Goal: Participate in discussion: Engage in conversation with other users on a specific topic

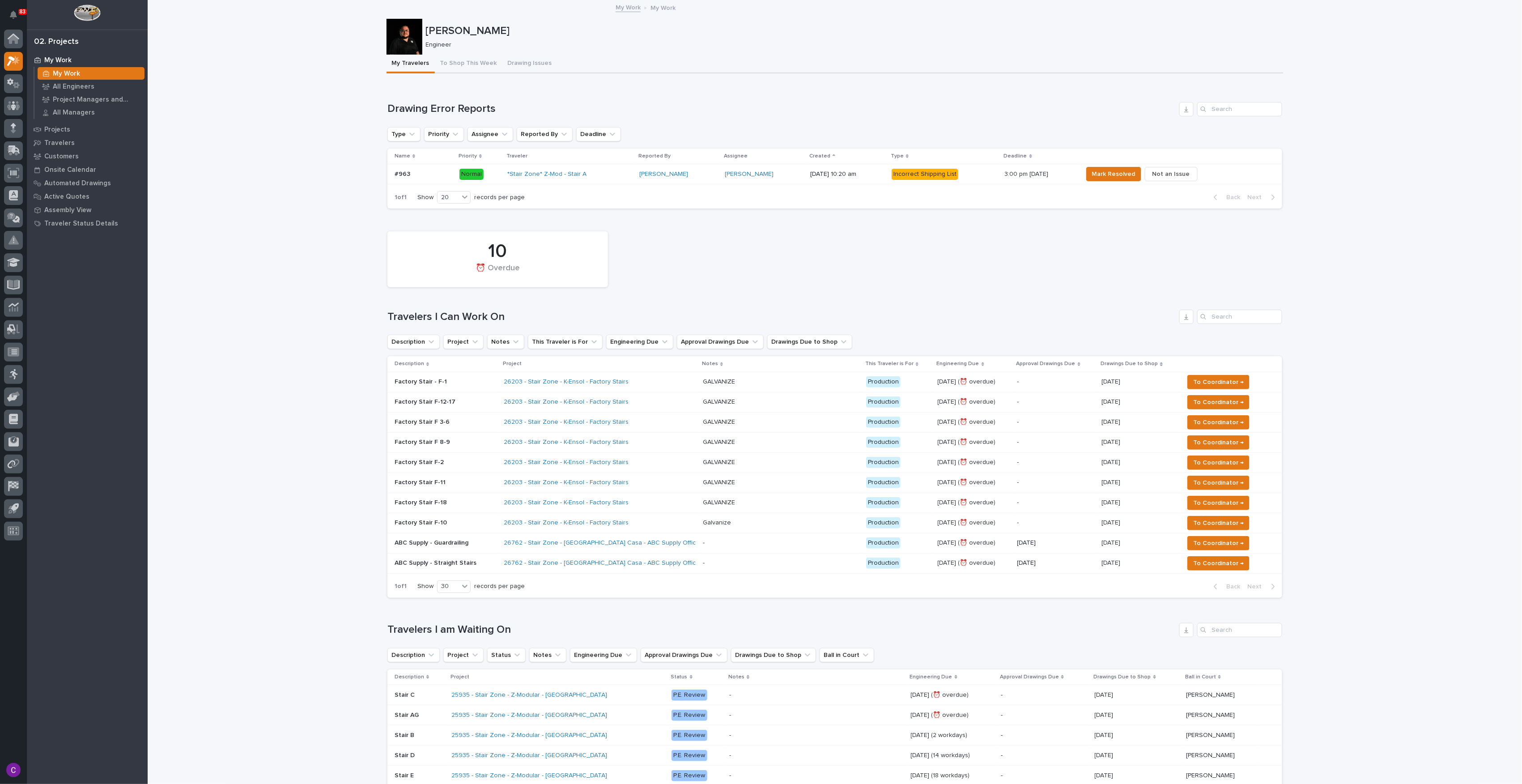
click at [677, 528] on div "26203 - Stair Zone - K-Ensol - Factory Stairs" at bounding box center [600, 522] width 192 height 15
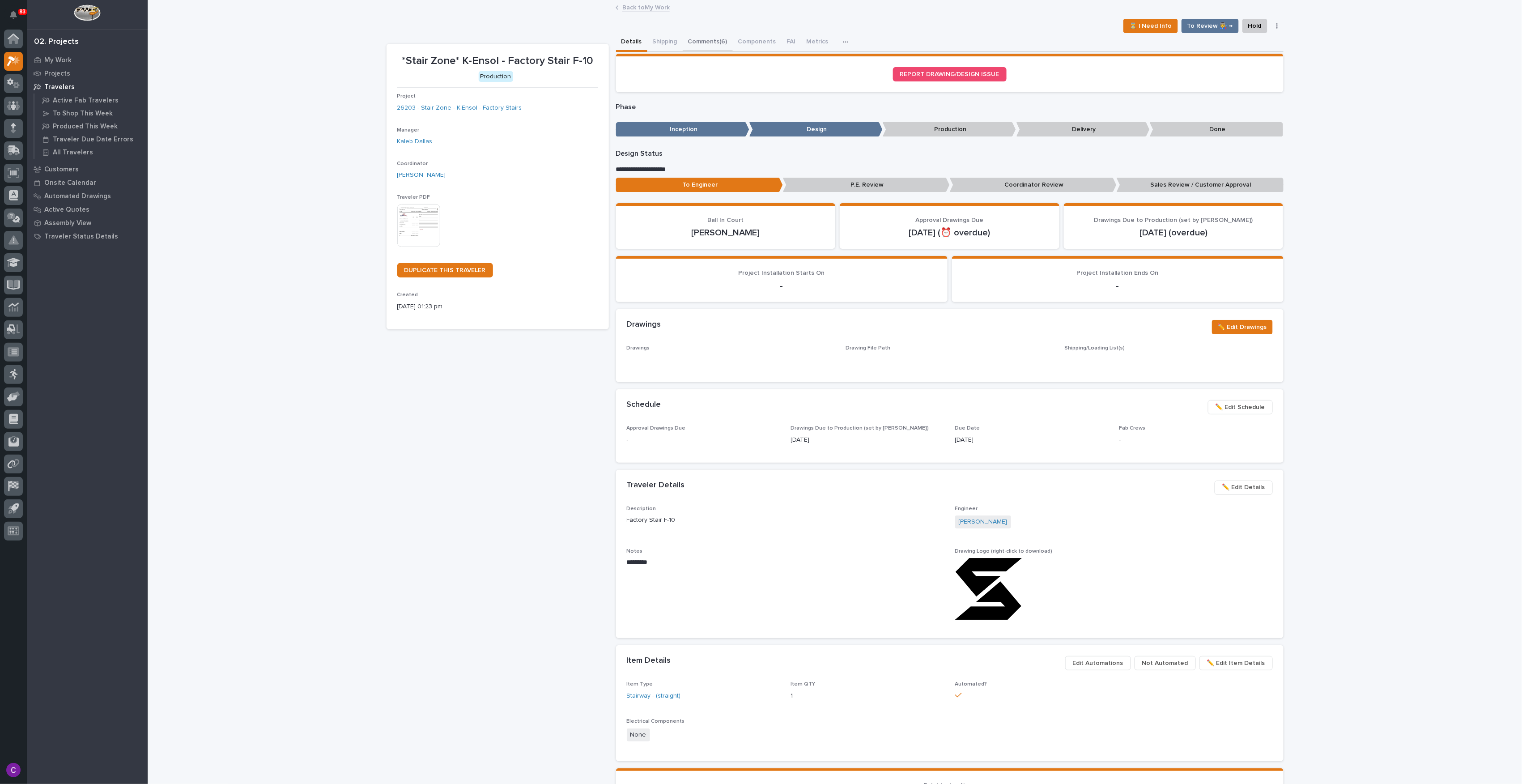
click at [714, 41] on button "Comments (6)" at bounding box center [707, 43] width 50 height 19
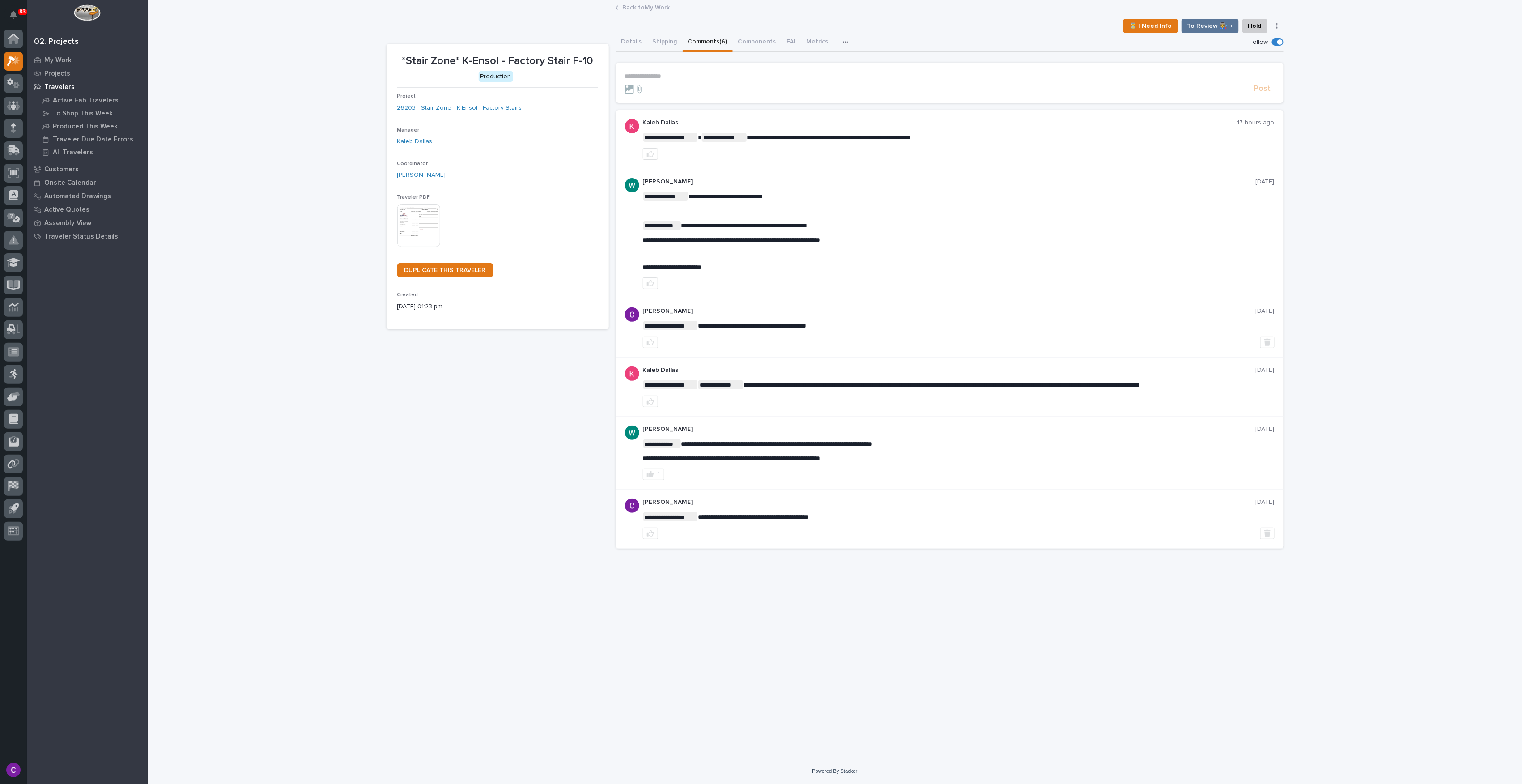
click at [508, 102] on div "Project 26203 - Stair Zone - K-Ensol - Factory Stairs" at bounding box center [497, 106] width 201 height 27
click at [505, 112] on link "26203 - Stair Zone - K-Ensol - Factory Stairs" at bounding box center [459, 108] width 125 height 9
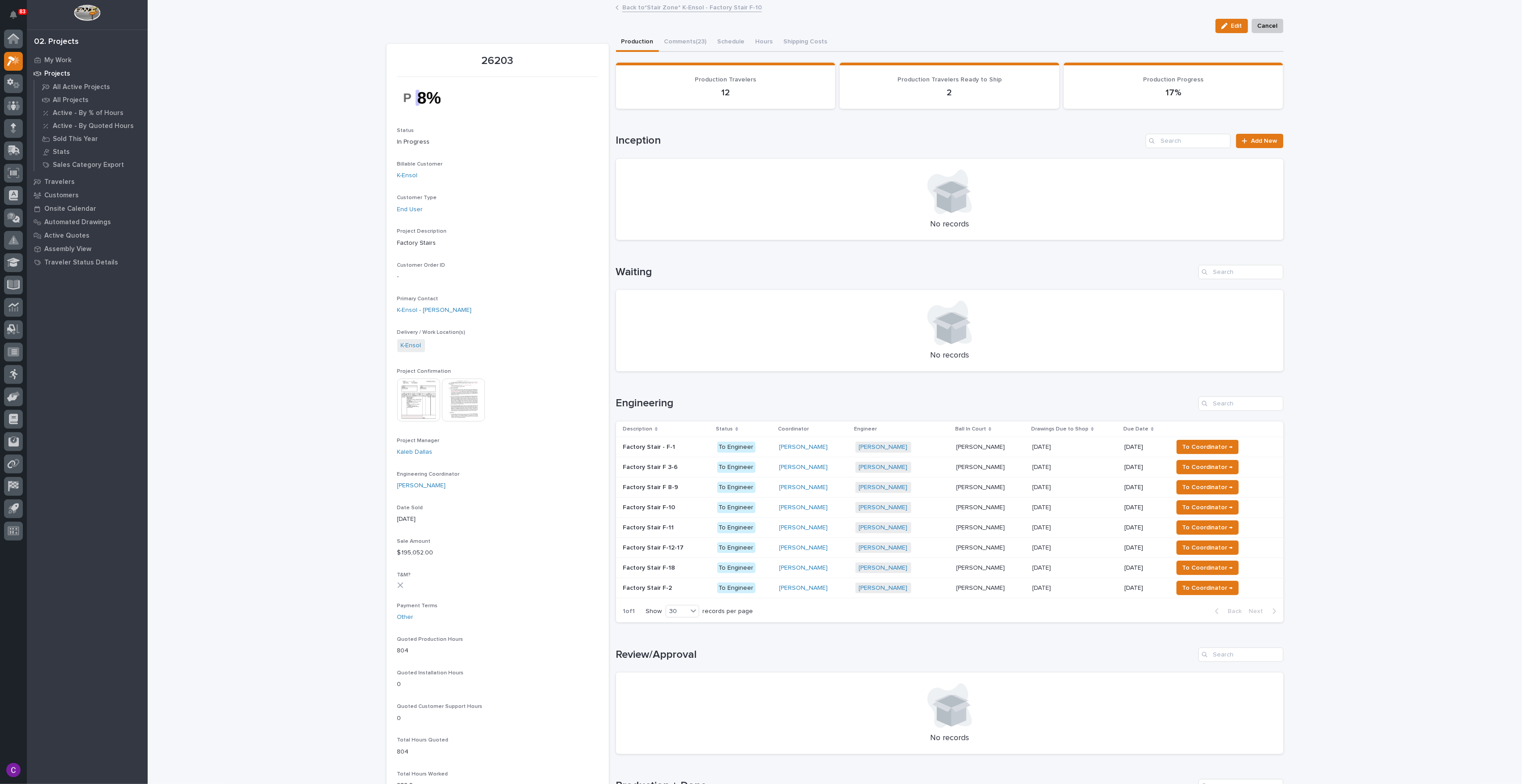
click at [661, 505] on p "Factory Stair F-10" at bounding box center [651, 507] width 54 height 9
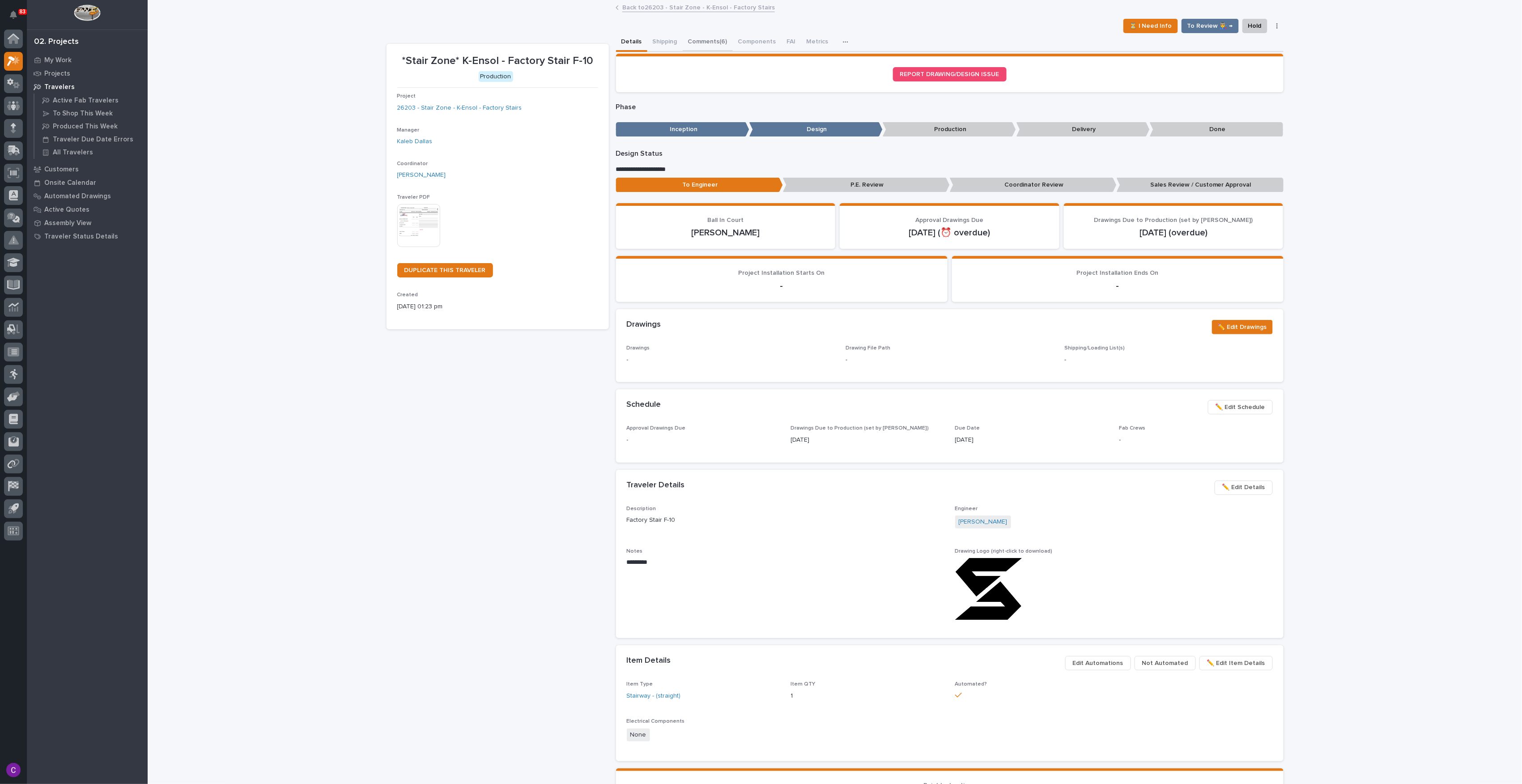
click at [702, 43] on button "Comments (6)" at bounding box center [707, 43] width 50 height 19
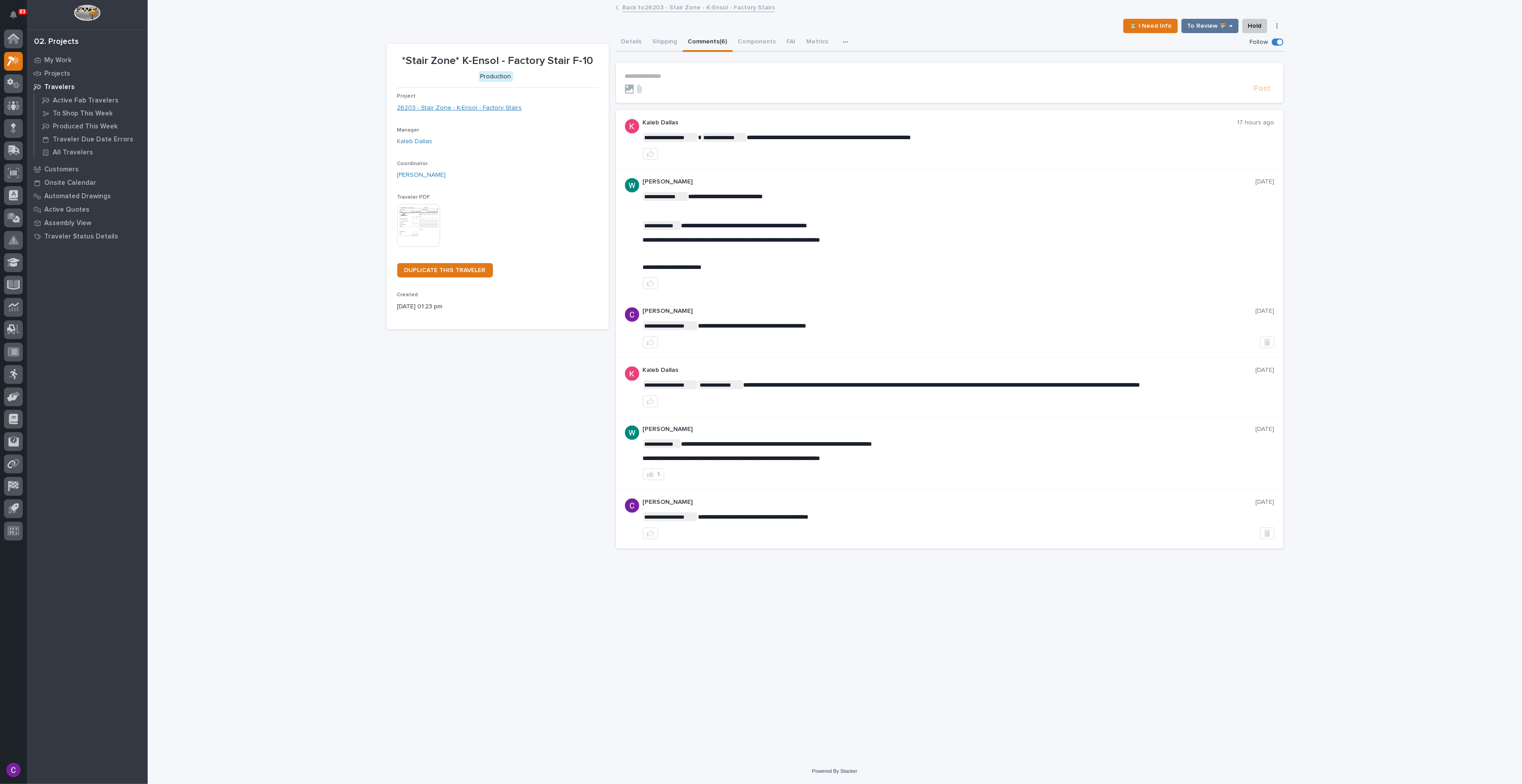
click at [453, 112] on link "26203 - Stair Zone - K-Ensol - Factory Stairs" at bounding box center [459, 108] width 125 height 9
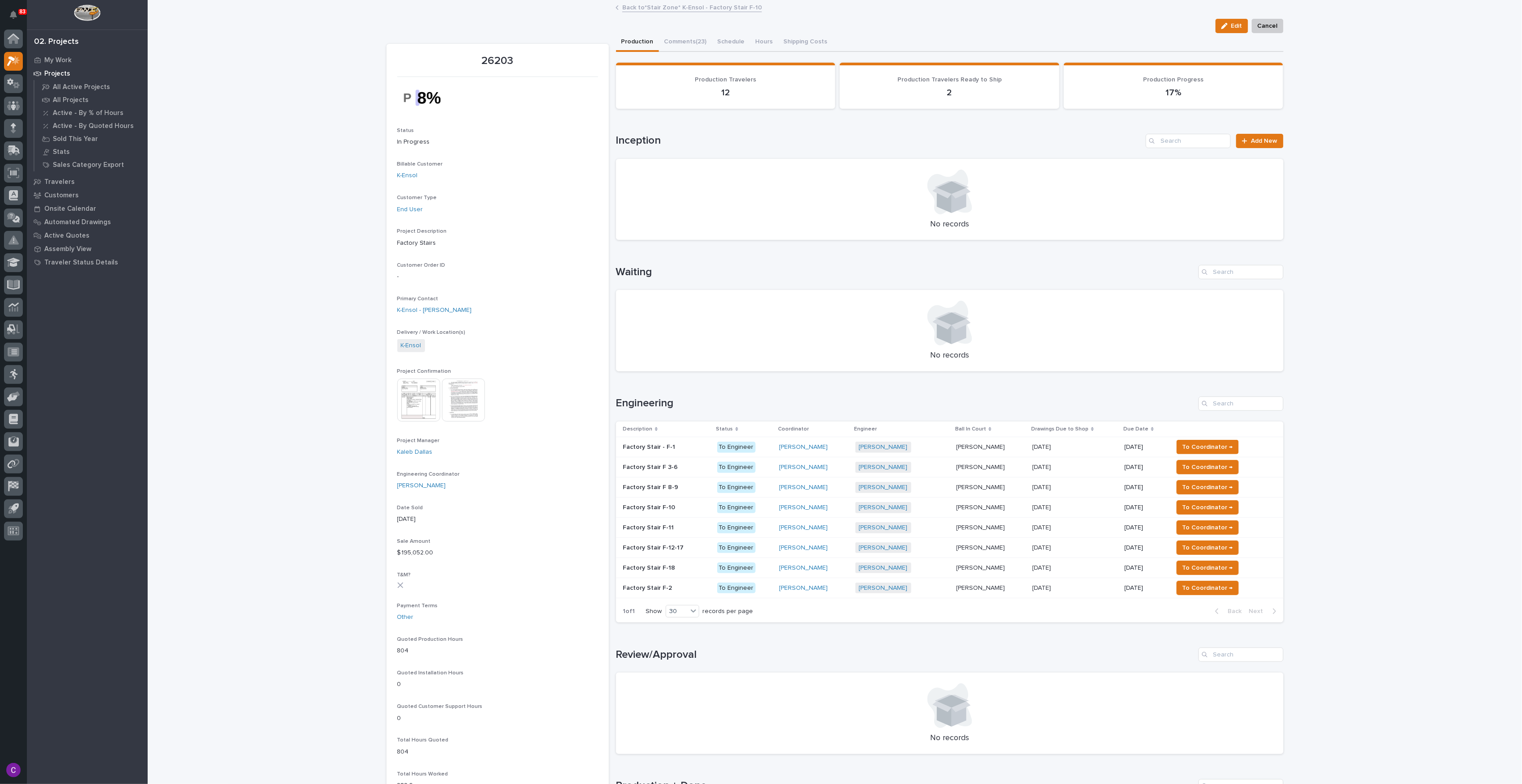
click at [675, 530] on p at bounding box center [666, 528] width 87 height 8
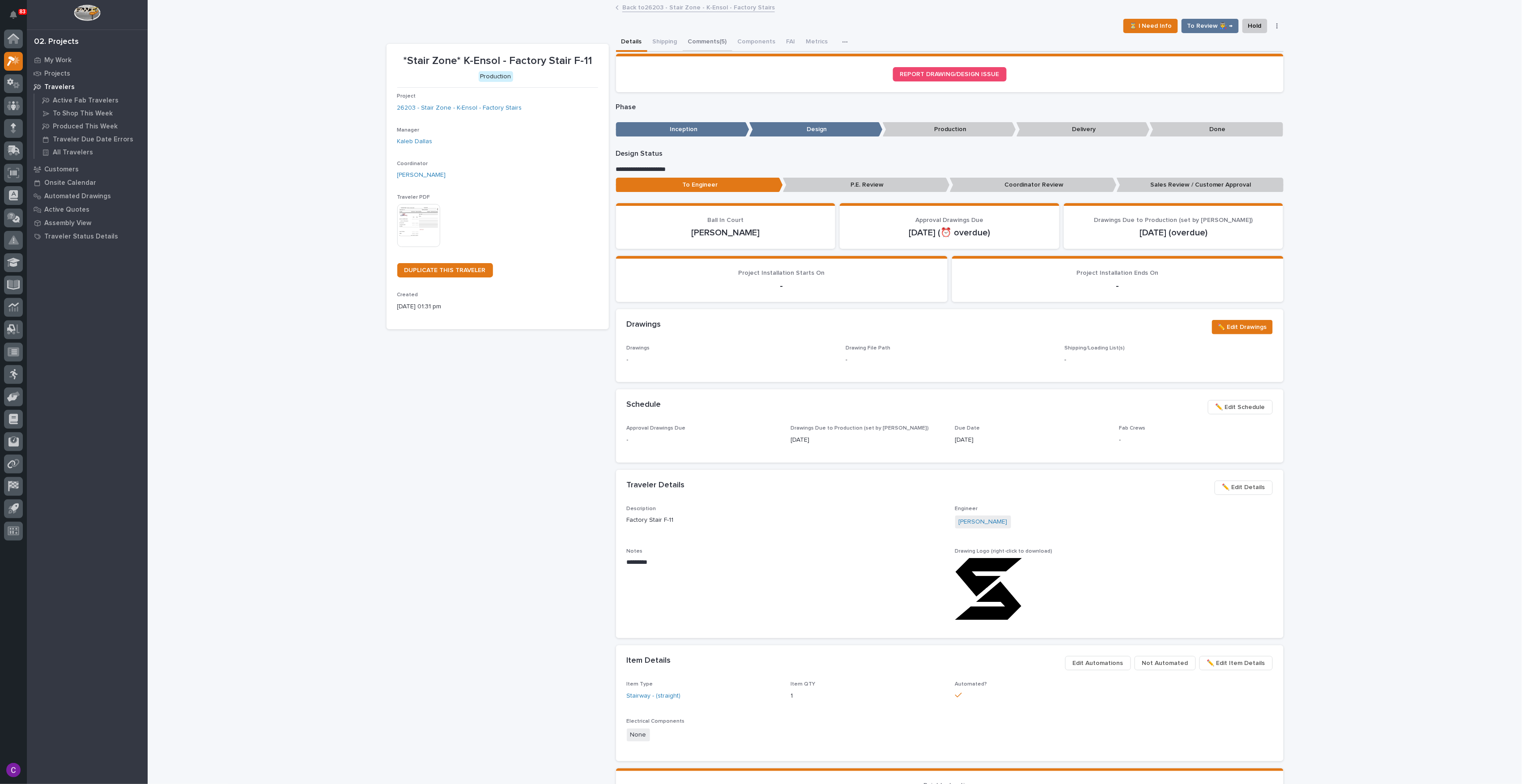
click at [707, 41] on button "Comments (5)" at bounding box center [707, 43] width 50 height 19
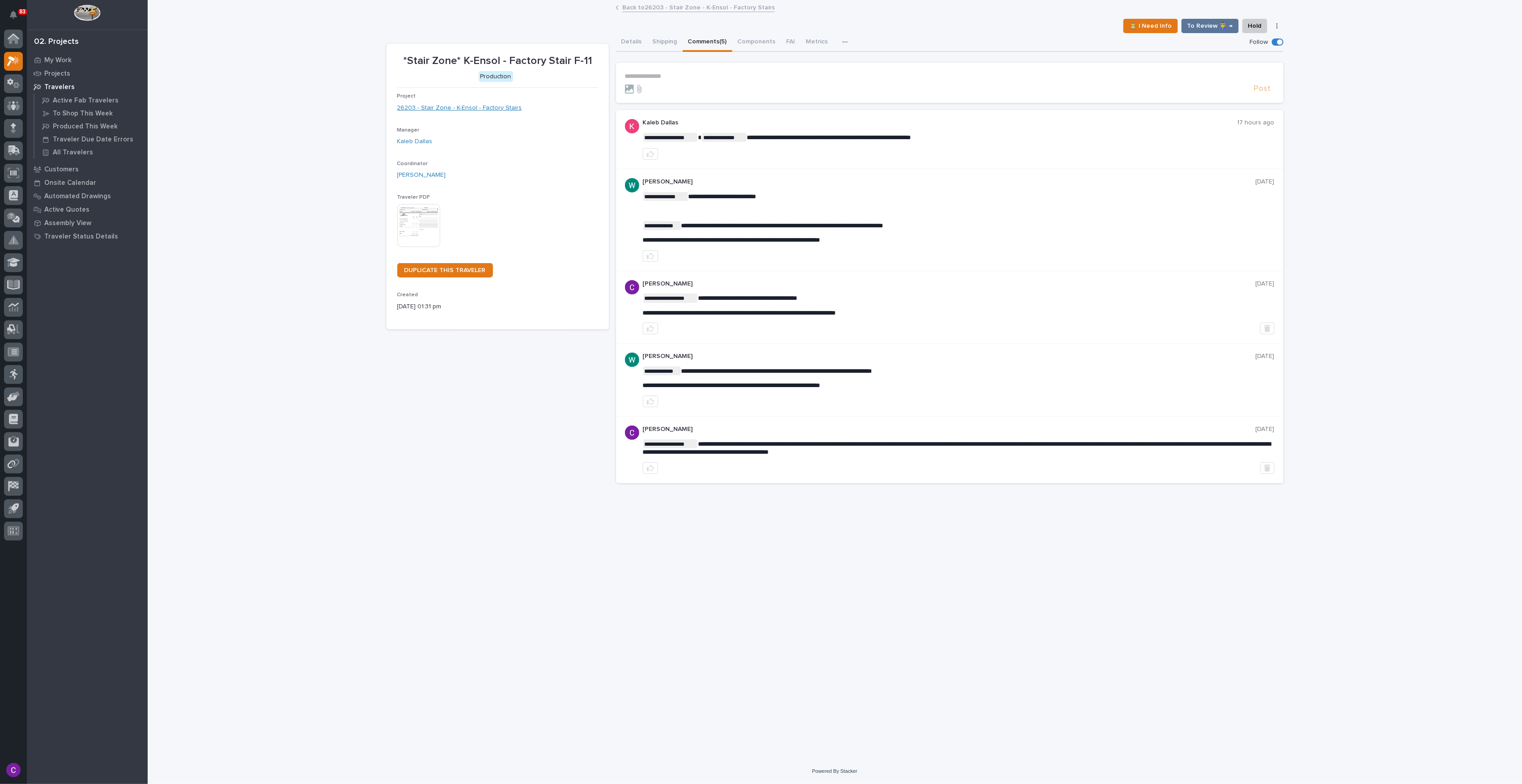
click at [487, 108] on link "26203 - Stair Zone - K-Ensol - Factory Stairs" at bounding box center [459, 108] width 125 height 9
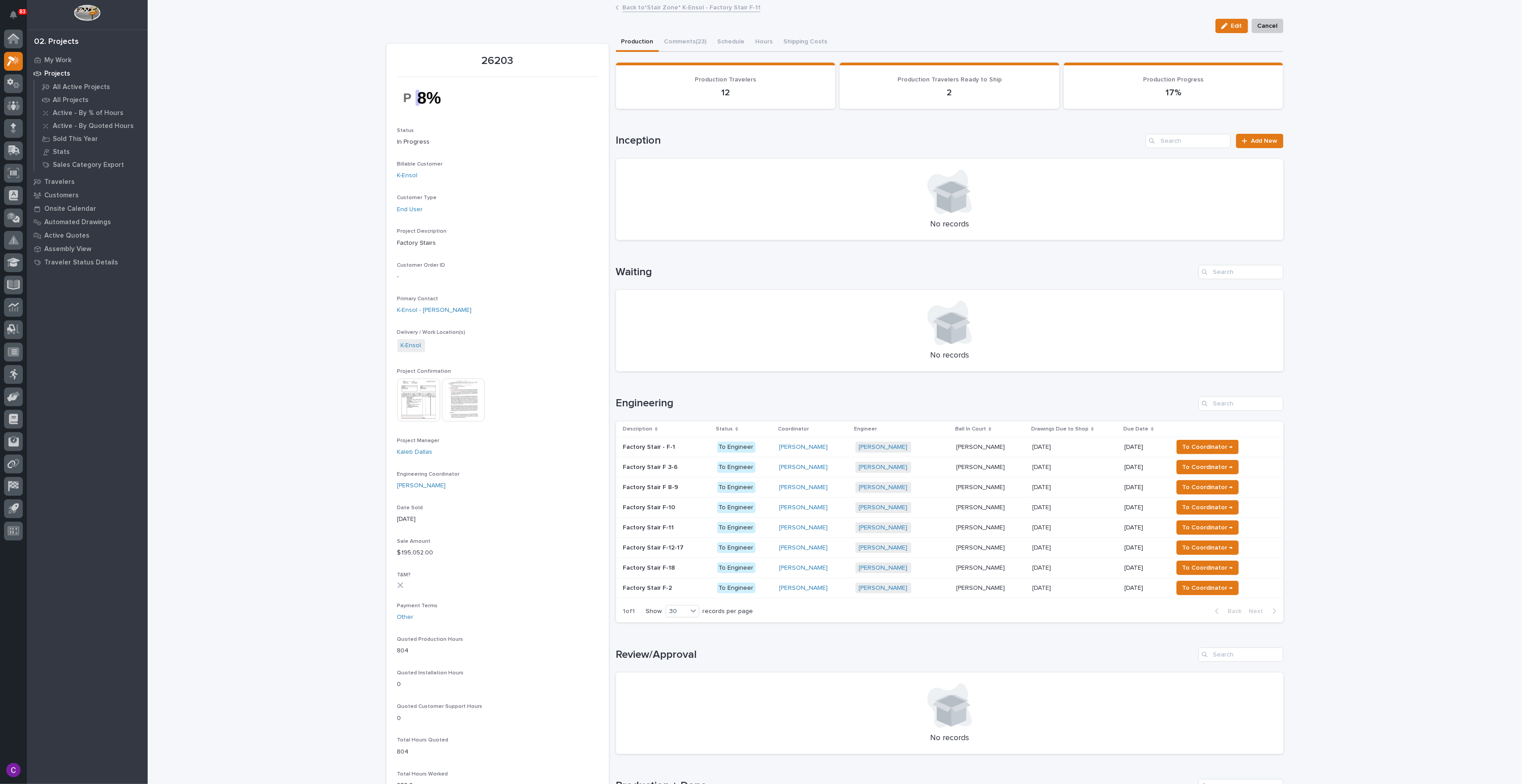
click at [691, 489] on p at bounding box center [666, 487] width 87 height 8
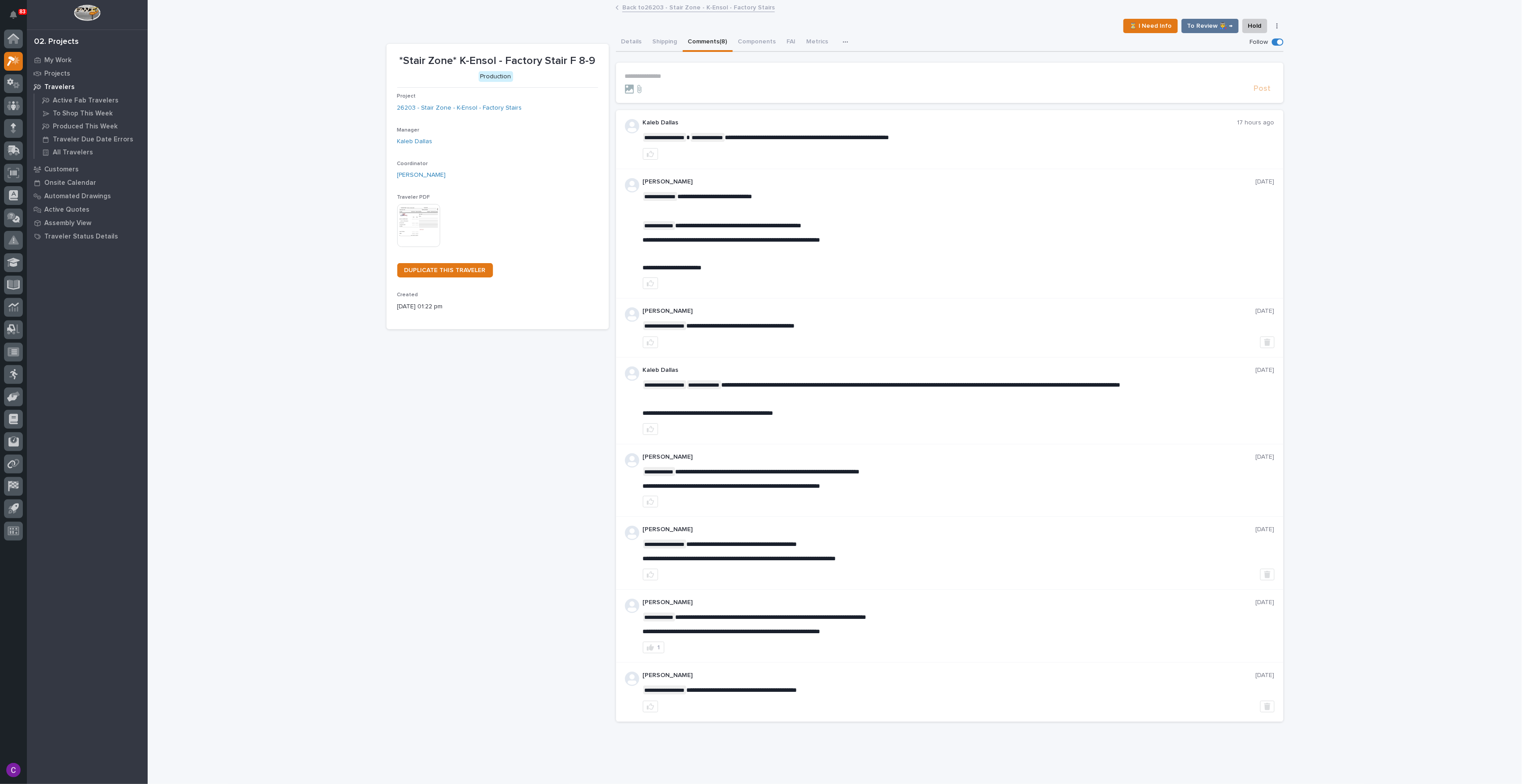
click at [710, 40] on button "Comments (8)" at bounding box center [707, 43] width 50 height 19
click at [616, 41] on button "Details" at bounding box center [632, 43] width 31 height 19
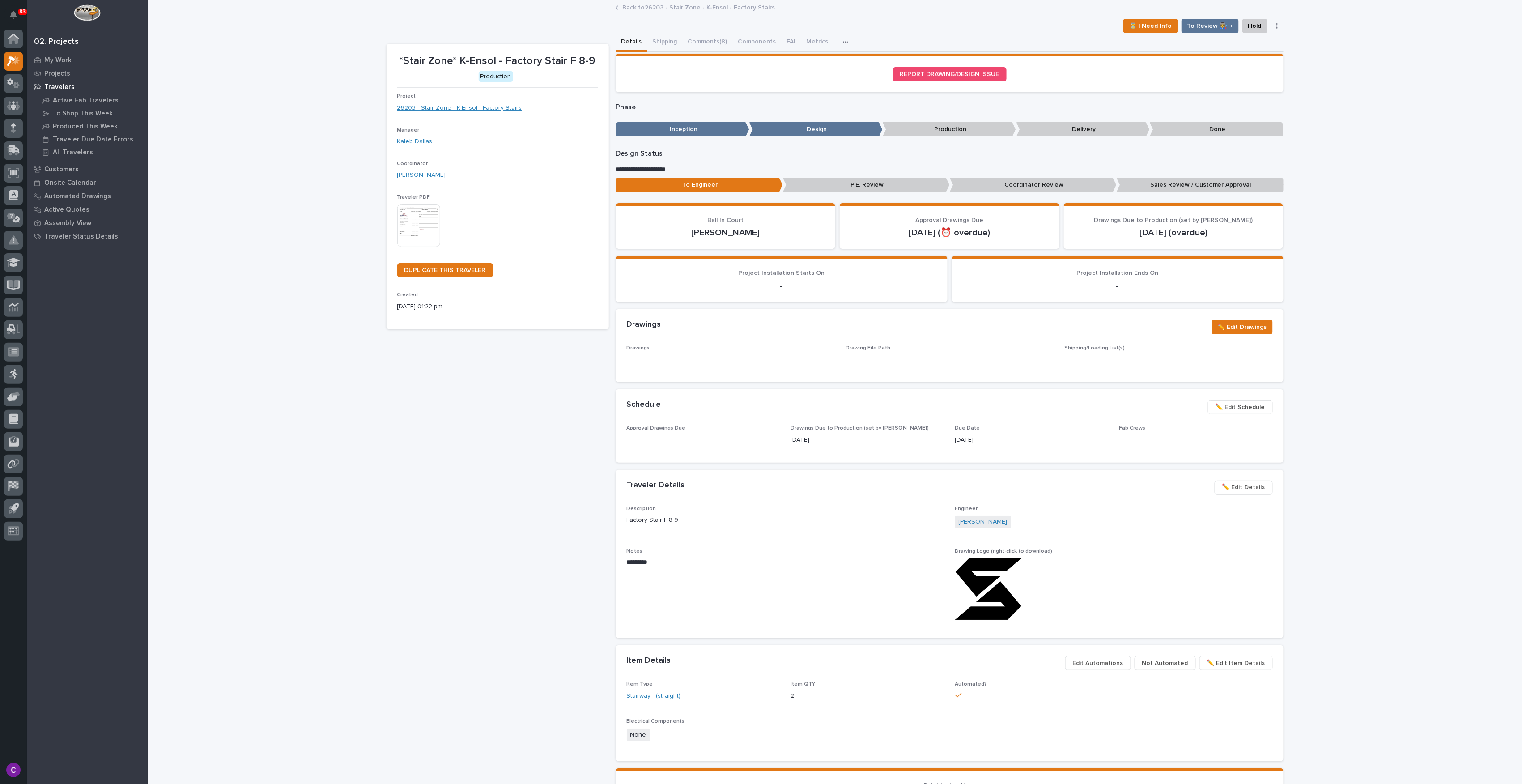
click at [461, 108] on link "26203 - Stair Zone - K-Ensol - Factory Stairs" at bounding box center [459, 108] width 125 height 9
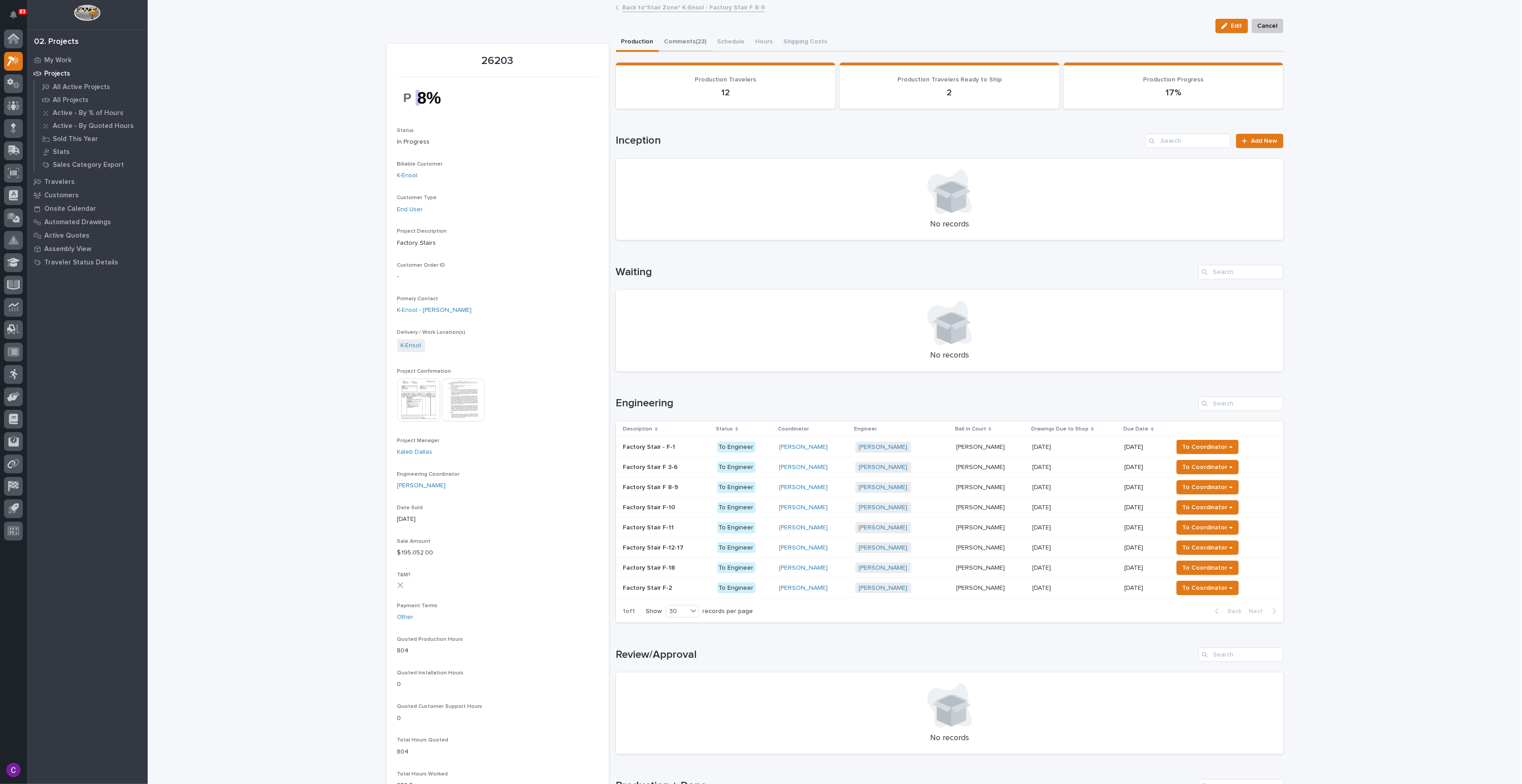
click at [674, 41] on button "Comments (23)" at bounding box center [685, 43] width 53 height 19
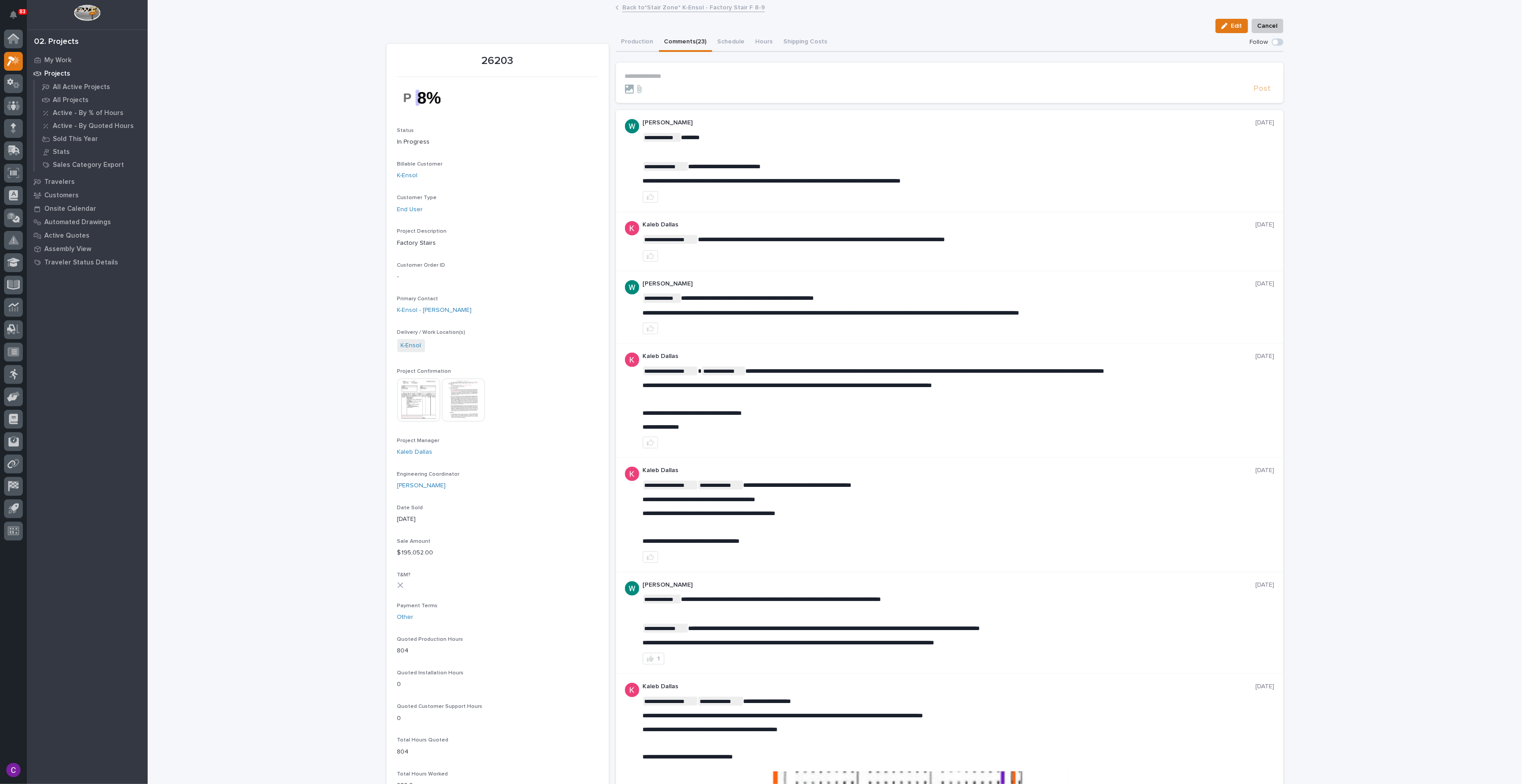
click at [664, 74] on p "**********" at bounding box center [949, 76] width 649 height 8
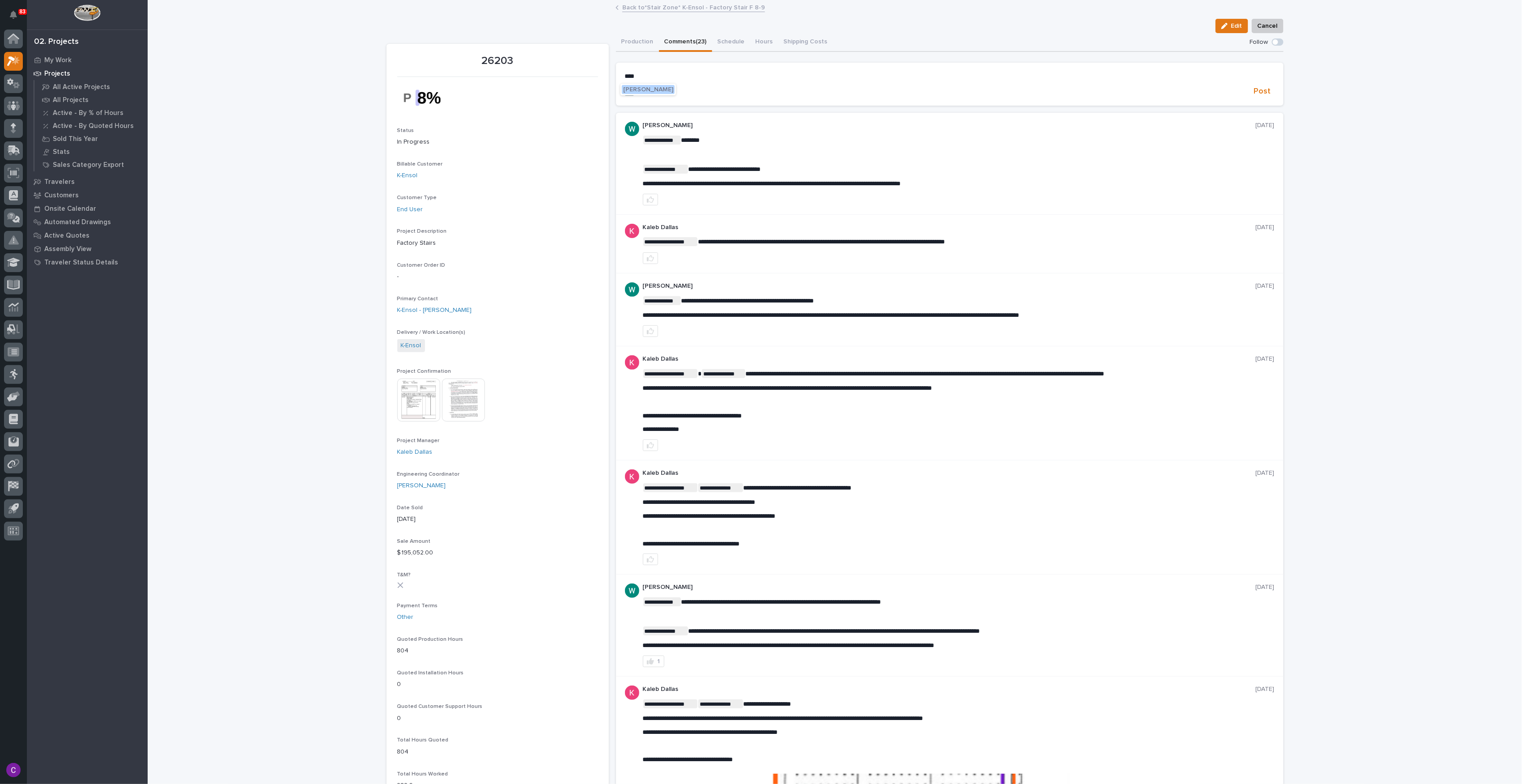
click at [666, 93] on button "[PERSON_NAME]" at bounding box center [648, 89] width 53 height 9
click at [698, 79] on p "**********" at bounding box center [949, 77] width 649 height 9
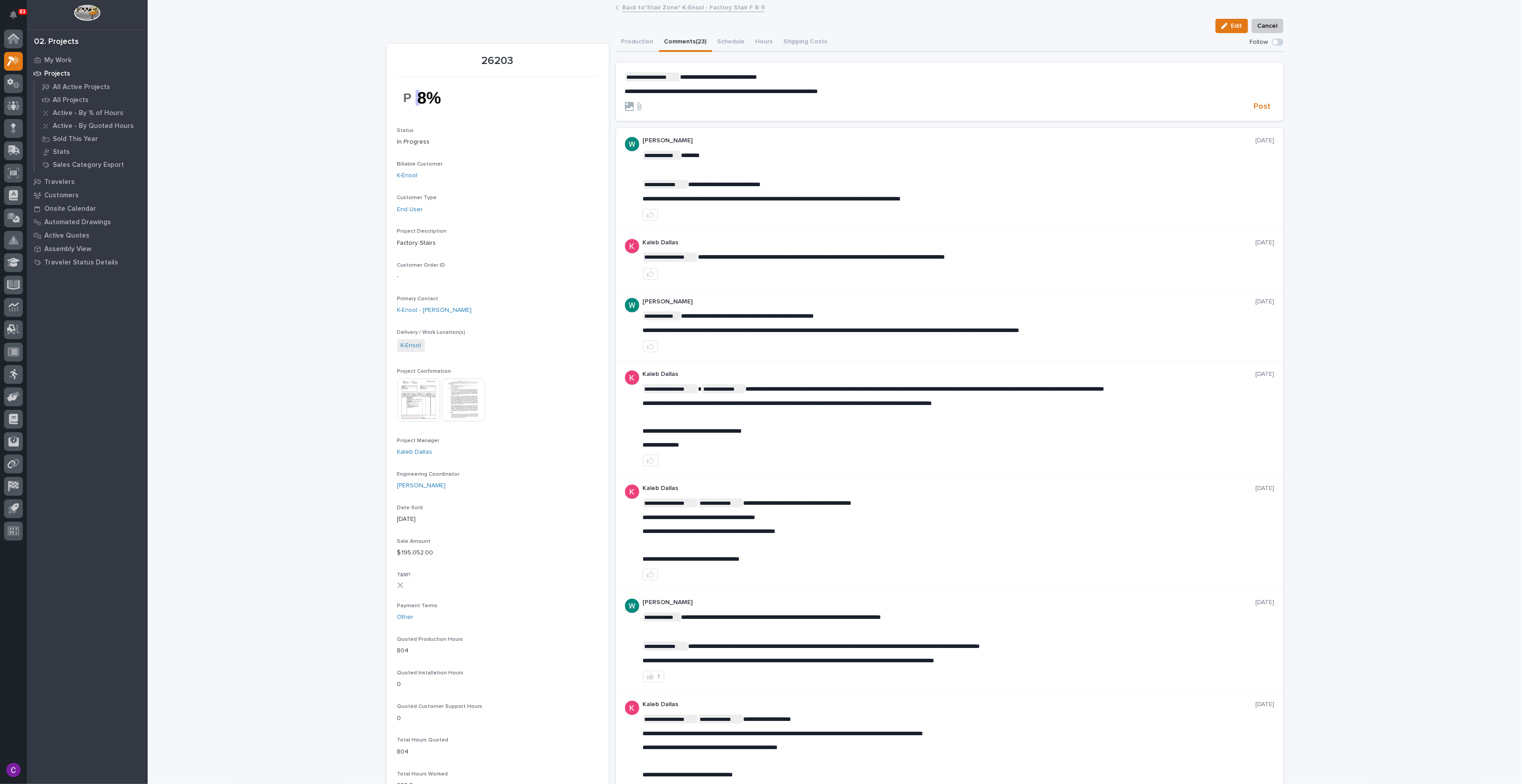
click at [708, 79] on span "**********" at bounding box center [718, 77] width 77 height 6
click at [746, 74] on span "**********" at bounding box center [718, 77] width 77 height 6
click at [758, 71] on section "**********" at bounding box center [950, 92] width 668 height 58
click at [757, 77] on span "**********" at bounding box center [718, 77] width 77 height 6
click at [882, 92] on p "**********" at bounding box center [949, 91] width 649 height 8
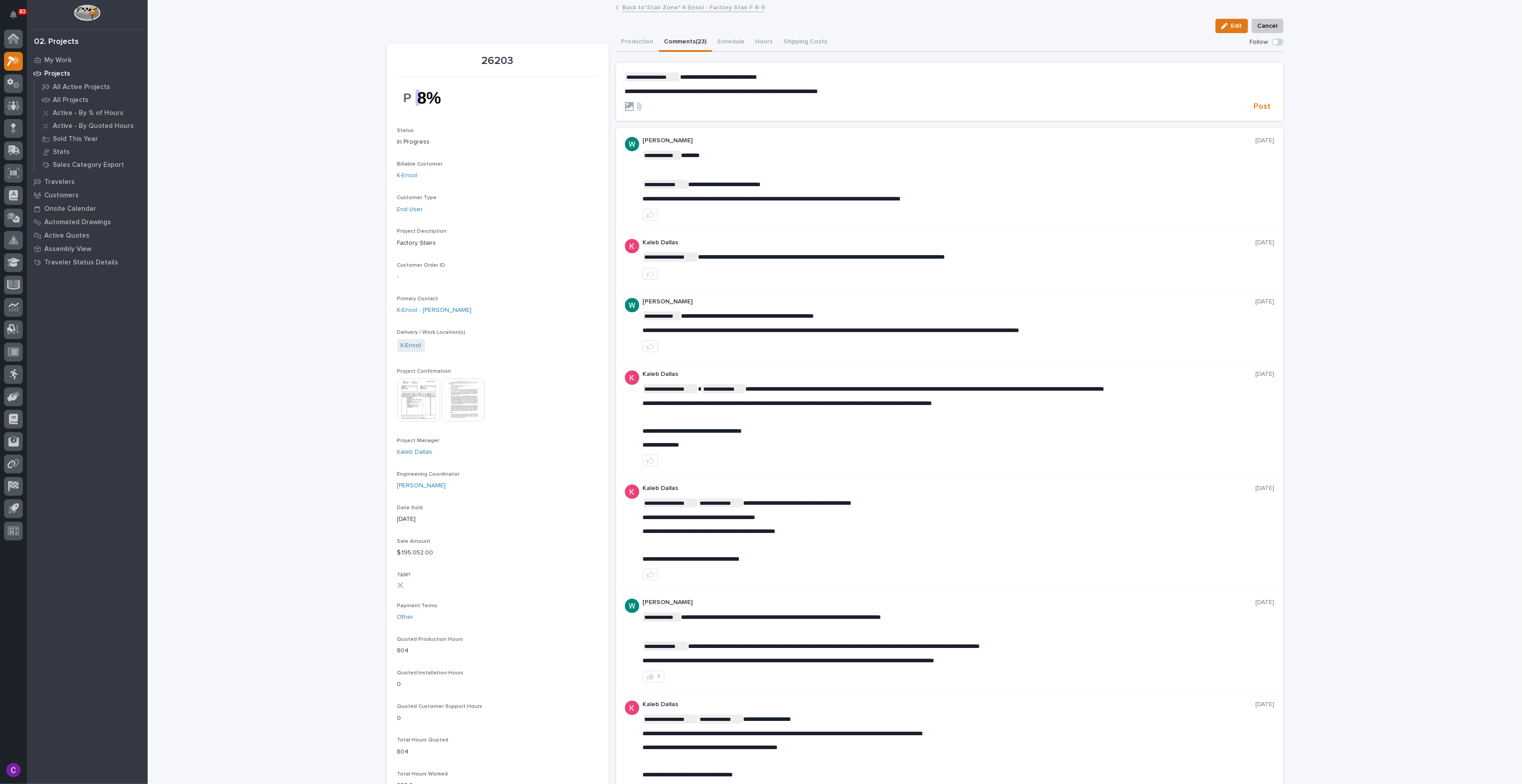
click at [1264, 115] on section "**********" at bounding box center [950, 92] width 668 height 58
click at [1266, 111] on span "Post" at bounding box center [1262, 106] width 17 height 10
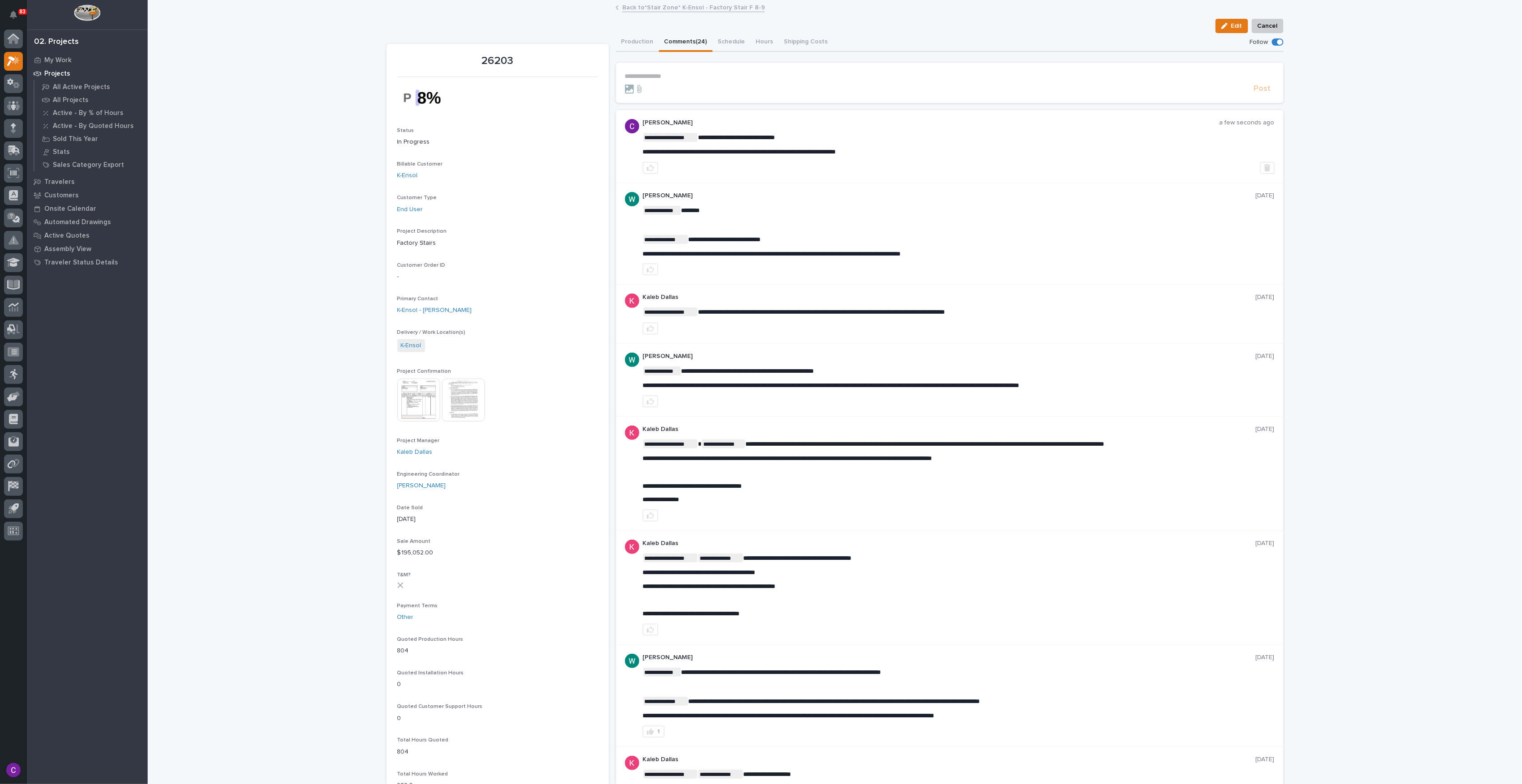
click at [666, 138] on span "**********" at bounding box center [671, 137] width 54 height 9
click at [632, 45] on button "Production" at bounding box center [638, 43] width 43 height 19
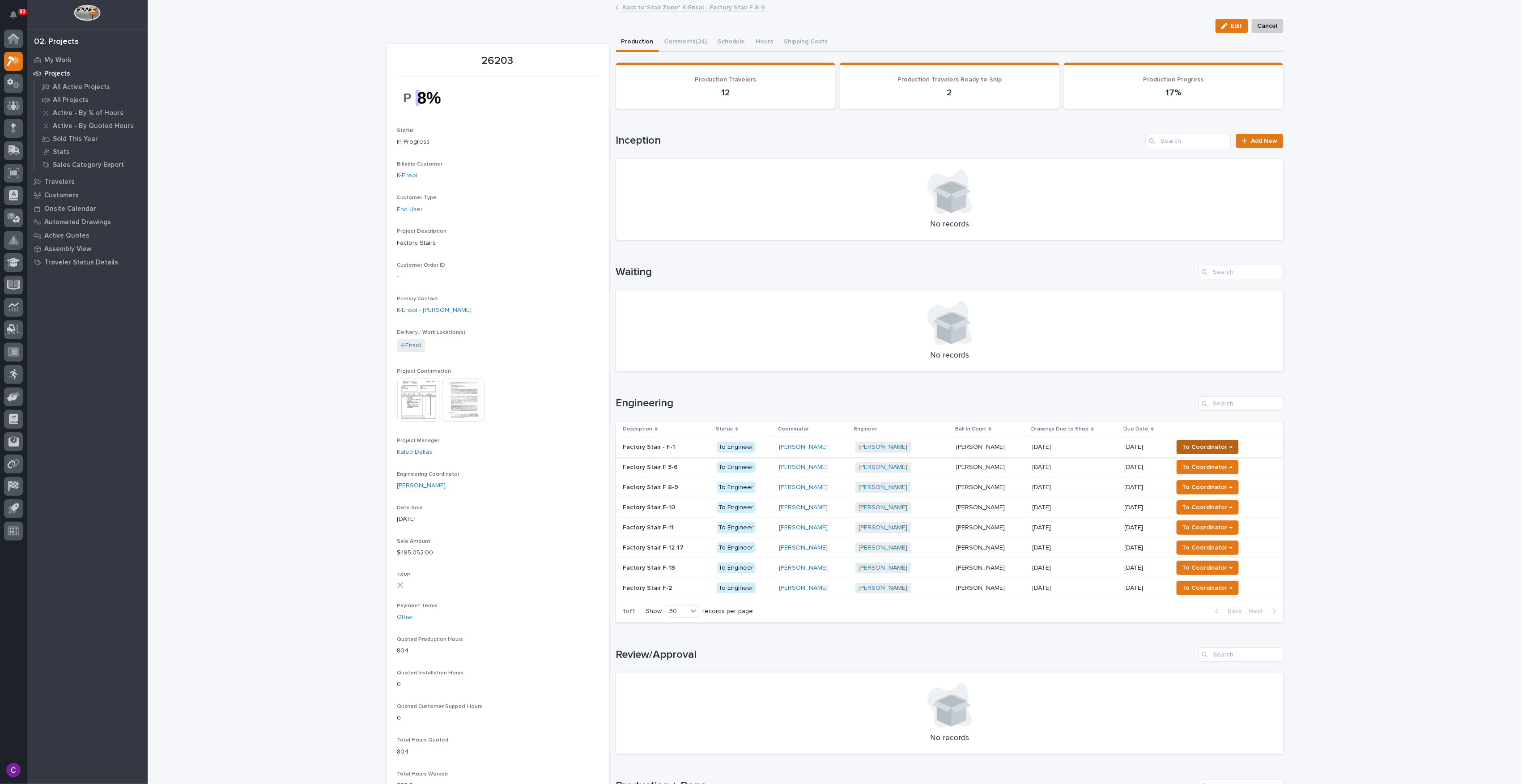
click at [1201, 447] on span "To Coordinator →" at bounding box center [1208, 447] width 51 height 11
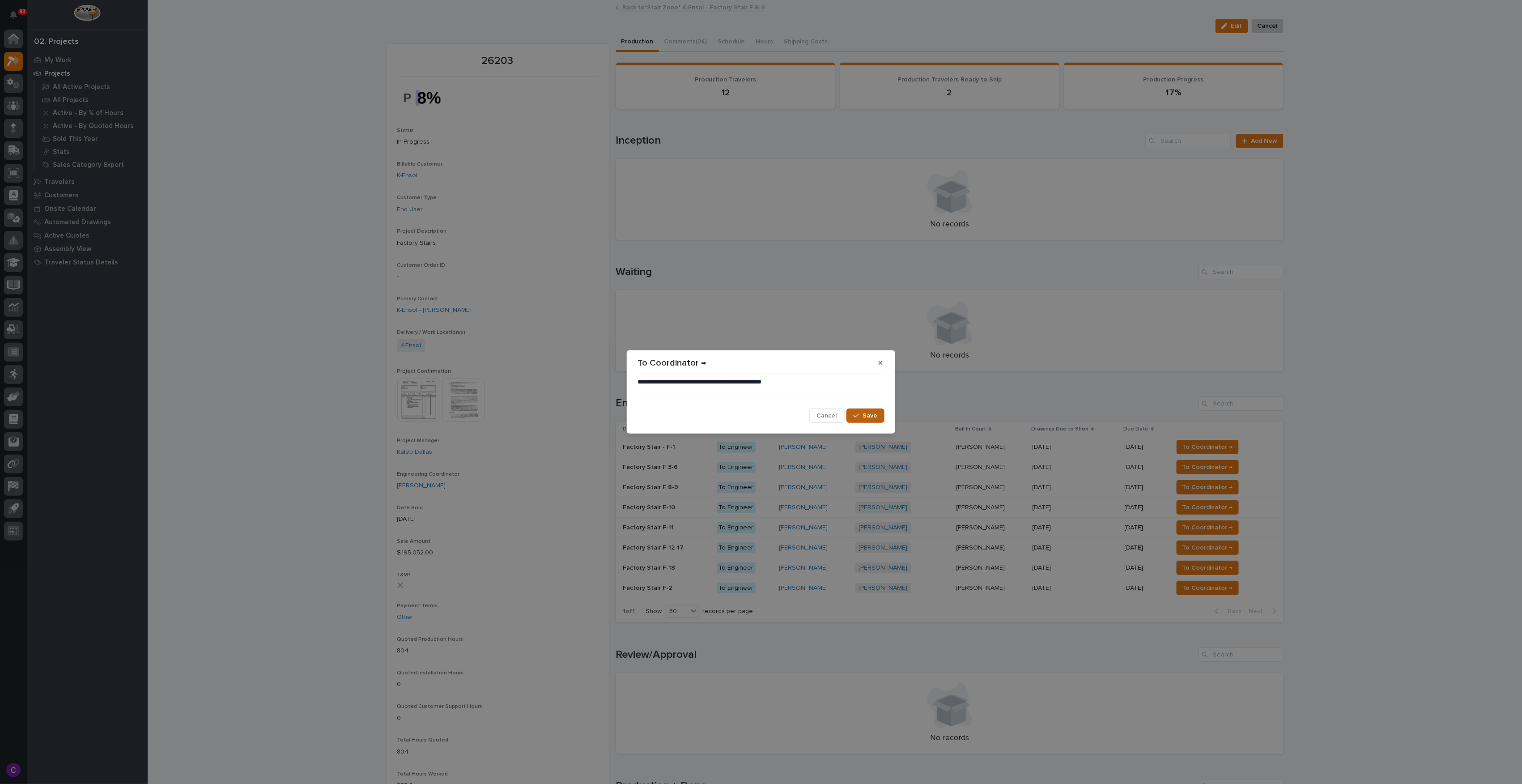
click at [870, 415] on span "Save" at bounding box center [870, 416] width 15 height 8
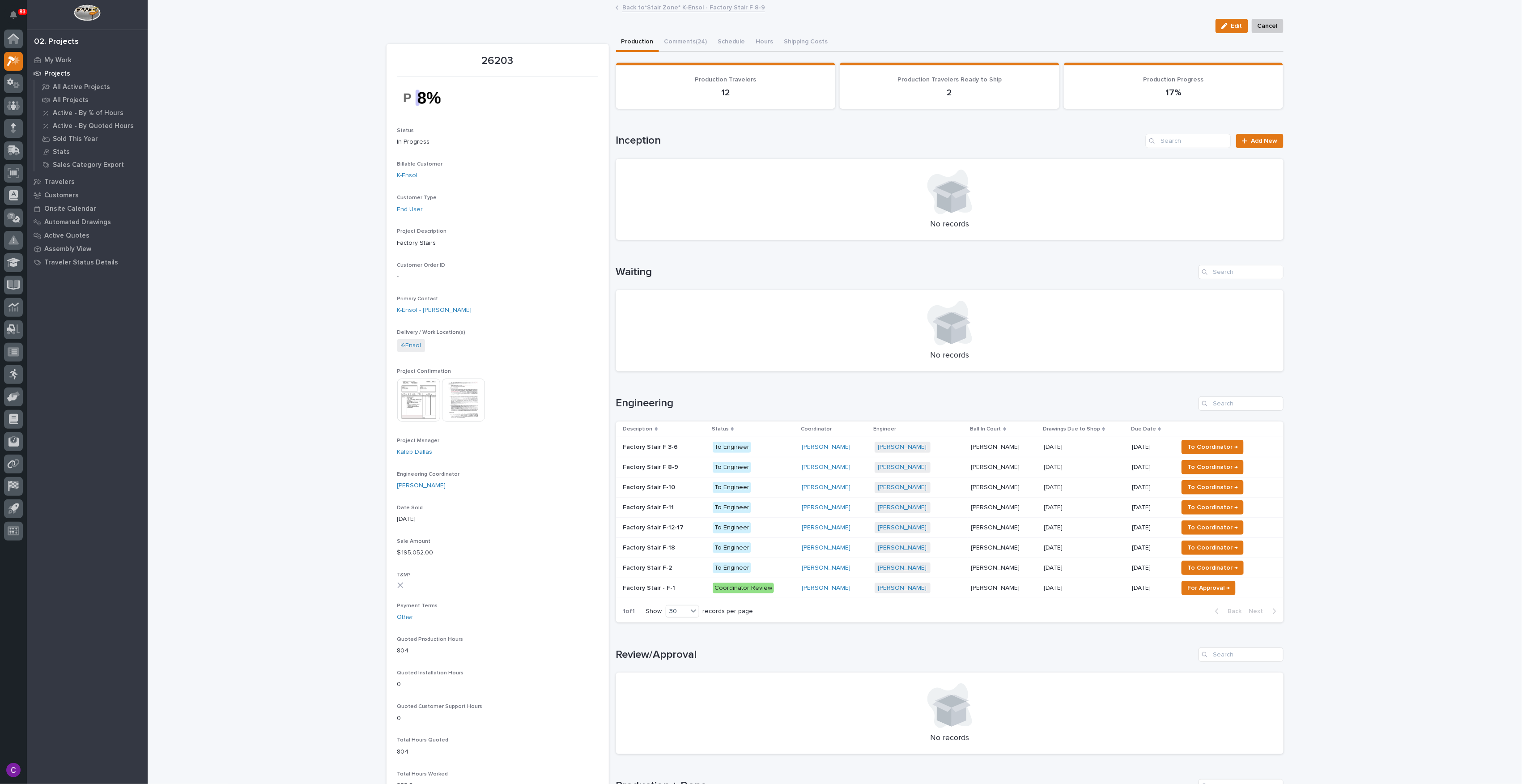
click at [1200, 448] on span "To Coordinator →" at bounding box center [1213, 447] width 51 height 11
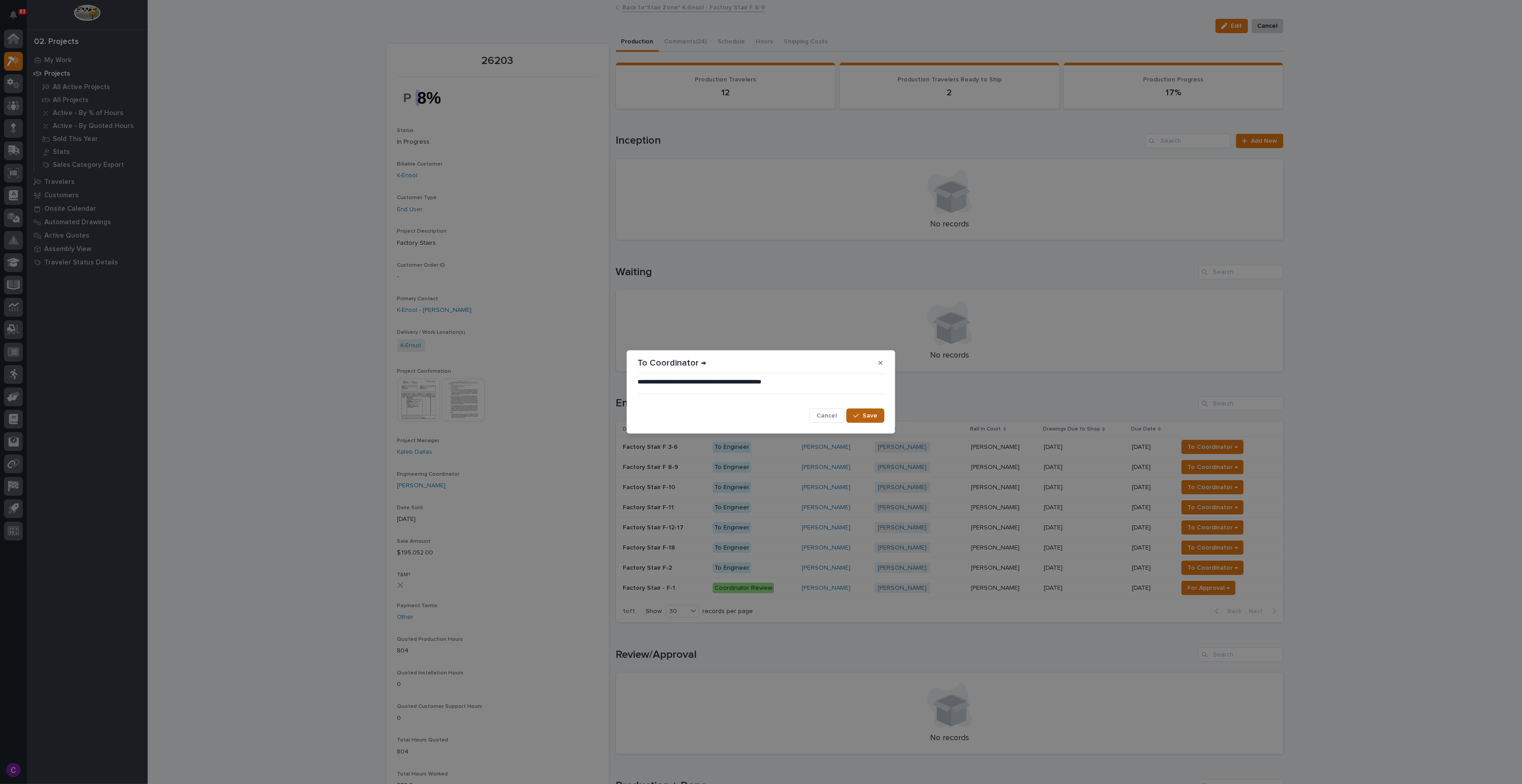
click at [872, 414] on span "Save" at bounding box center [870, 416] width 15 height 8
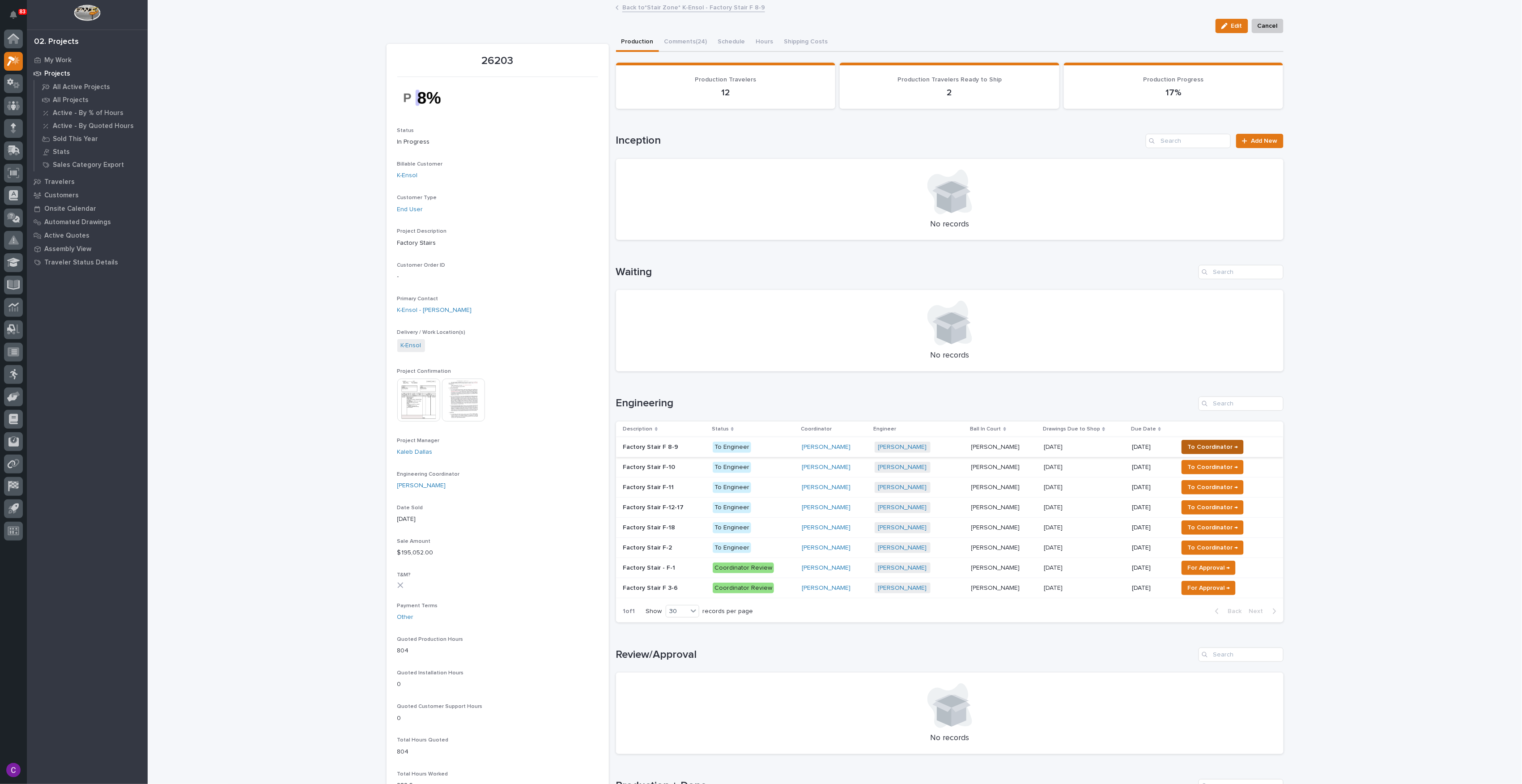
click at [1217, 448] on span "To Coordinator →" at bounding box center [1213, 447] width 51 height 11
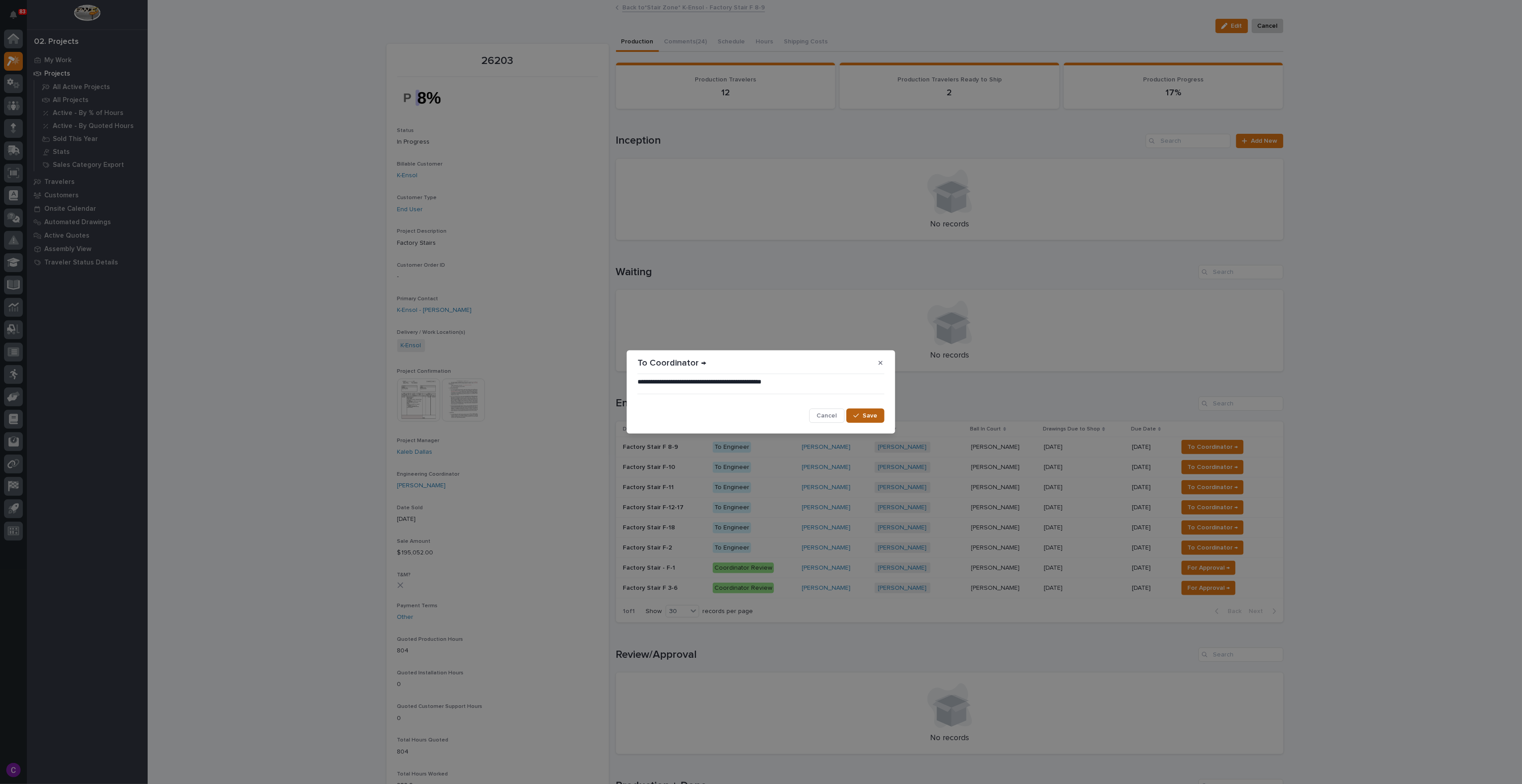
click at [876, 412] on span "Save" at bounding box center [870, 416] width 15 height 8
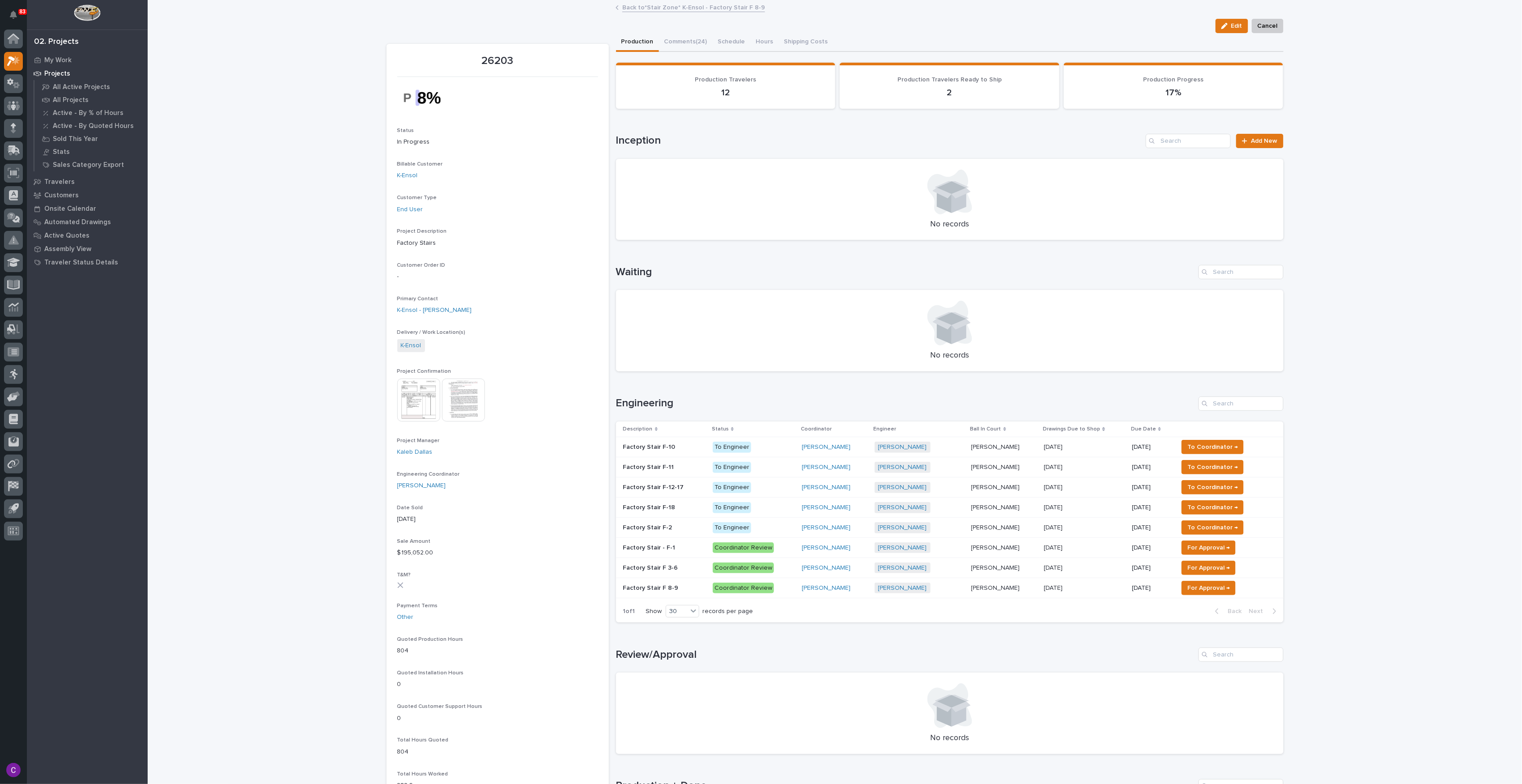
click at [1204, 447] on span "To Coordinator →" at bounding box center [1213, 447] width 51 height 11
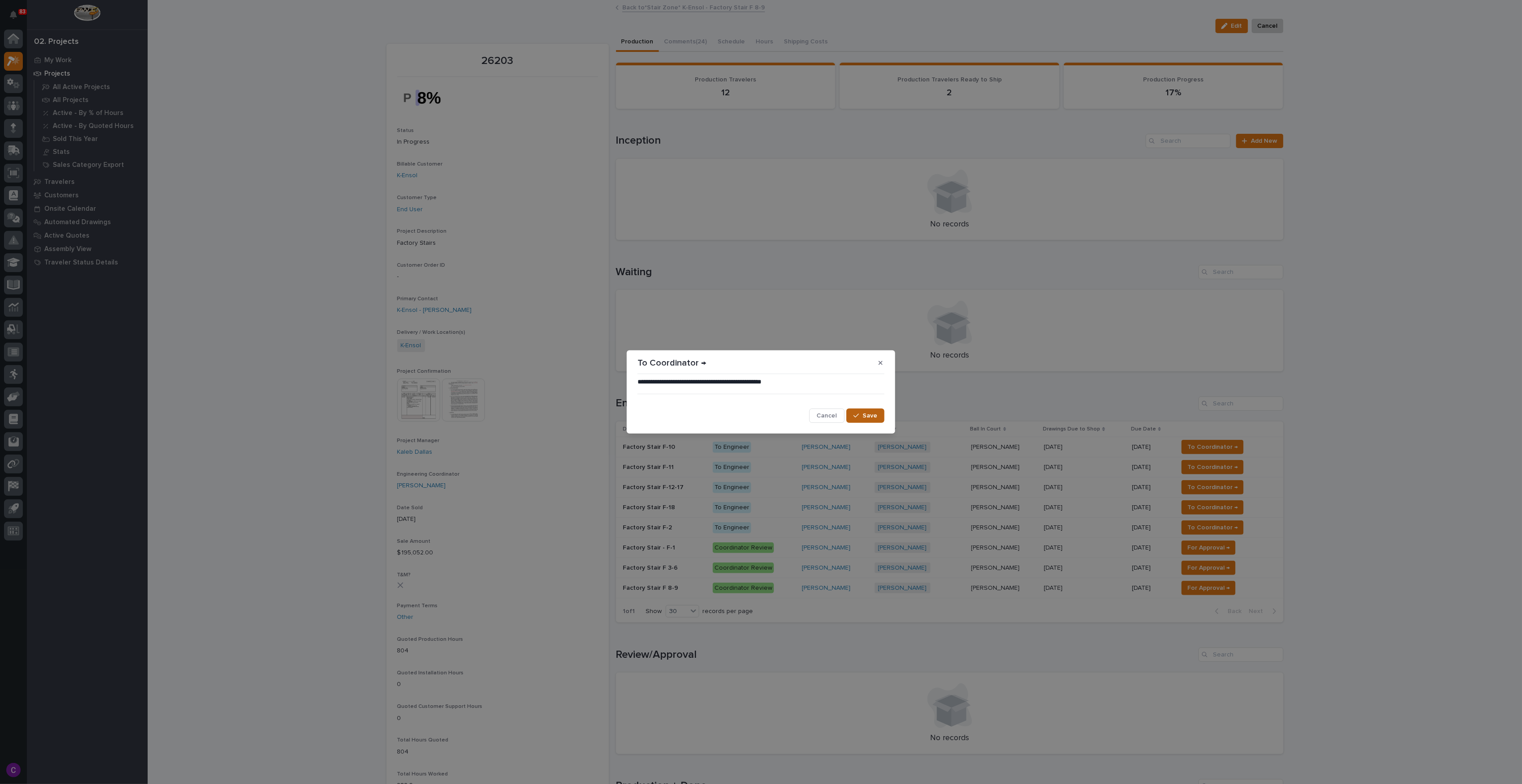
click at [858, 412] on button "Save" at bounding box center [866, 415] width 38 height 14
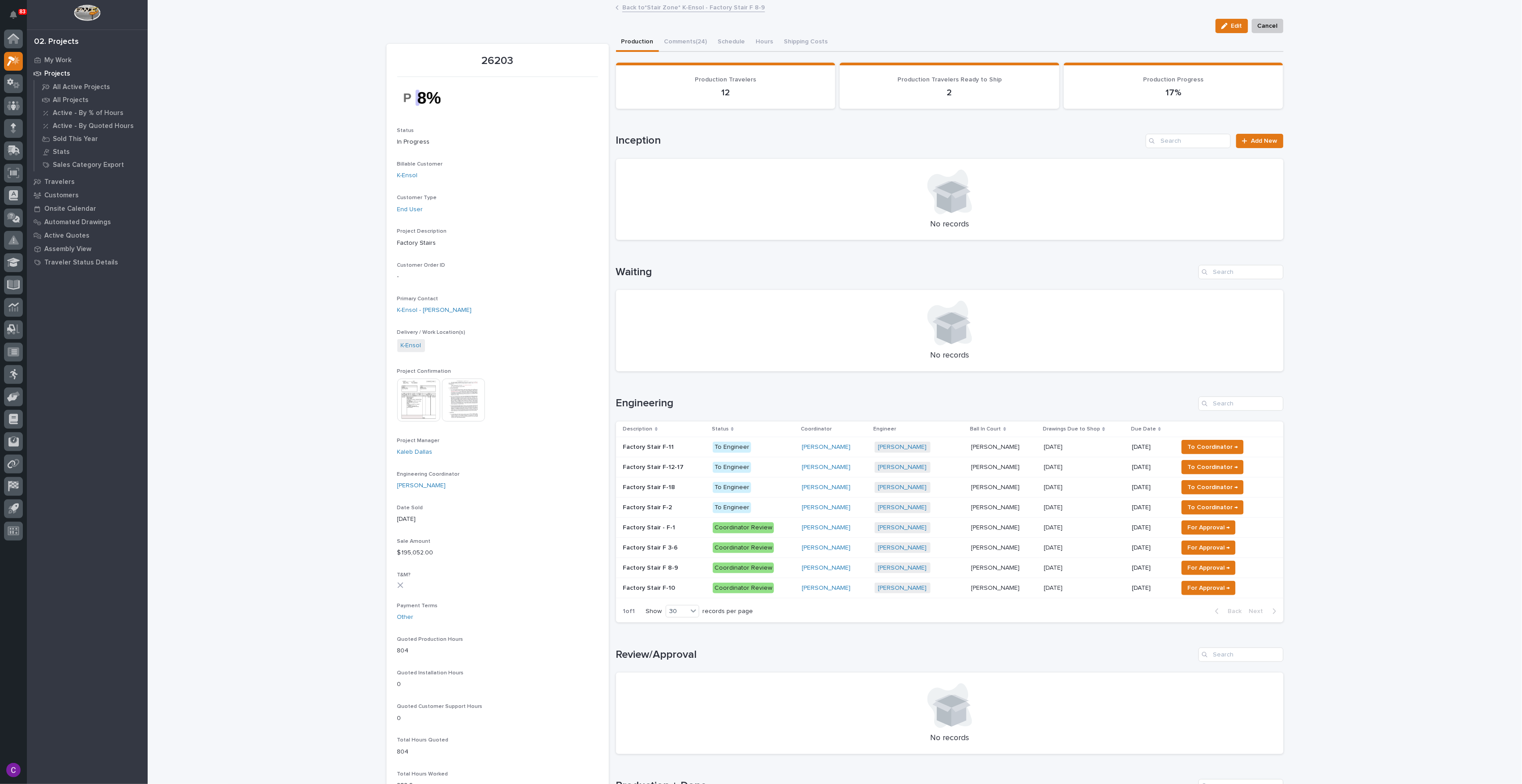
click at [1214, 447] on span "To Coordinator →" at bounding box center [1213, 447] width 51 height 11
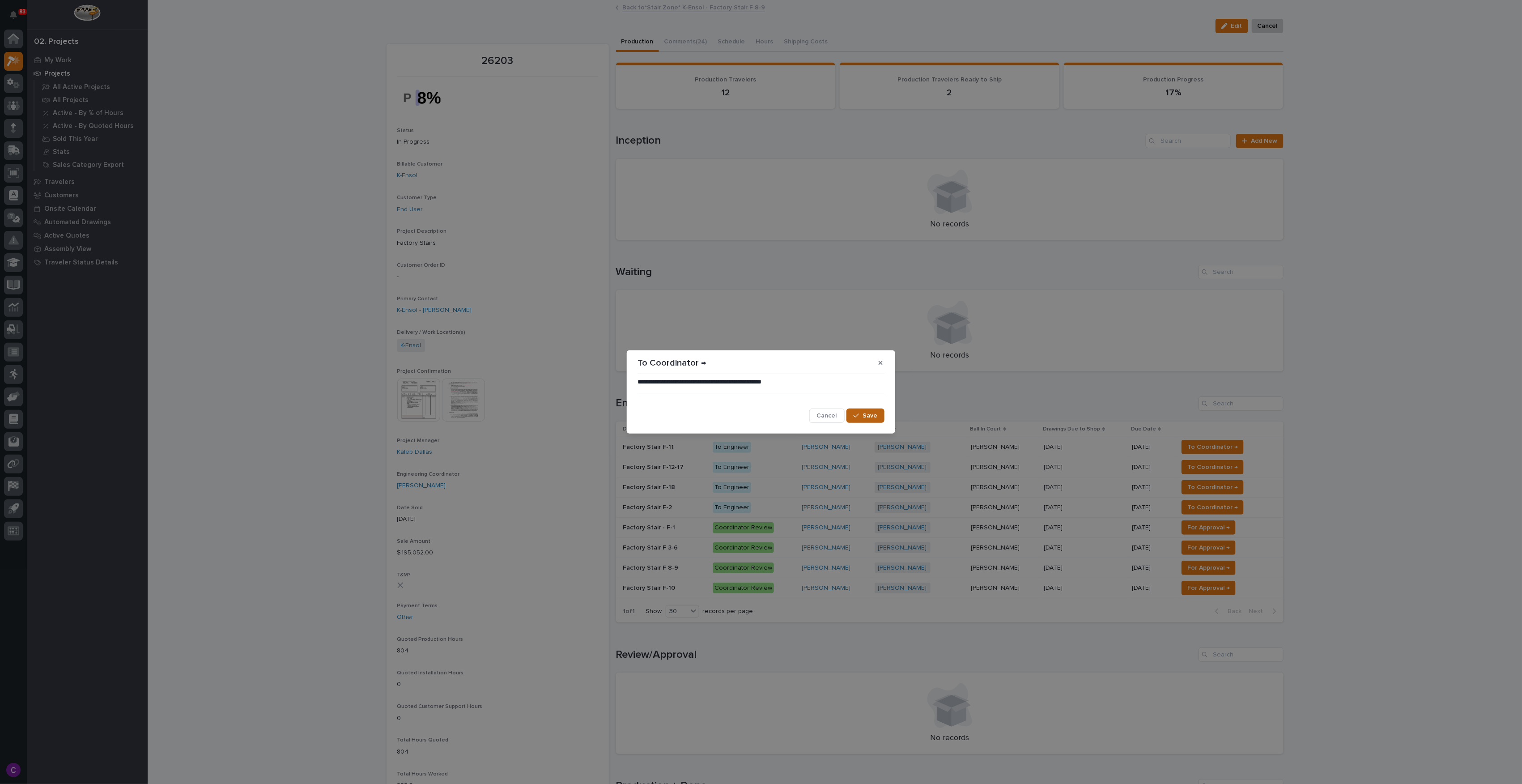
click at [876, 421] on button "Save" at bounding box center [866, 415] width 38 height 14
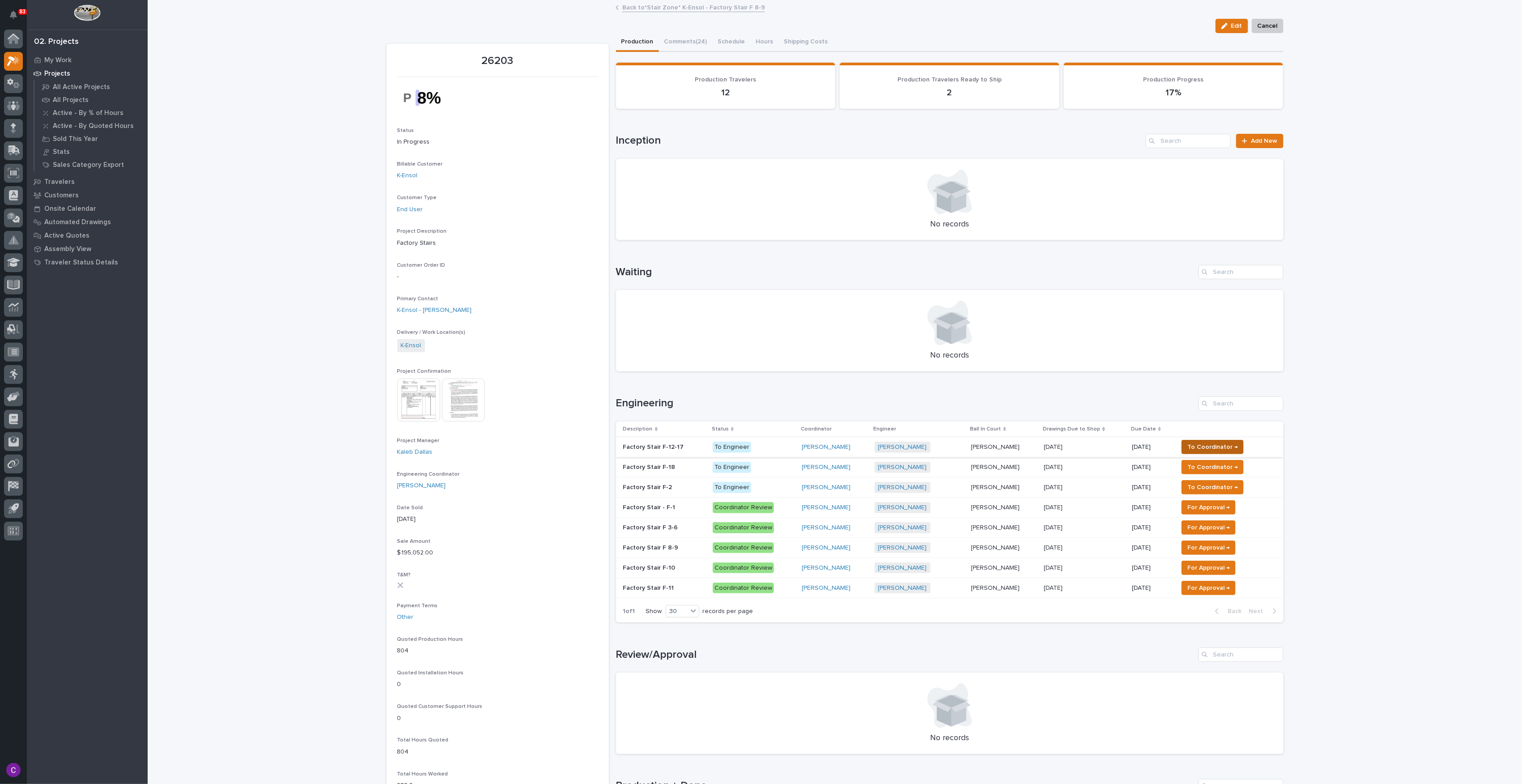
click at [1208, 449] on span "To Coordinator →" at bounding box center [1213, 447] width 51 height 11
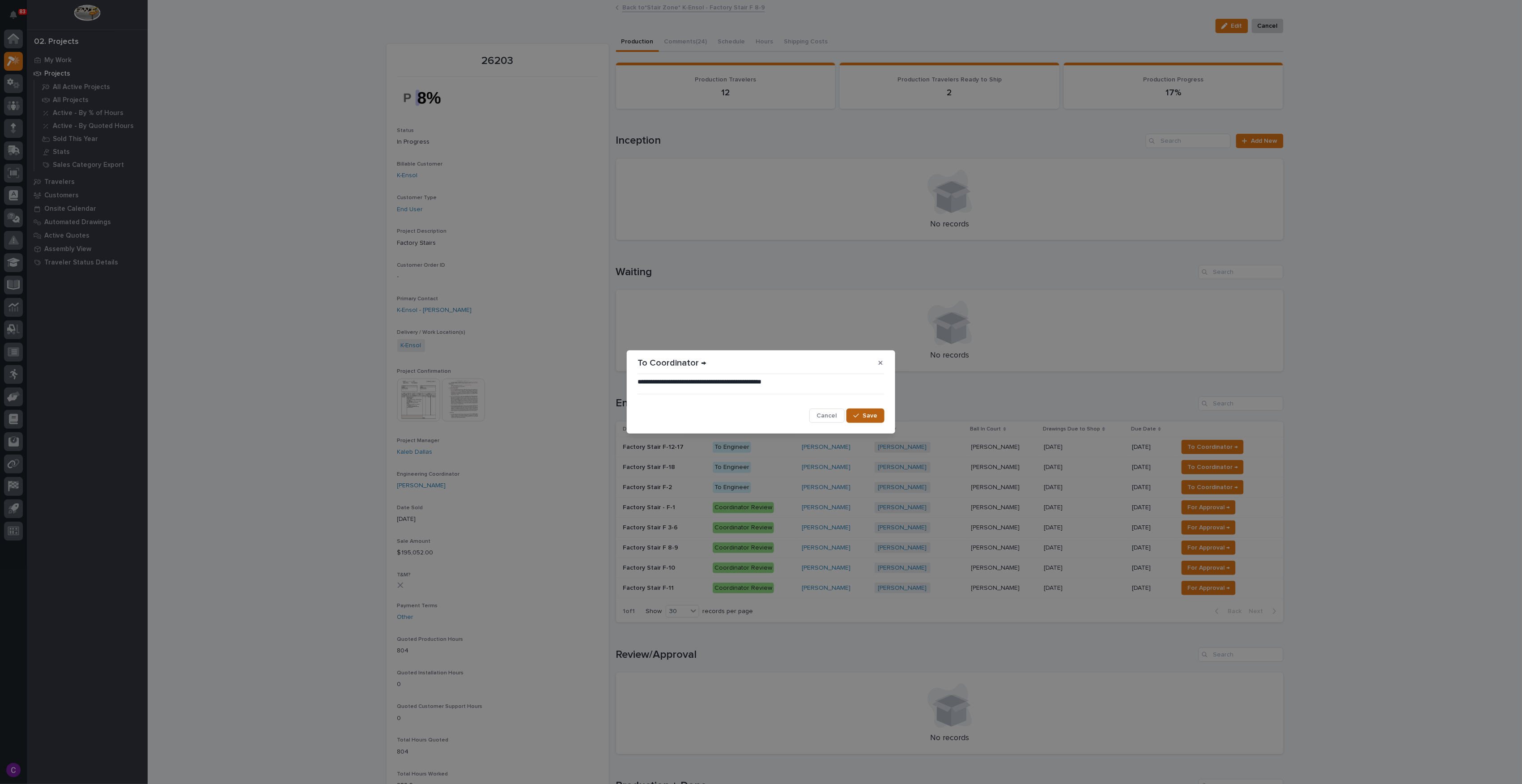
click at [869, 408] on button "Save" at bounding box center [866, 415] width 38 height 14
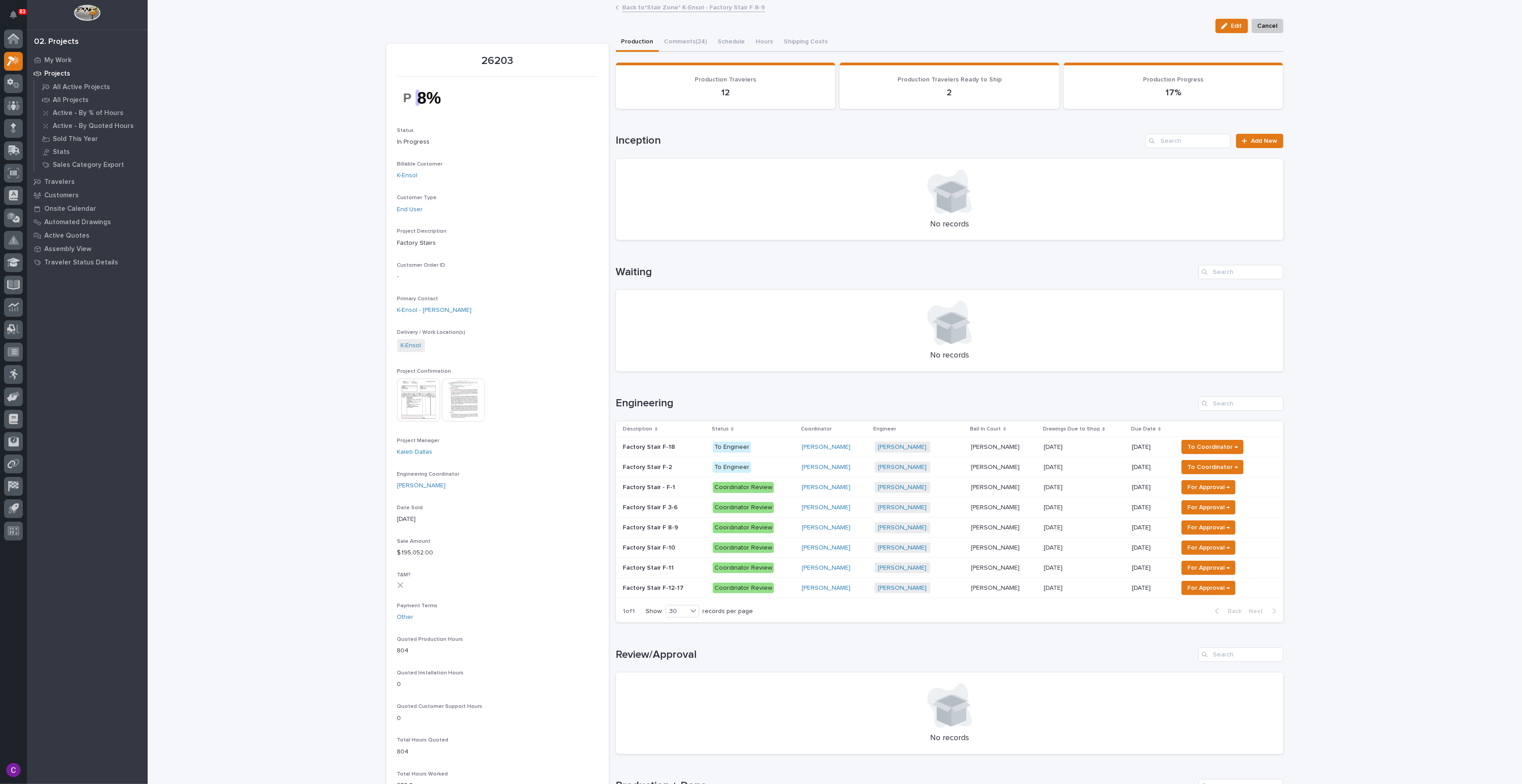
click at [1212, 445] on span "To Coordinator →" at bounding box center [1213, 447] width 51 height 11
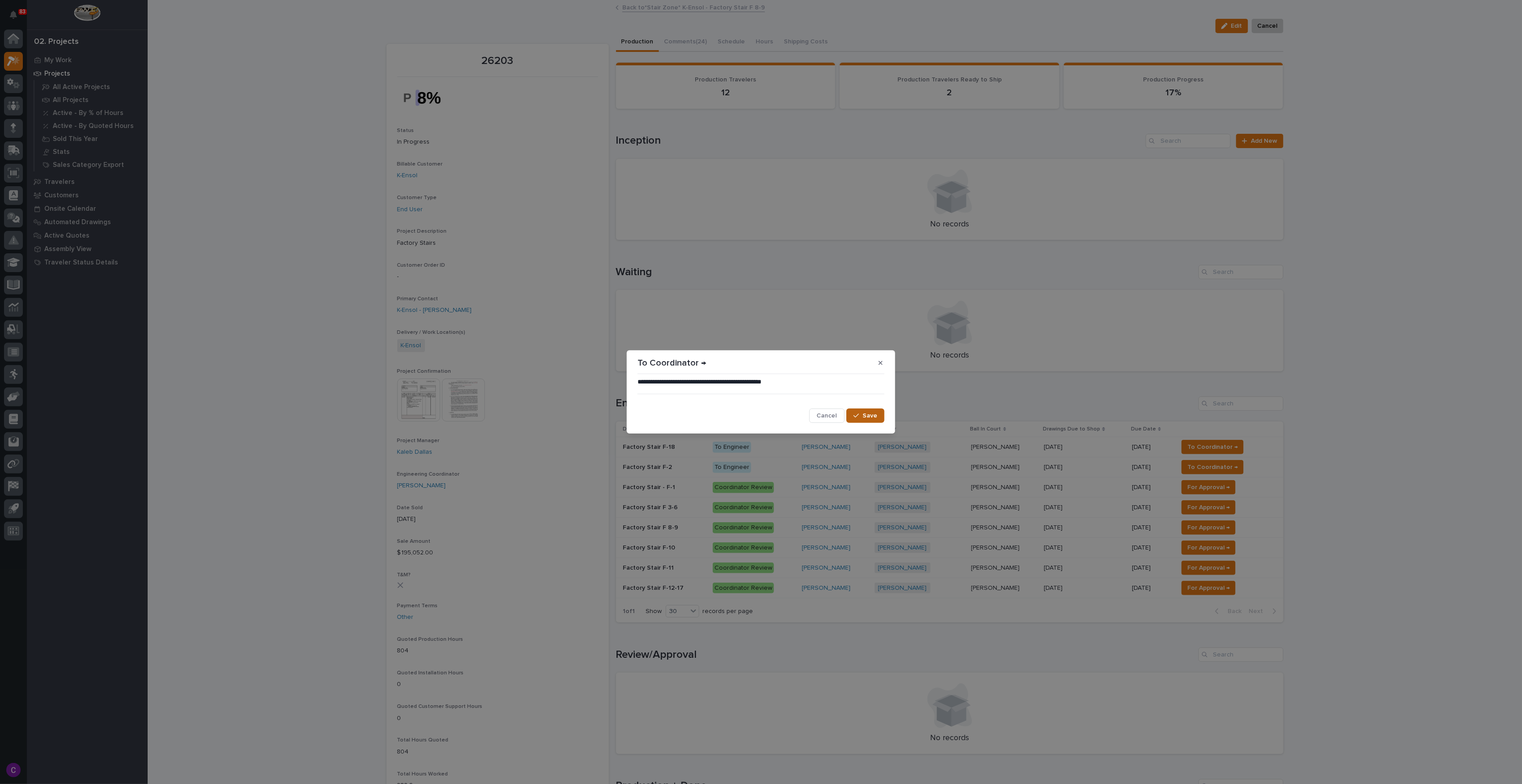
click at [872, 414] on span "Save" at bounding box center [870, 416] width 15 height 8
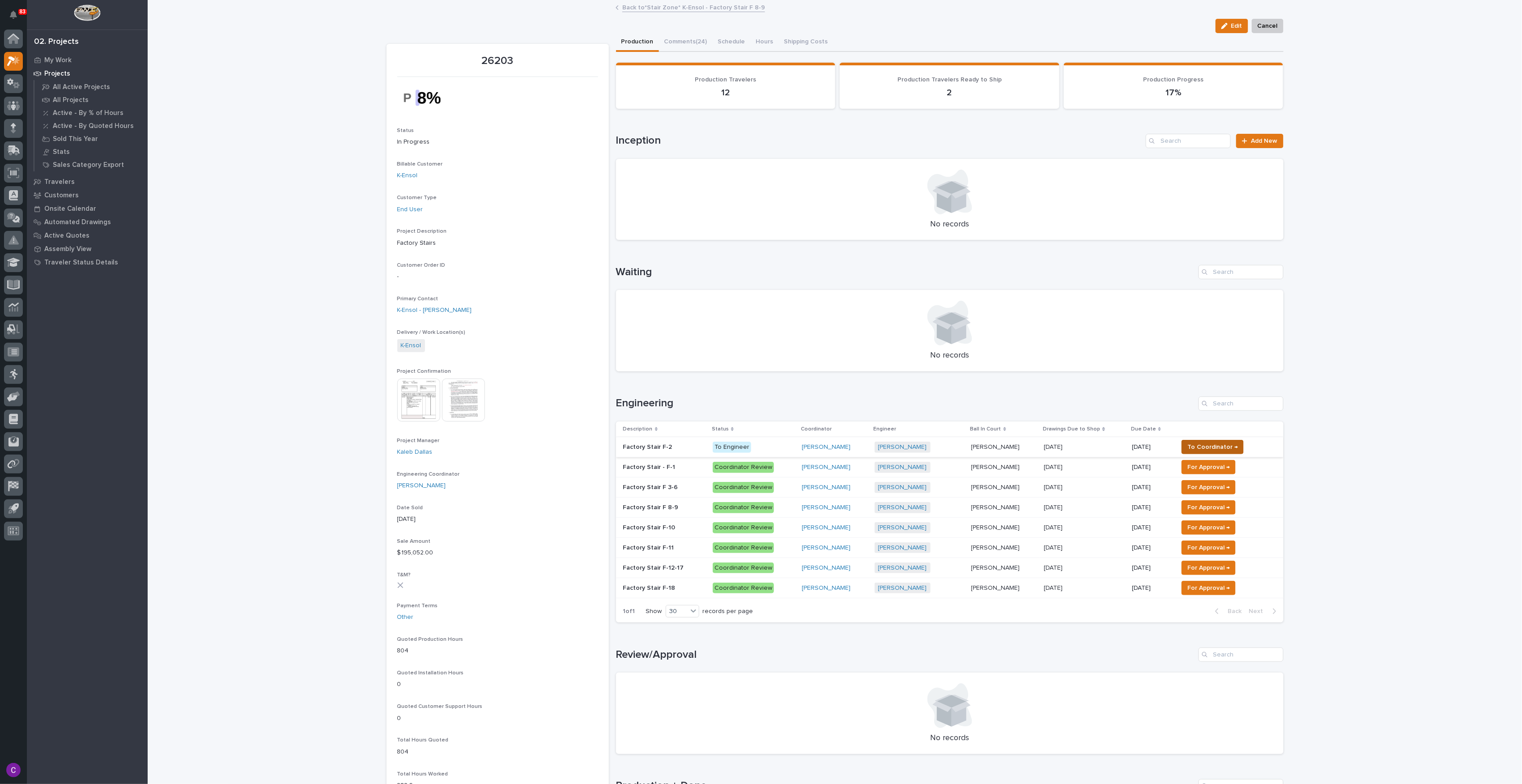
click at [1211, 446] on span "To Coordinator →" at bounding box center [1213, 447] width 51 height 11
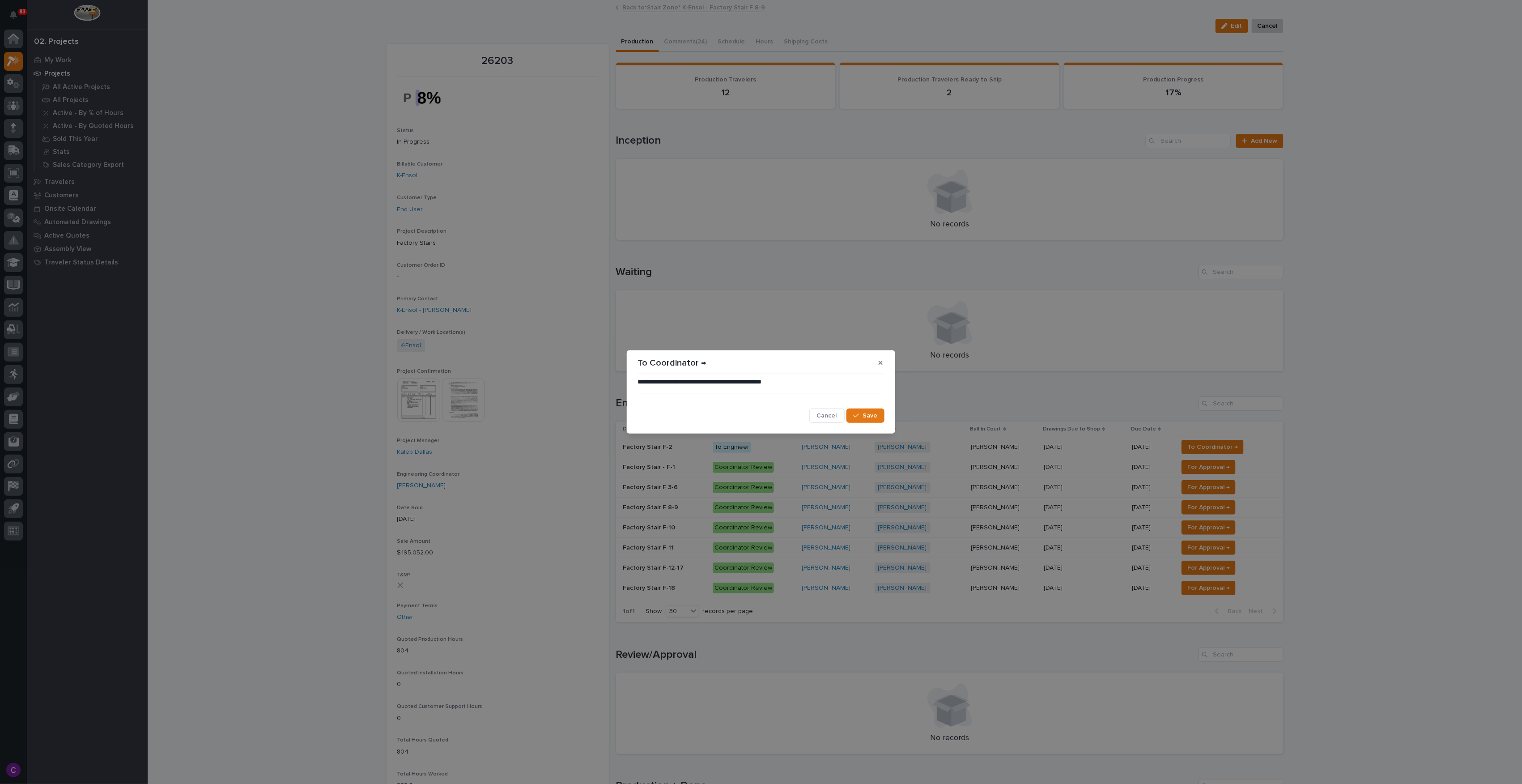
click at [879, 414] on button "Save" at bounding box center [866, 415] width 38 height 14
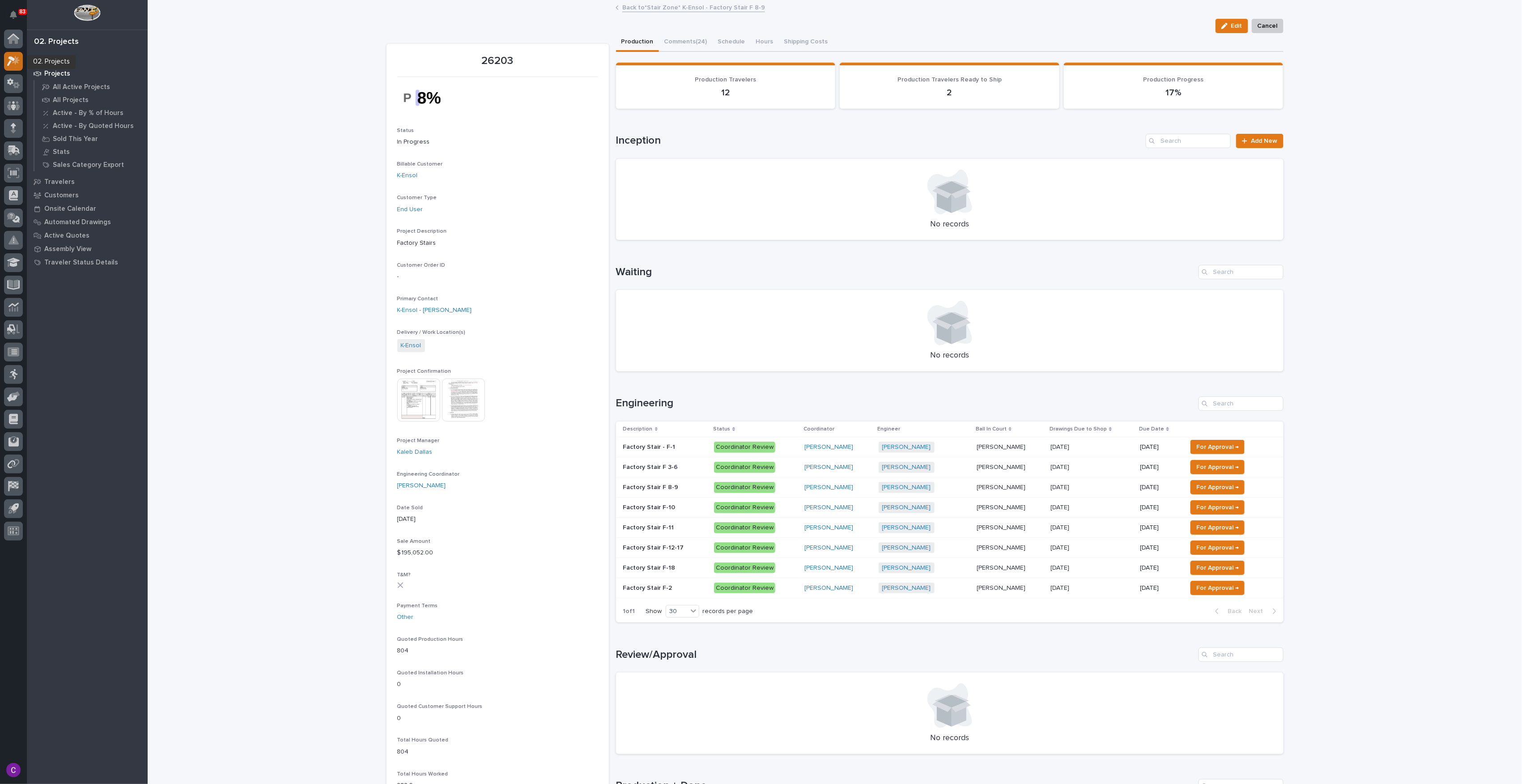
click at [10, 60] on icon at bounding box center [14, 61] width 13 height 10
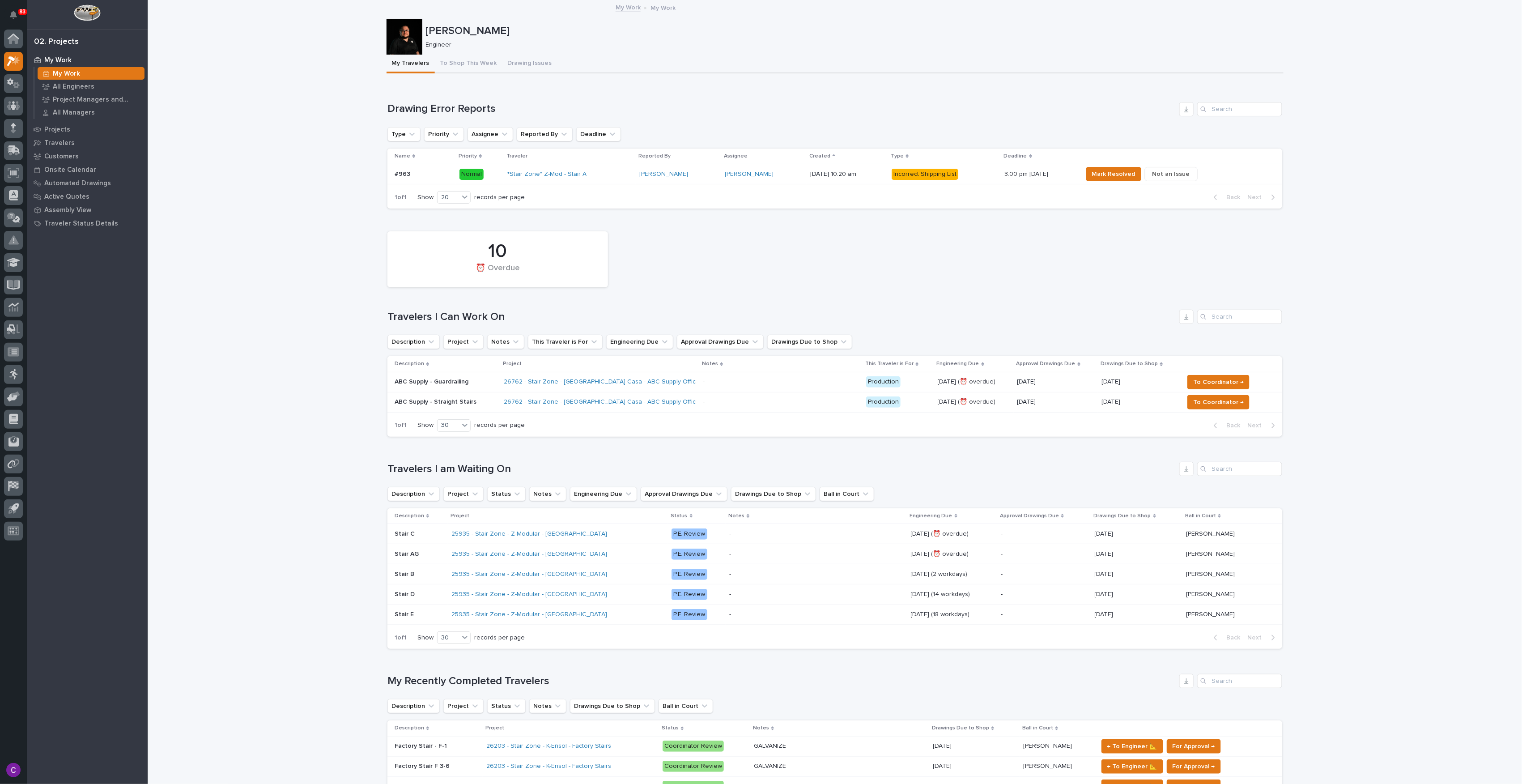
click at [730, 405] on p at bounding box center [781, 402] width 156 height 8
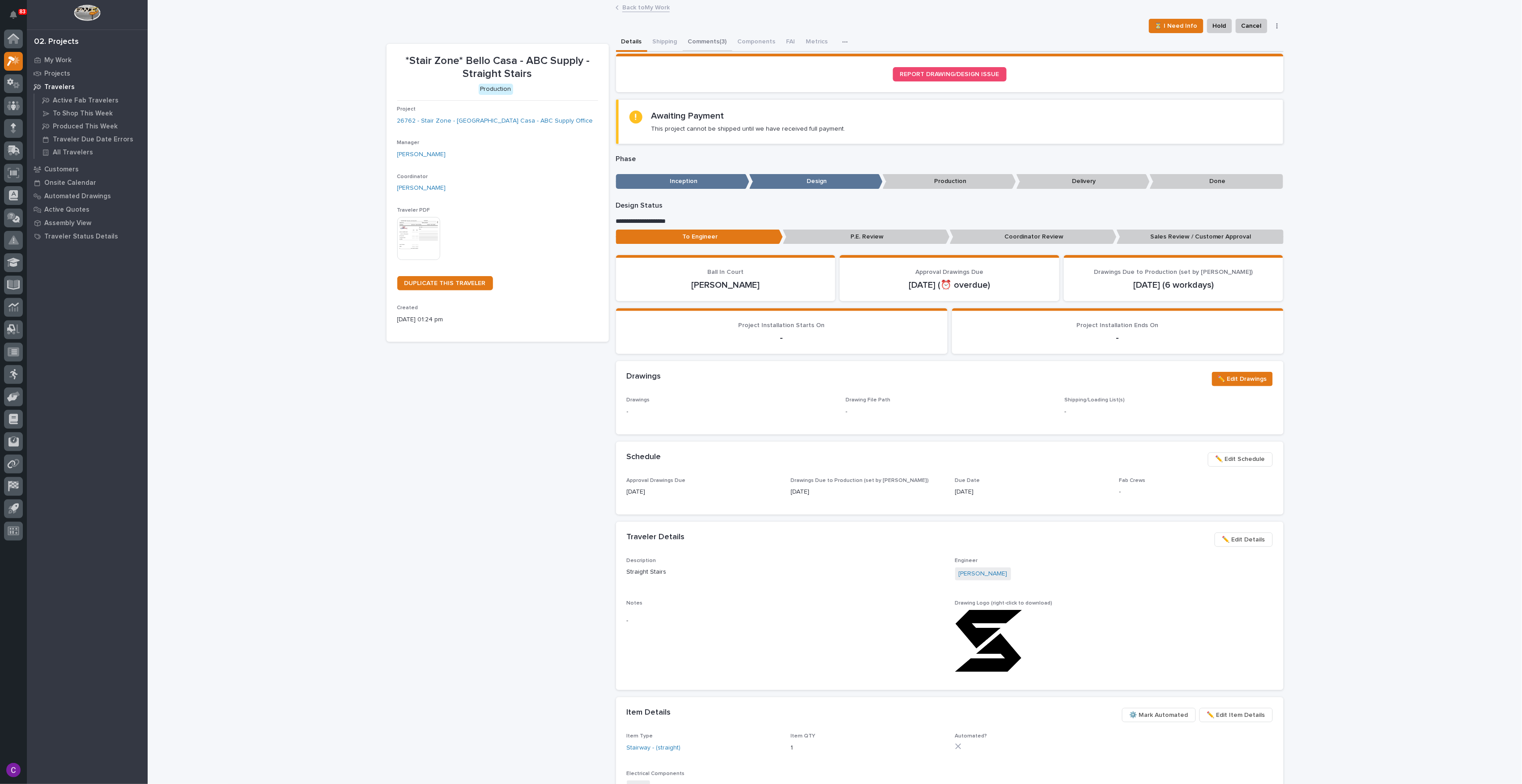
click at [712, 38] on button "Comments (3)" at bounding box center [707, 43] width 50 height 19
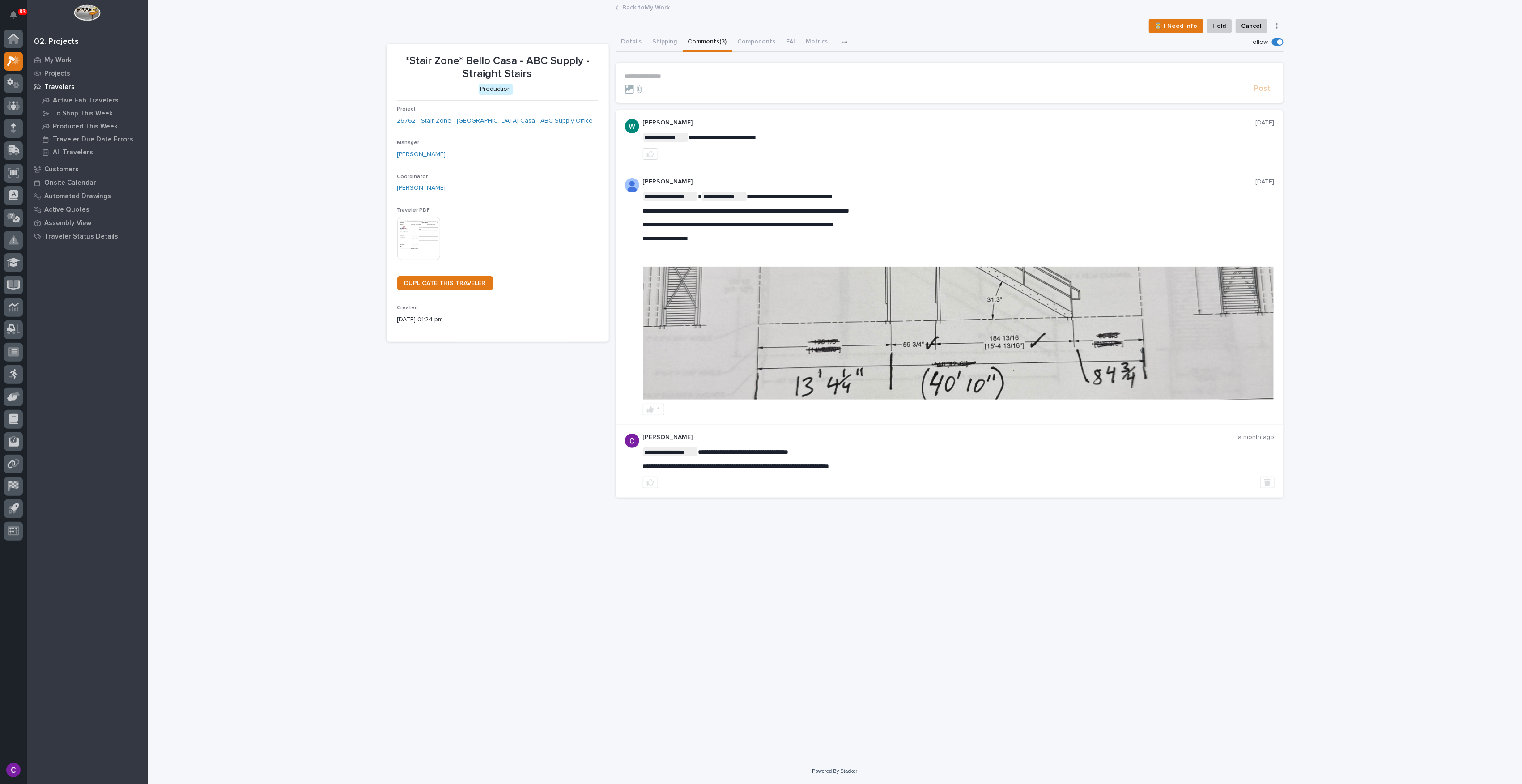
drag, startPoint x: 506, startPoint y: 364, endPoint x: 502, endPoint y: 362, distance: 4.5
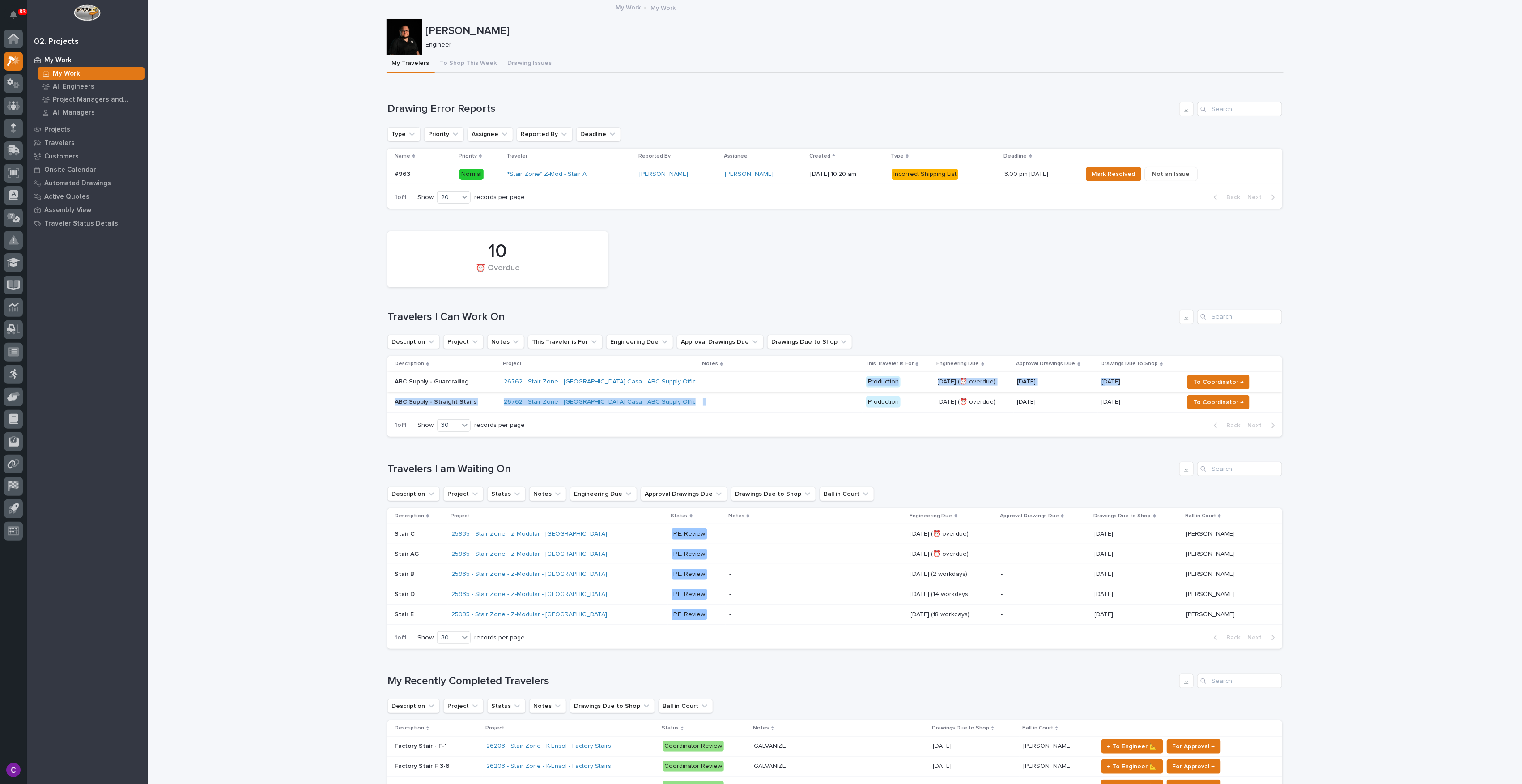
drag, startPoint x: 687, startPoint y: 408, endPoint x: 705, endPoint y: 391, distance: 24.8
click at [705, 391] on tbody "ABC Supply - Guardrailing 26762 - Stair Zone - [GEOGRAPHIC_DATA] Casa - ABC Sup…" at bounding box center [835, 392] width 895 height 40
drag, startPoint x: 705, startPoint y: 391, endPoint x: 665, endPoint y: 379, distance: 41.8
click at [665, 379] on div "26762 - Stair Zone - [GEOGRAPHIC_DATA] Casa - ABC Supply Office" at bounding box center [600, 382] width 192 height 15
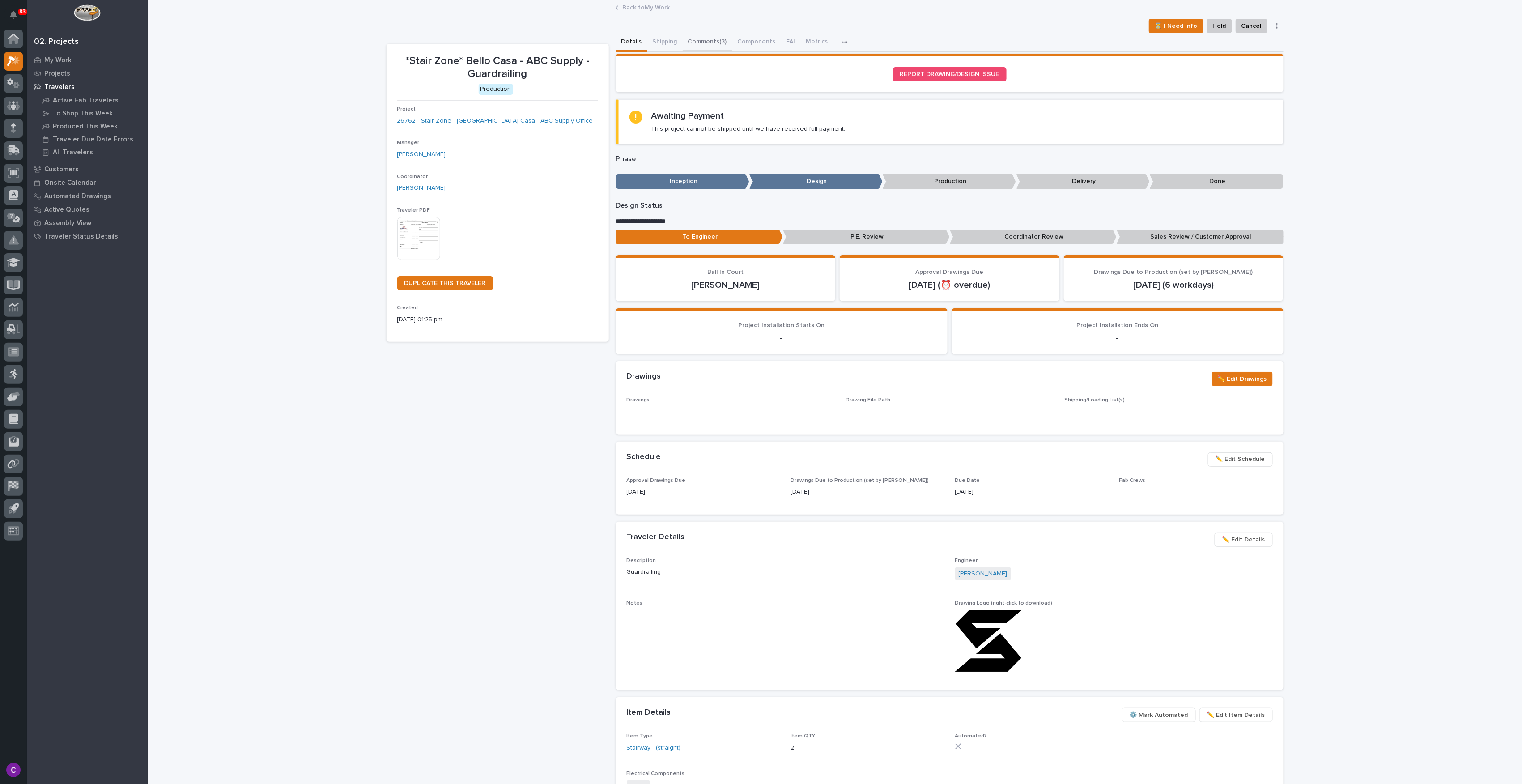
click at [714, 43] on button "Comments (3)" at bounding box center [707, 43] width 50 height 19
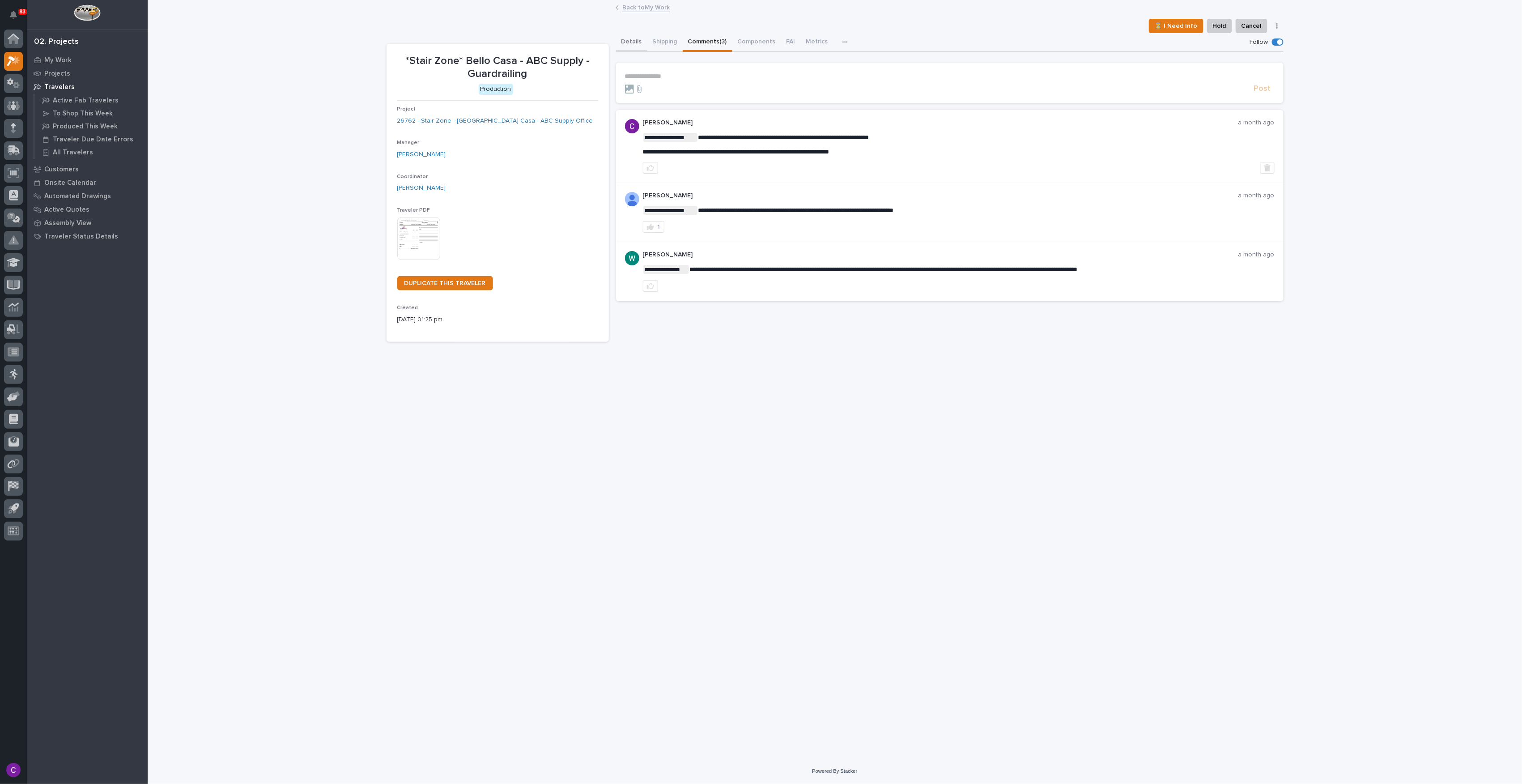
click at [627, 44] on button "Details" at bounding box center [632, 43] width 31 height 19
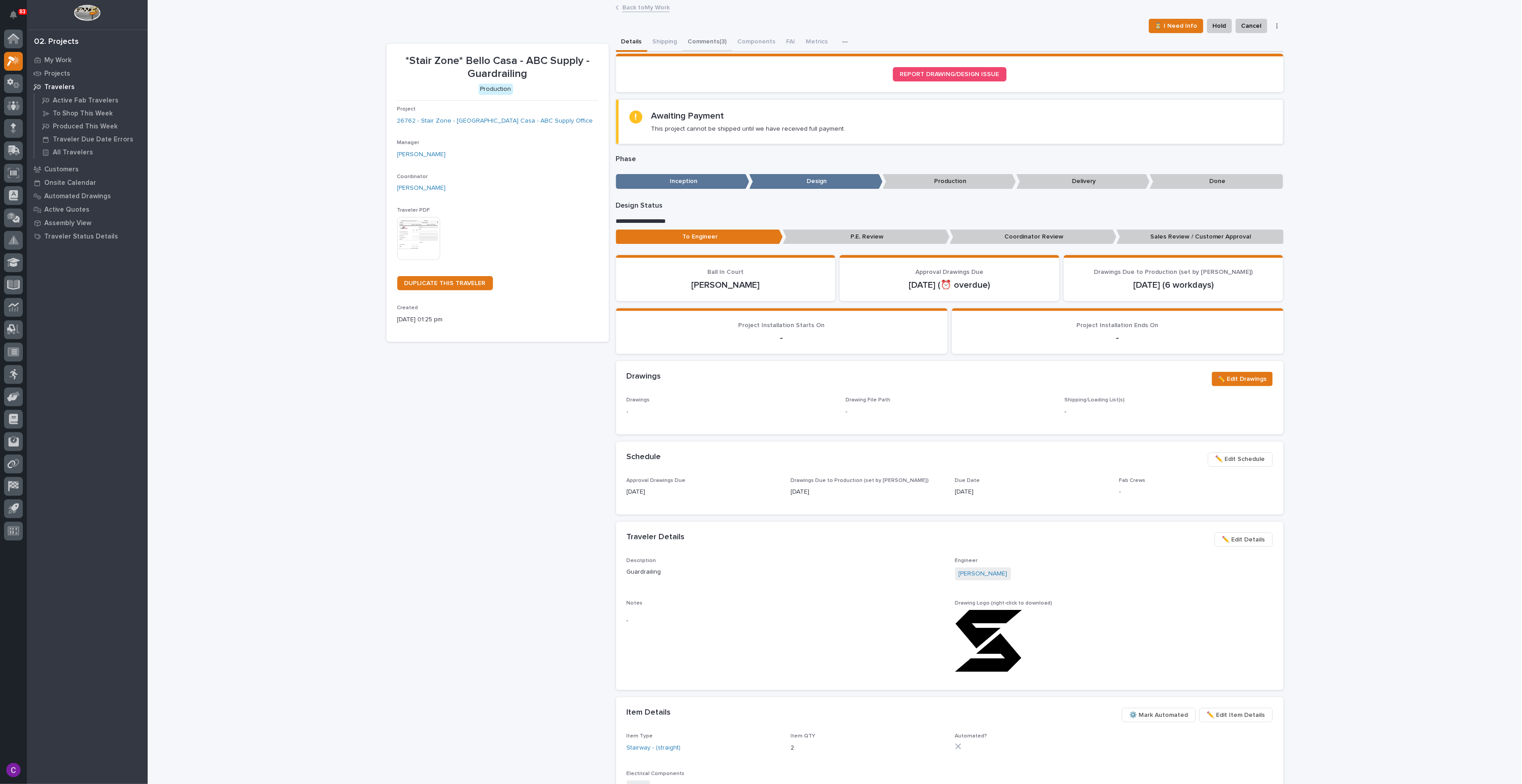
click at [718, 43] on button "Comments (3)" at bounding box center [707, 43] width 50 height 19
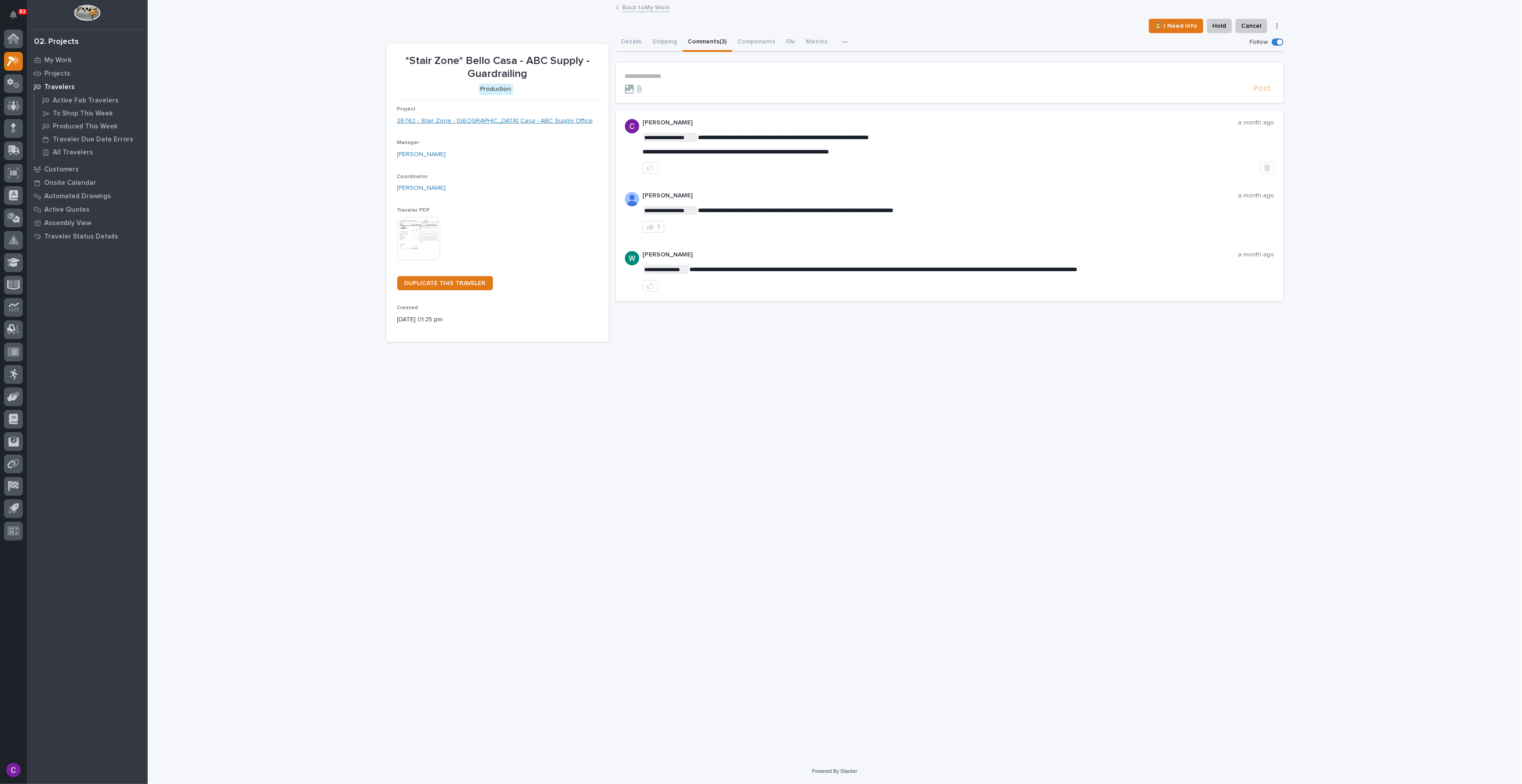
click at [510, 121] on link "26762 - Stair Zone - [GEOGRAPHIC_DATA] Casa - ABC Supply Office" at bounding box center [495, 121] width 196 height 9
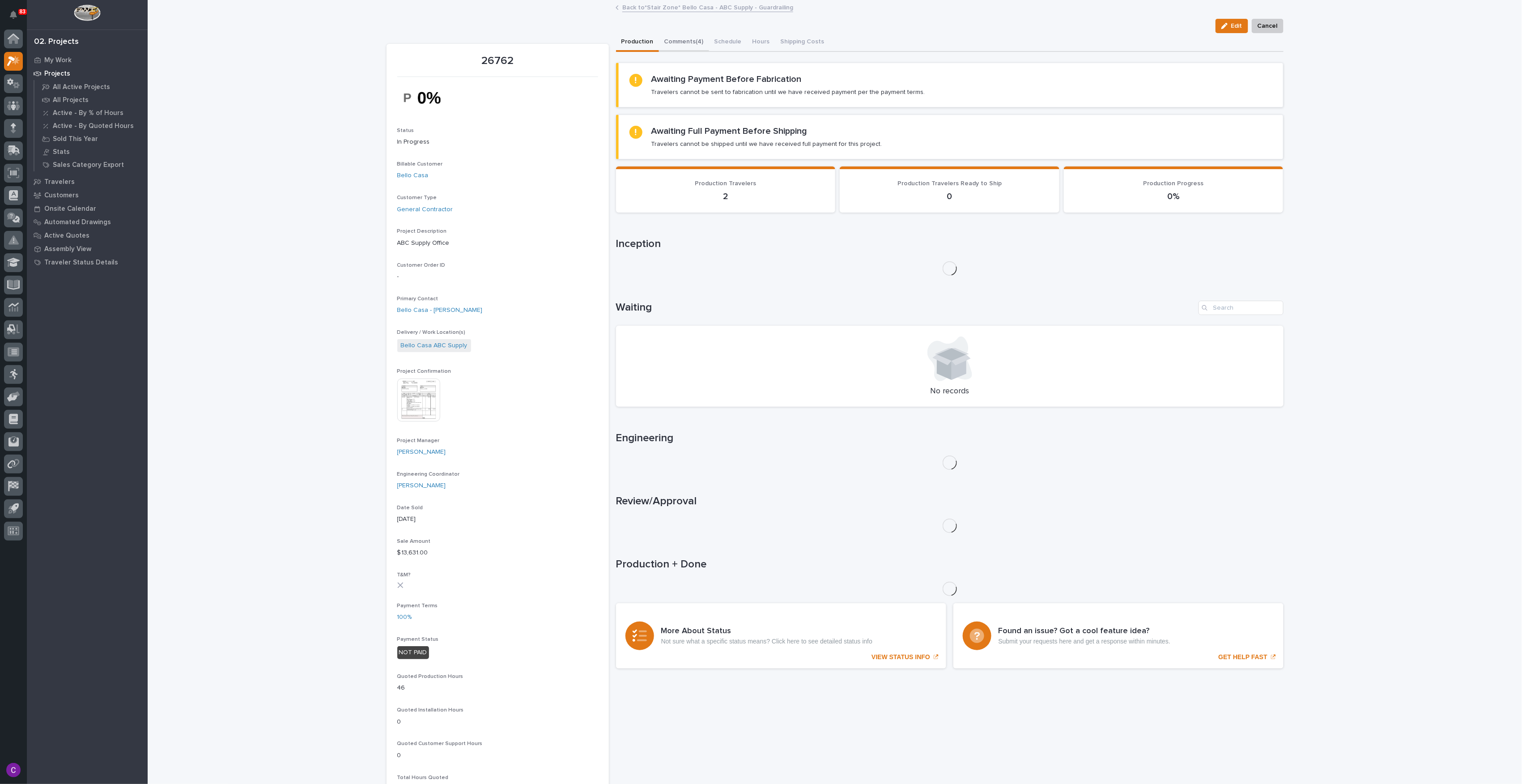
click at [688, 36] on button "Comments (4)" at bounding box center [684, 43] width 50 height 19
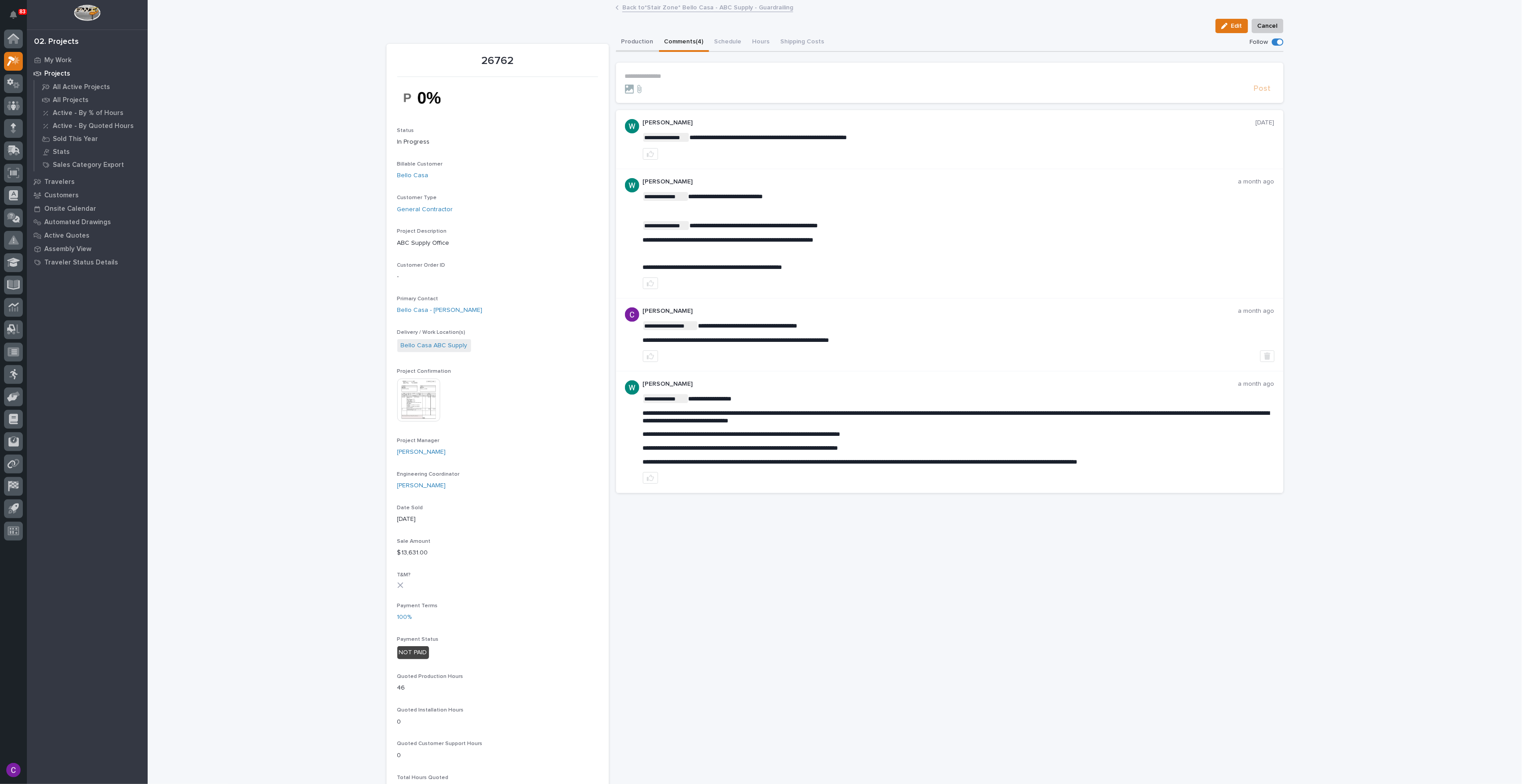
click at [630, 48] on button "Production" at bounding box center [638, 43] width 43 height 19
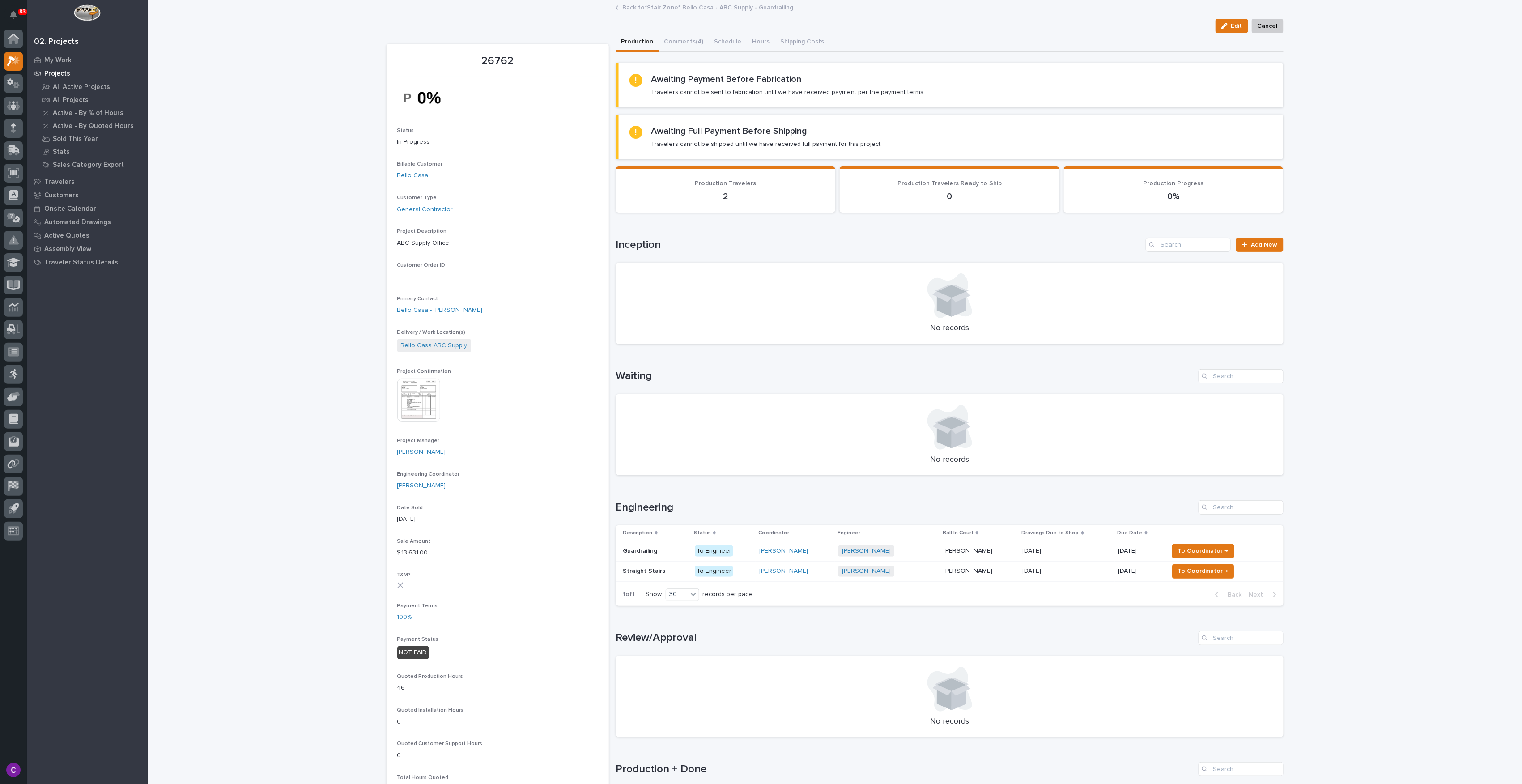
click at [652, 565] on p "Straight Stairs" at bounding box center [645, 570] width 44 height 9
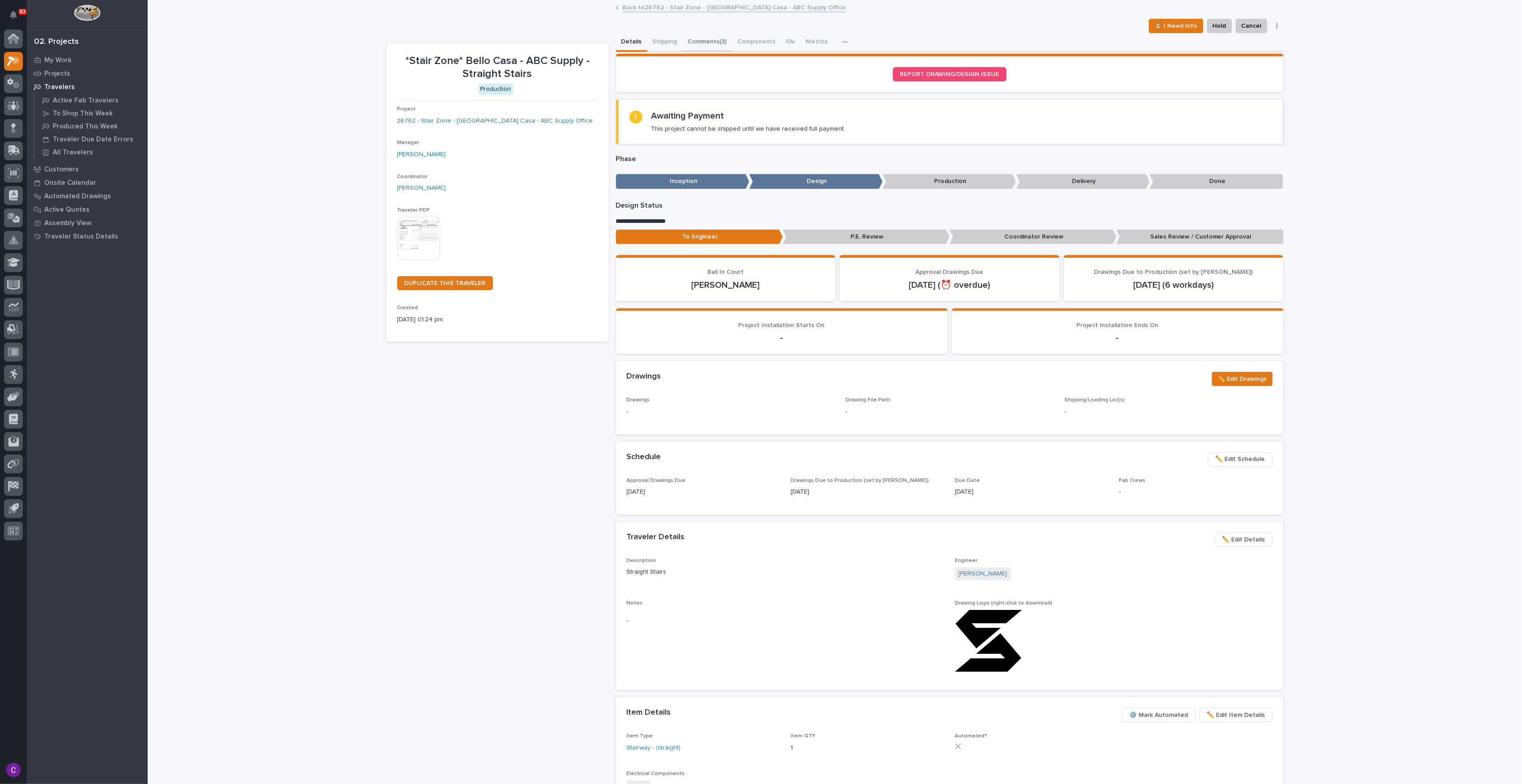
click at [713, 44] on button "Comments (3)" at bounding box center [707, 43] width 50 height 19
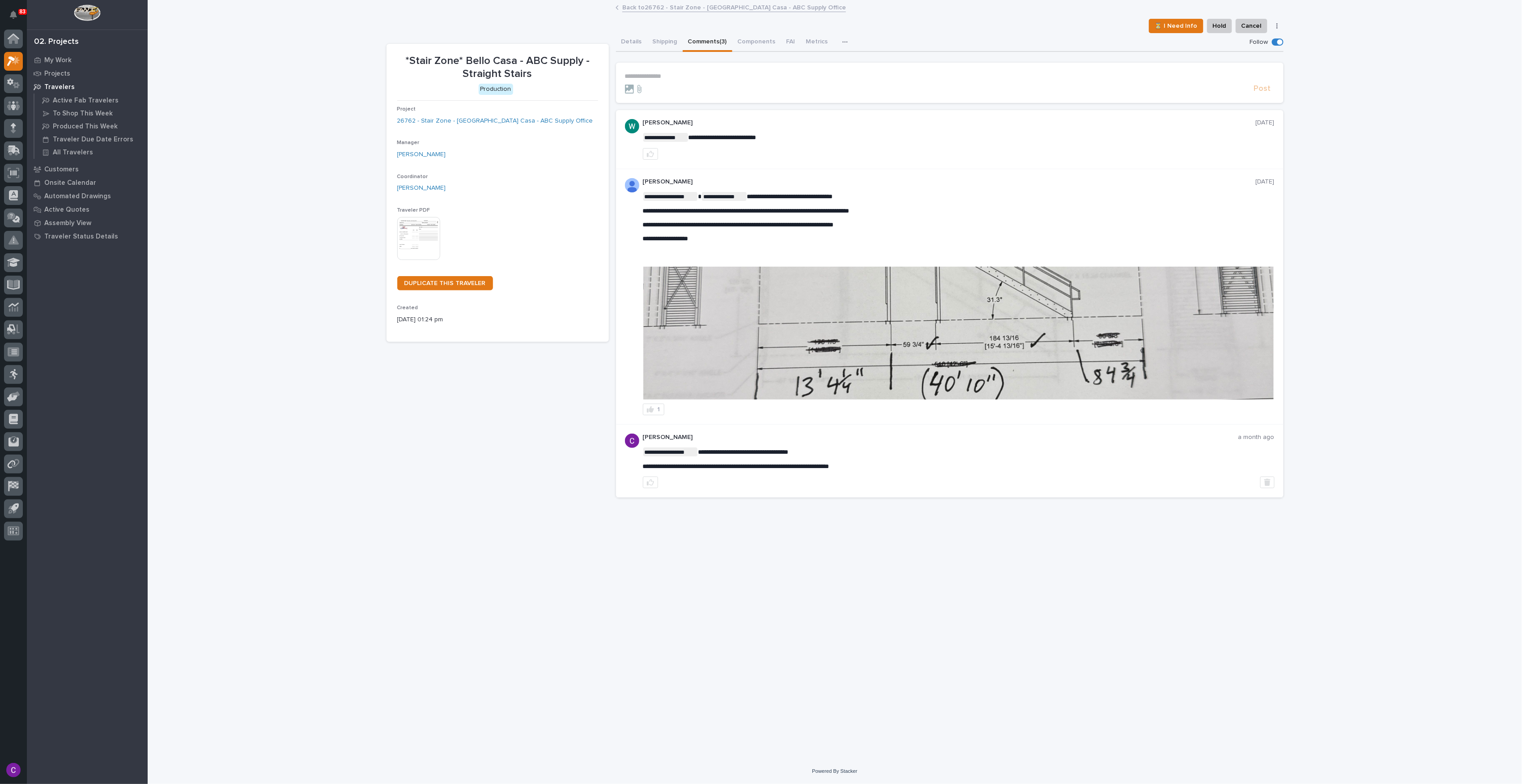
click at [1042, 349] on img at bounding box center [958, 333] width 630 height 133
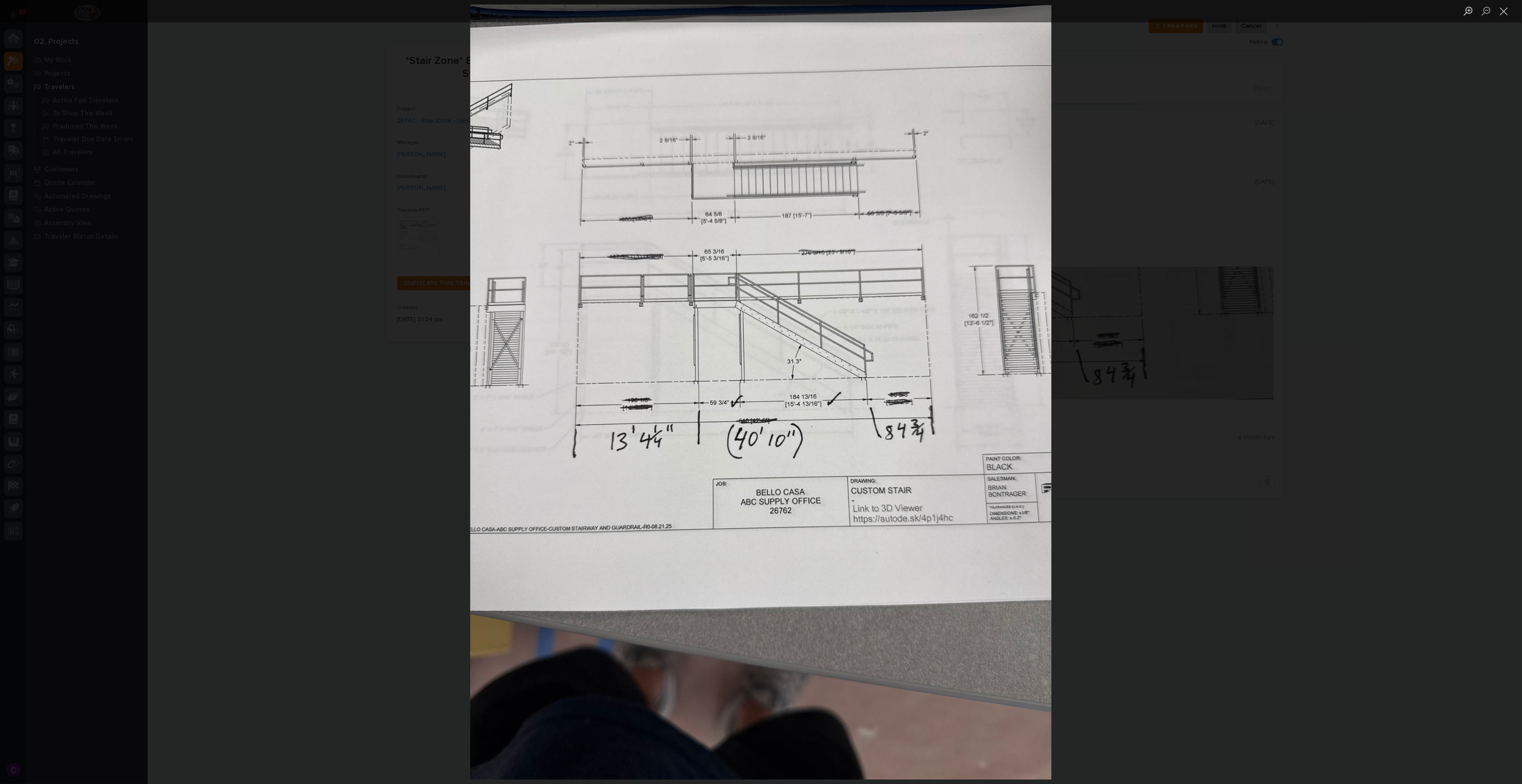
click at [1221, 580] on div "Lightbox" at bounding box center [761, 392] width 1522 height 784
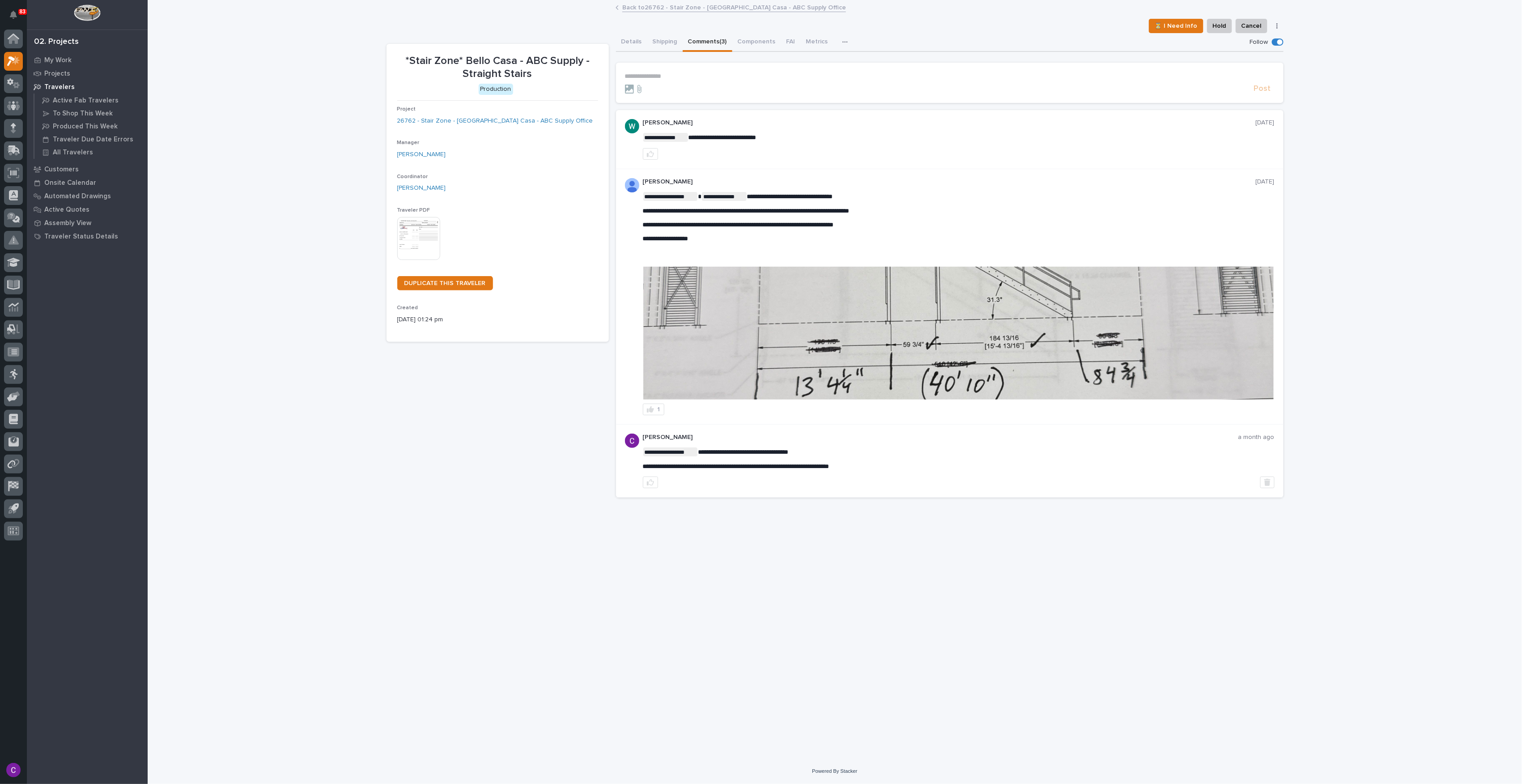
click at [837, 346] on img at bounding box center [958, 333] width 630 height 133
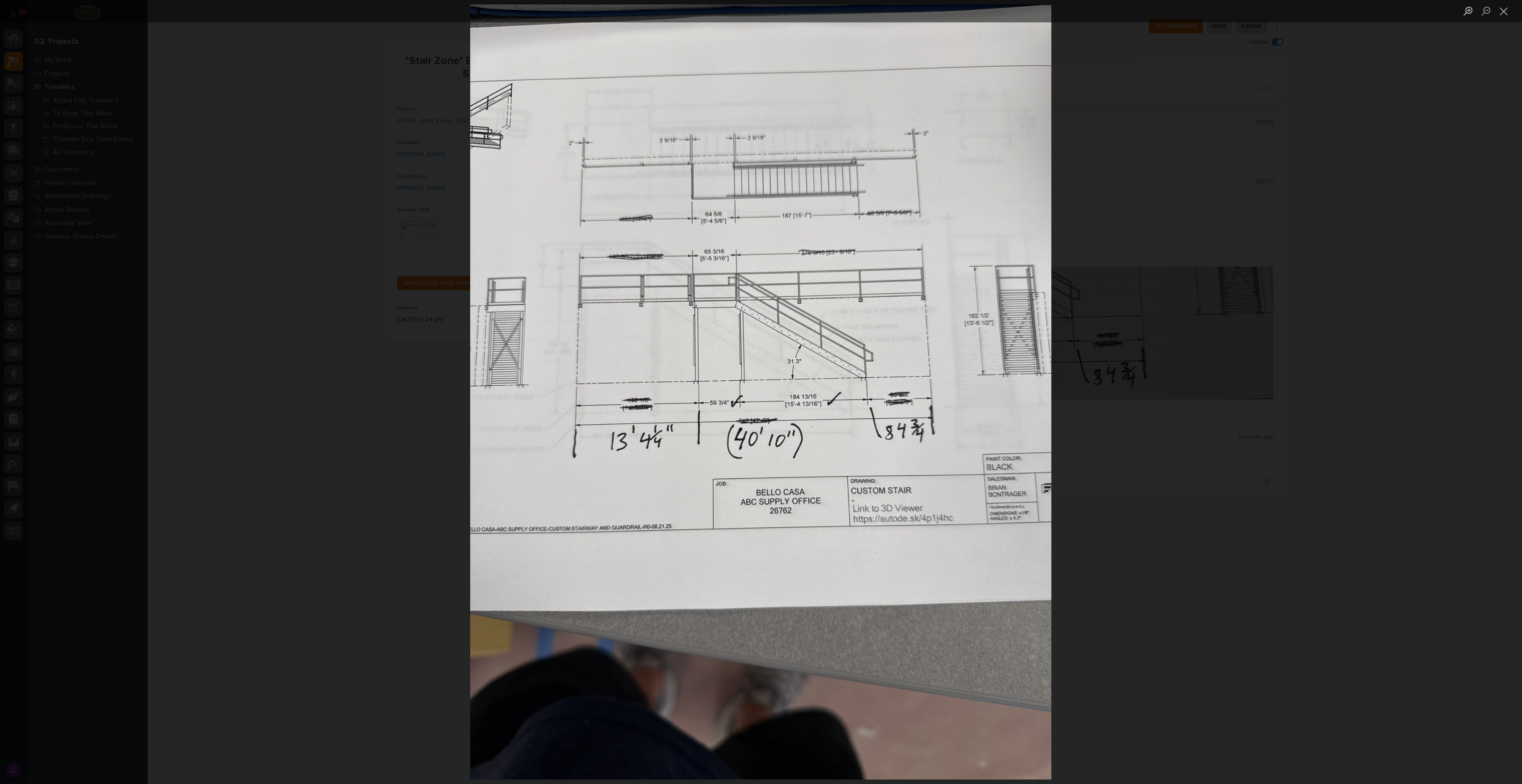
click at [1274, 622] on div "Lightbox" at bounding box center [761, 392] width 1522 height 784
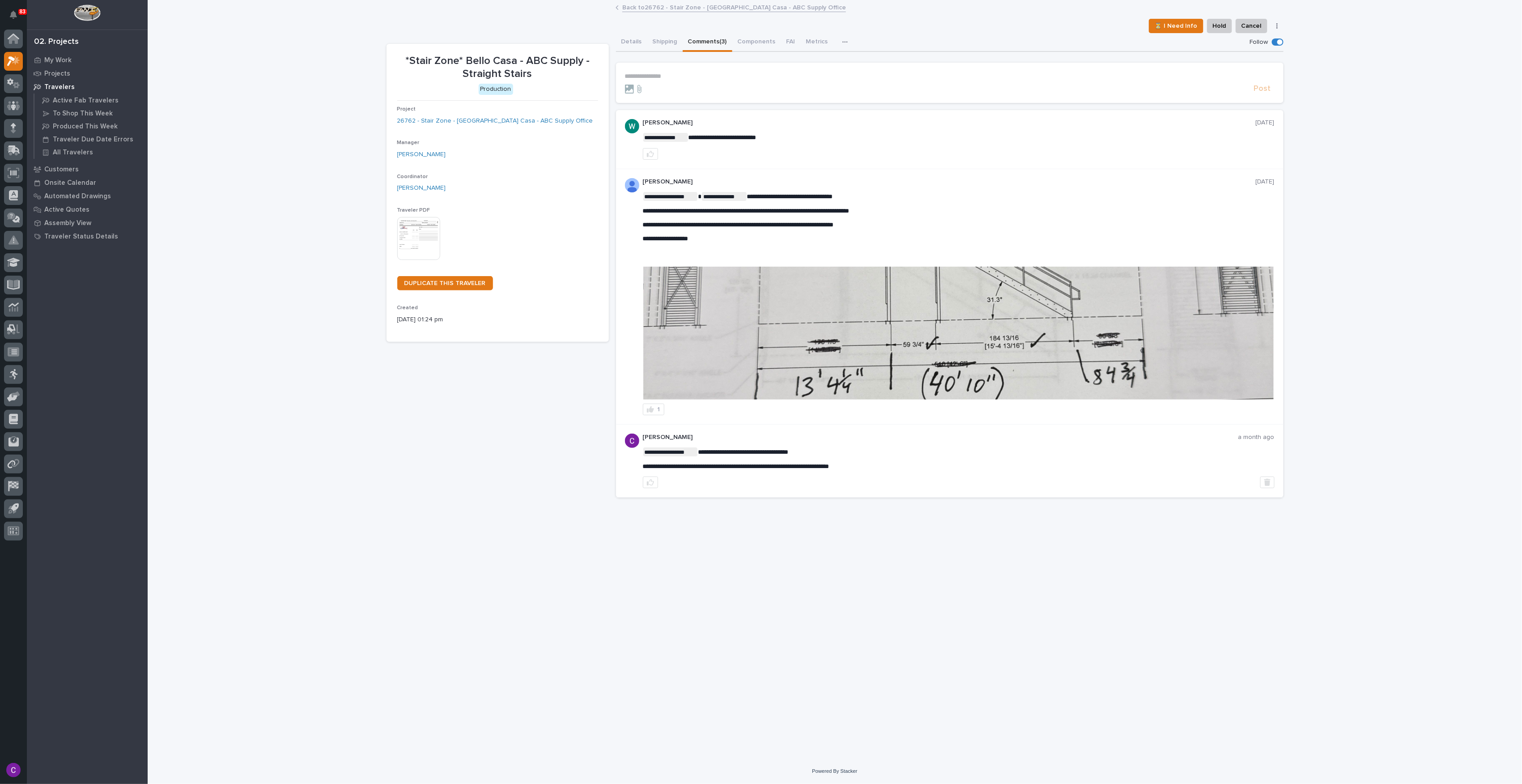
click at [1031, 301] on img at bounding box center [958, 333] width 630 height 133
click at [1133, 323] on img at bounding box center [958, 333] width 630 height 133
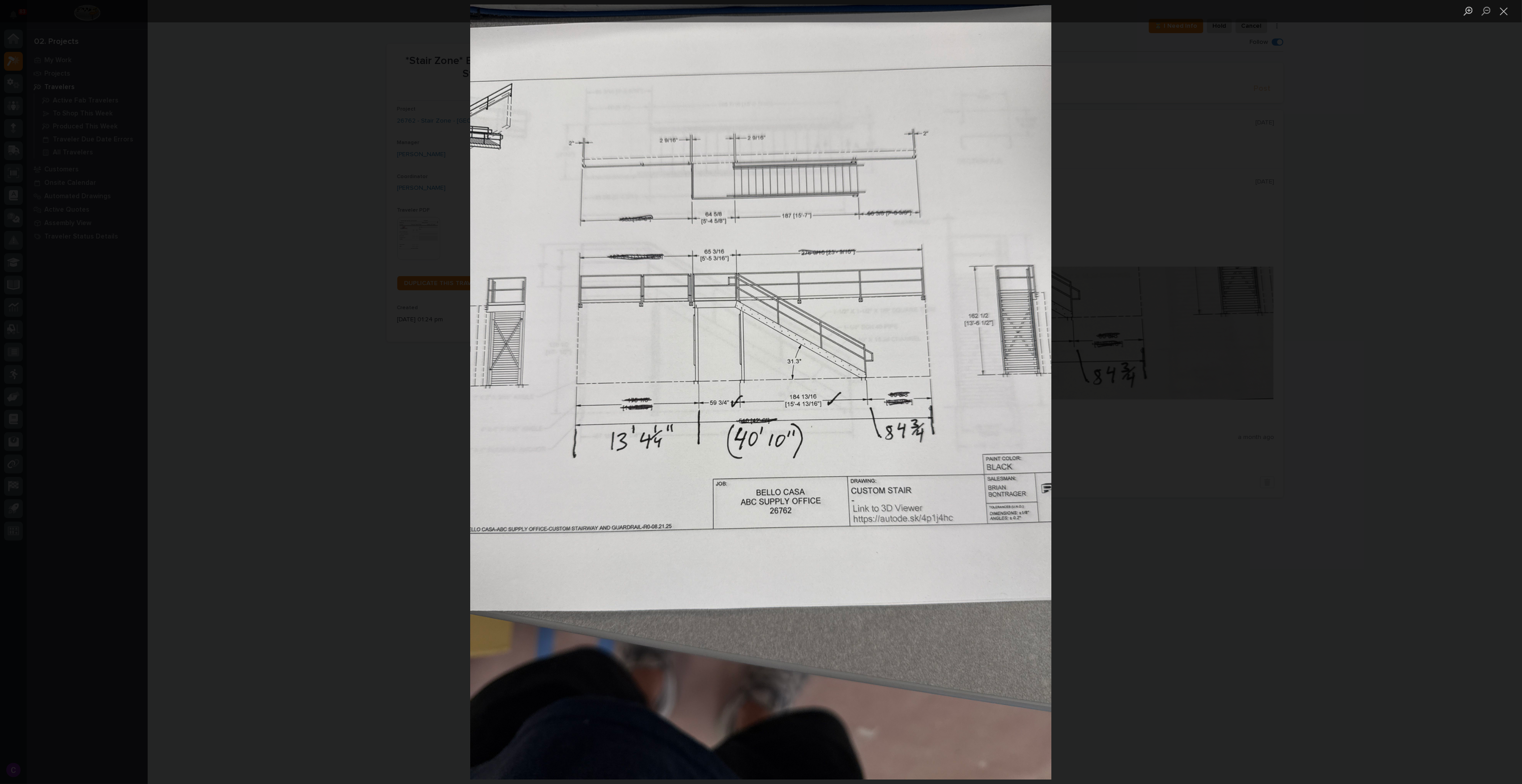
click at [1406, 290] on div "Lightbox" at bounding box center [761, 392] width 1522 height 784
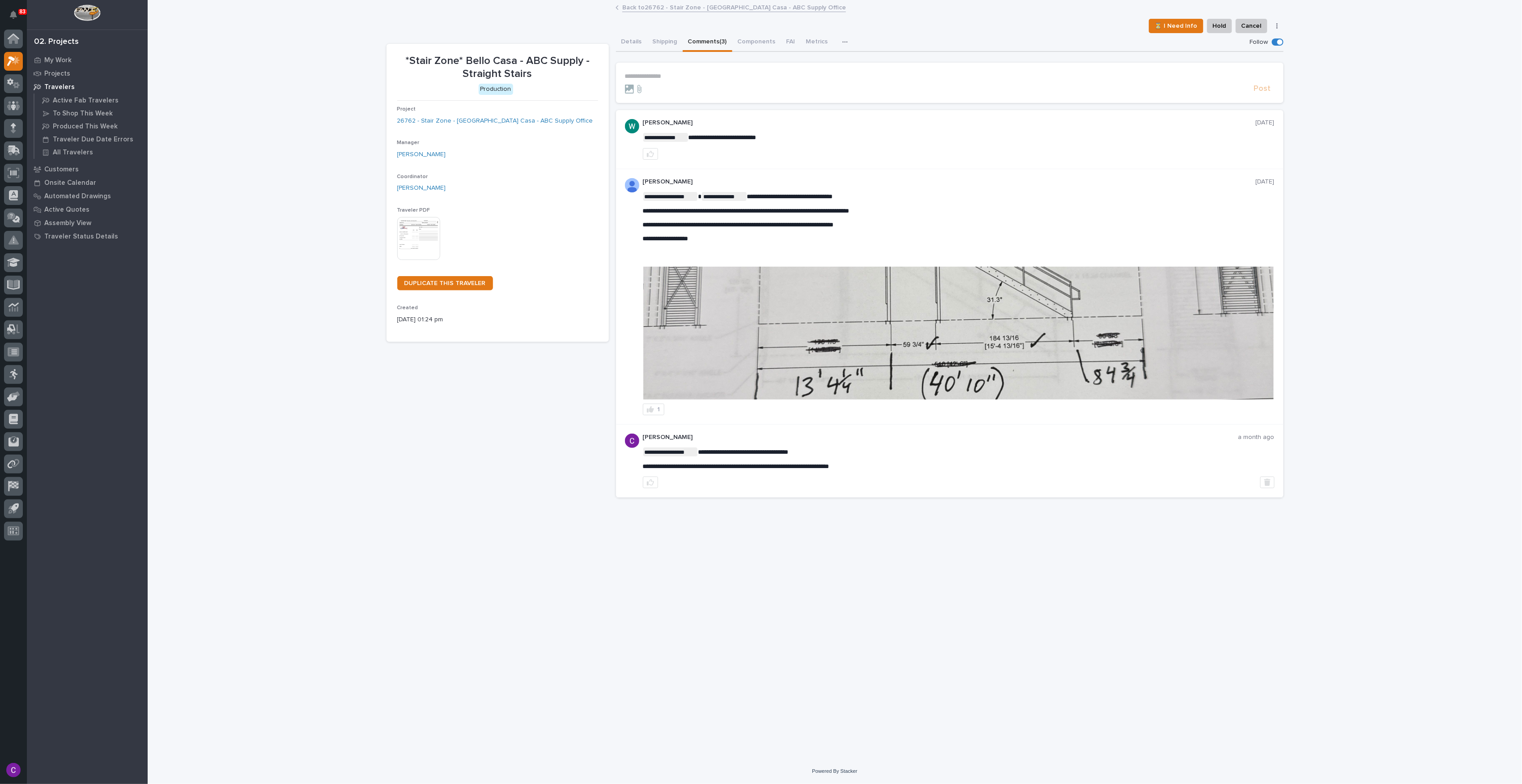
click at [931, 354] on img at bounding box center [958, 333] width 630 height 133
click at [898, 339] on img at bounding box center [958, 333] width 630 height 133
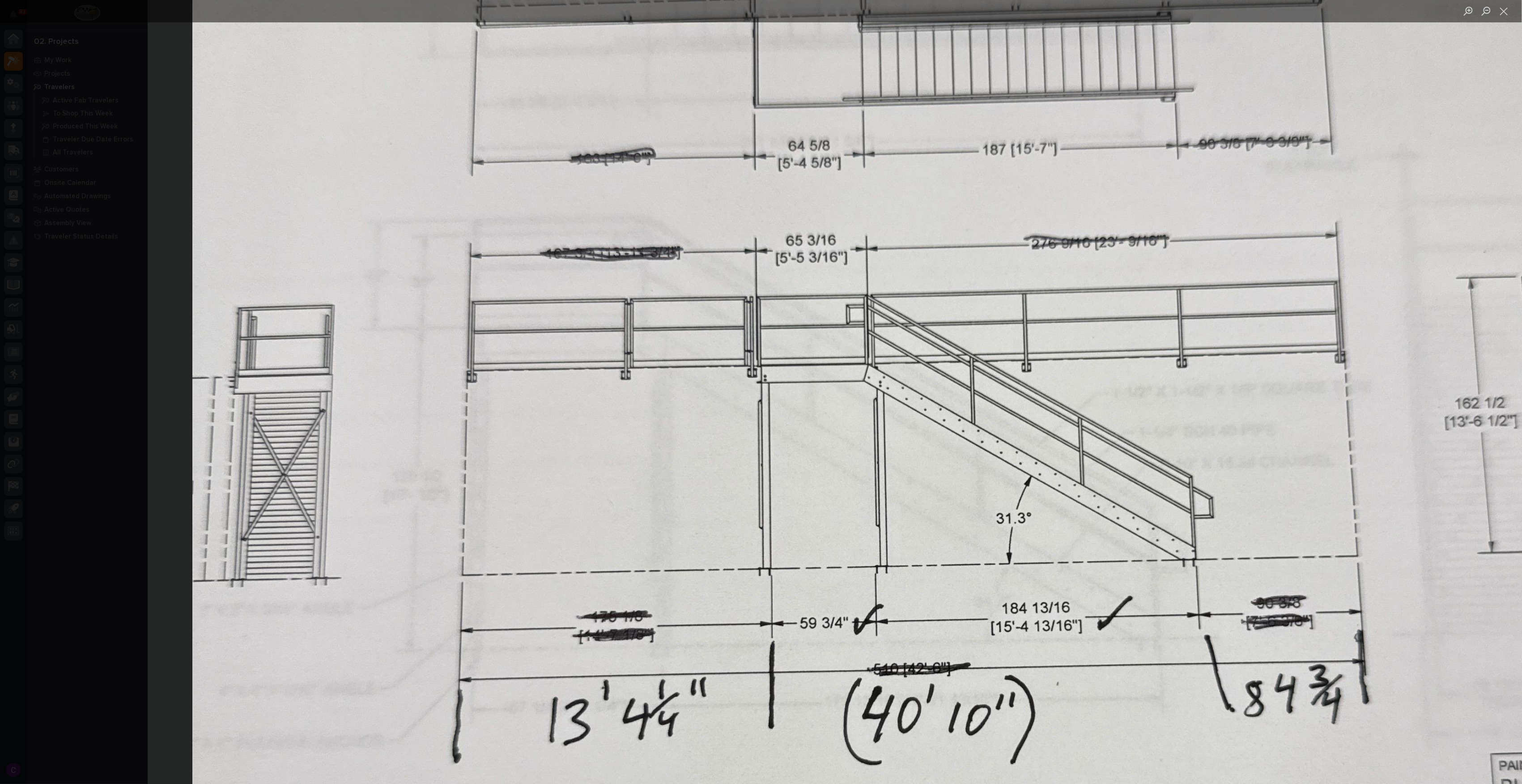
click at [924, 237] on img "Lightbox" at bounding box center [929, 596] width 1473 height 1964
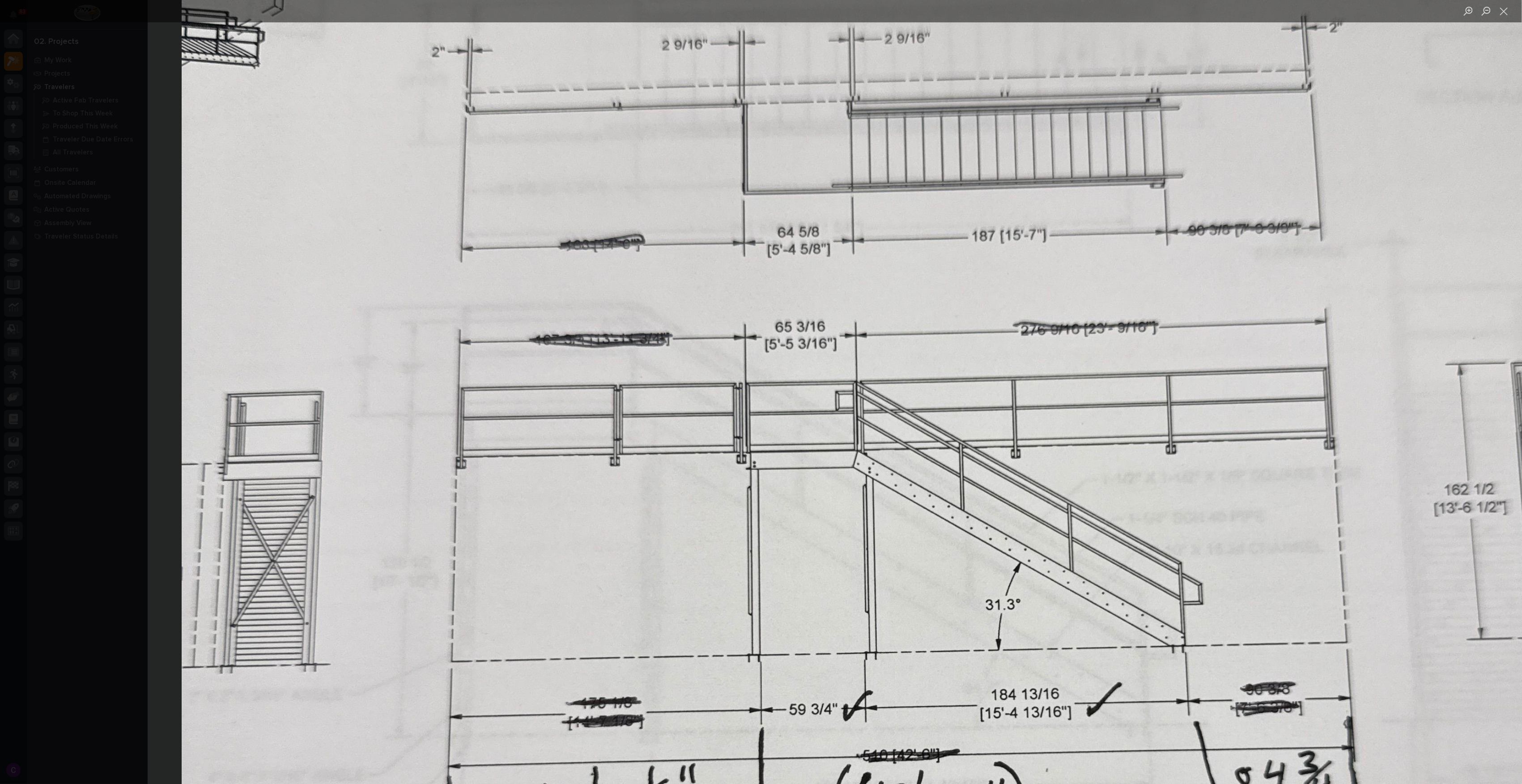
click at [994, 320] on img "Lightbox" at bounding box center [918, 682] width 1473 height 1964
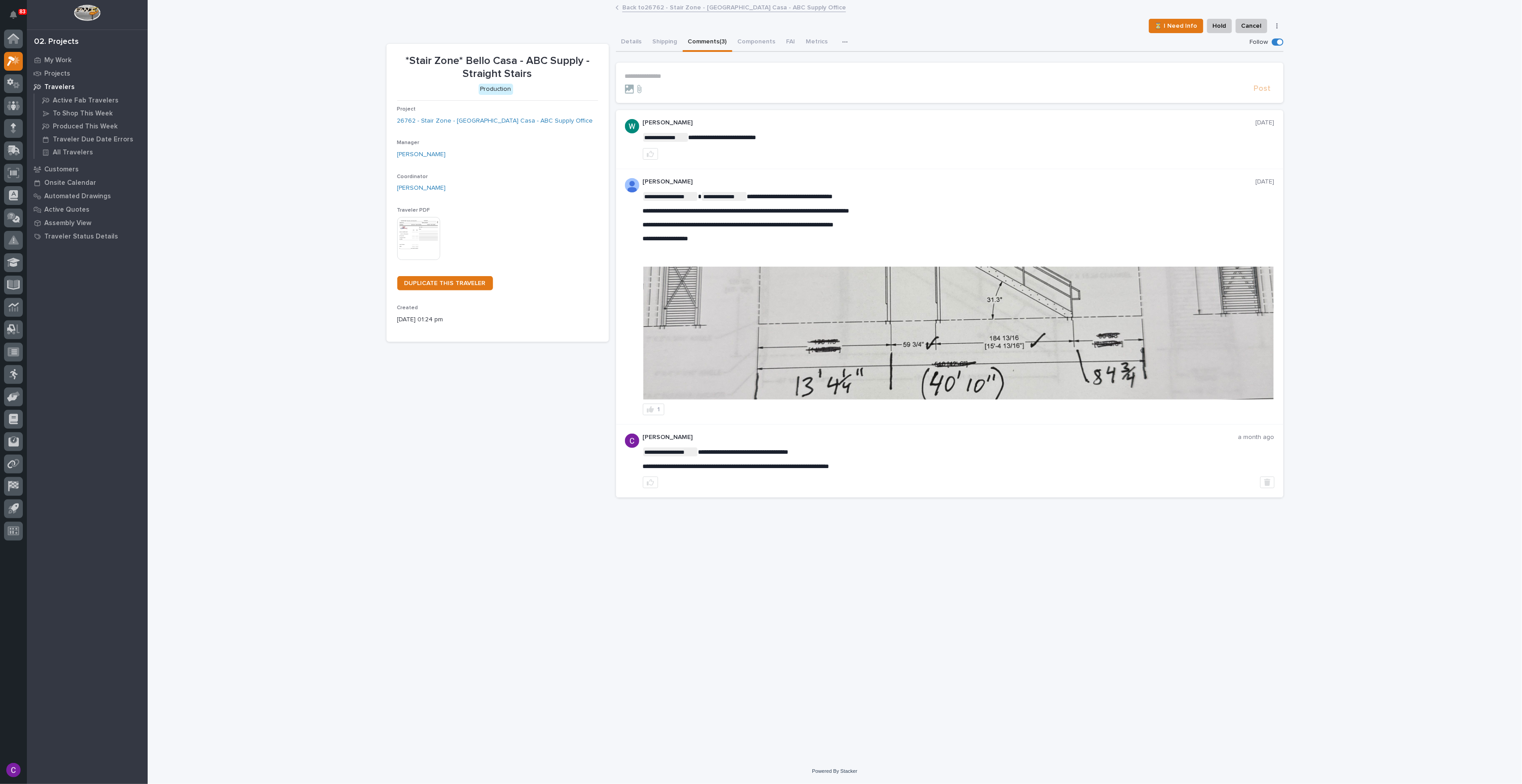
click at [984, 321] on img at bounding box center [958, 333] width 630 height 133
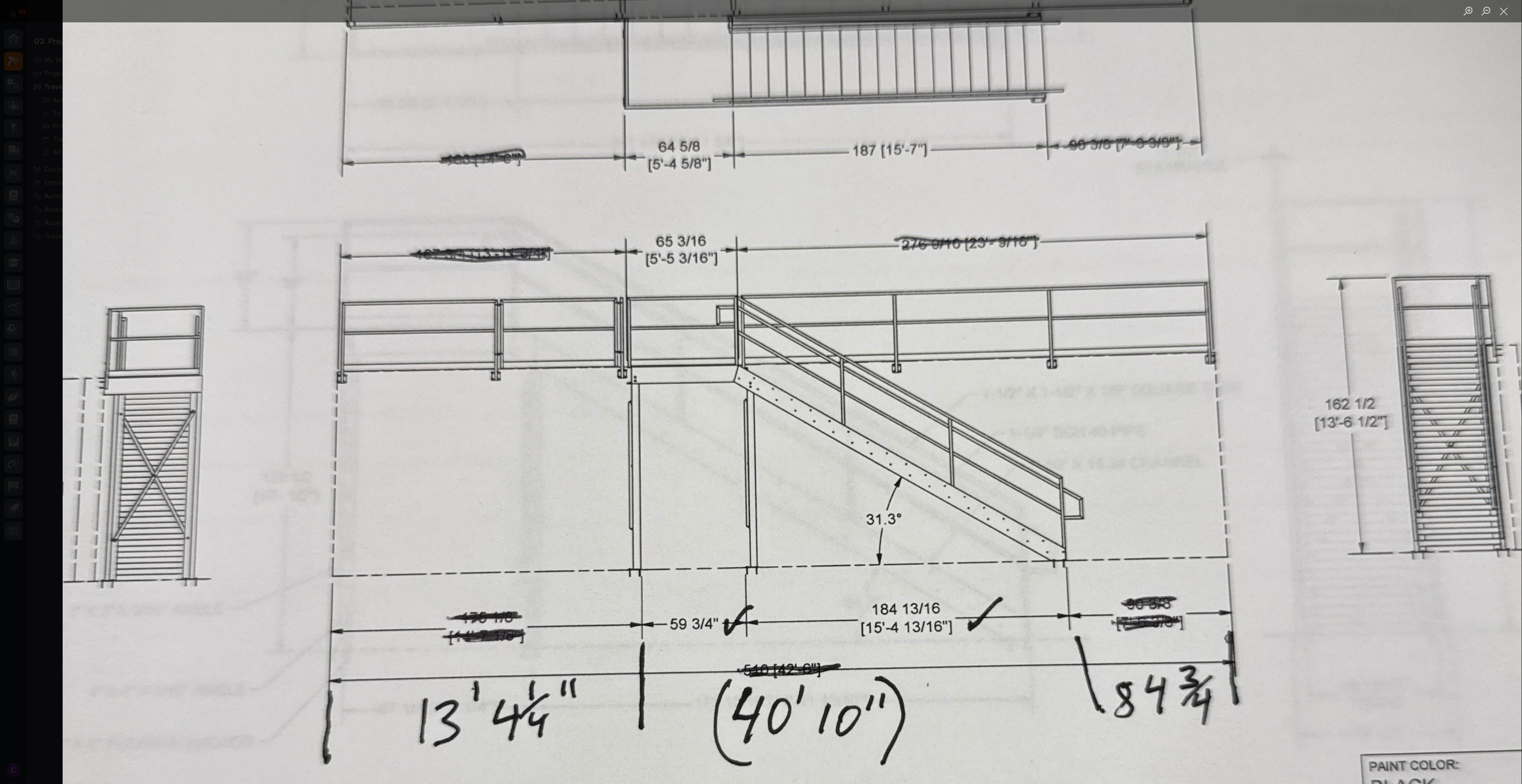
click at [947, 398] on img "Lightbox" at bounding box center [799, 597] width 1473 height 1964
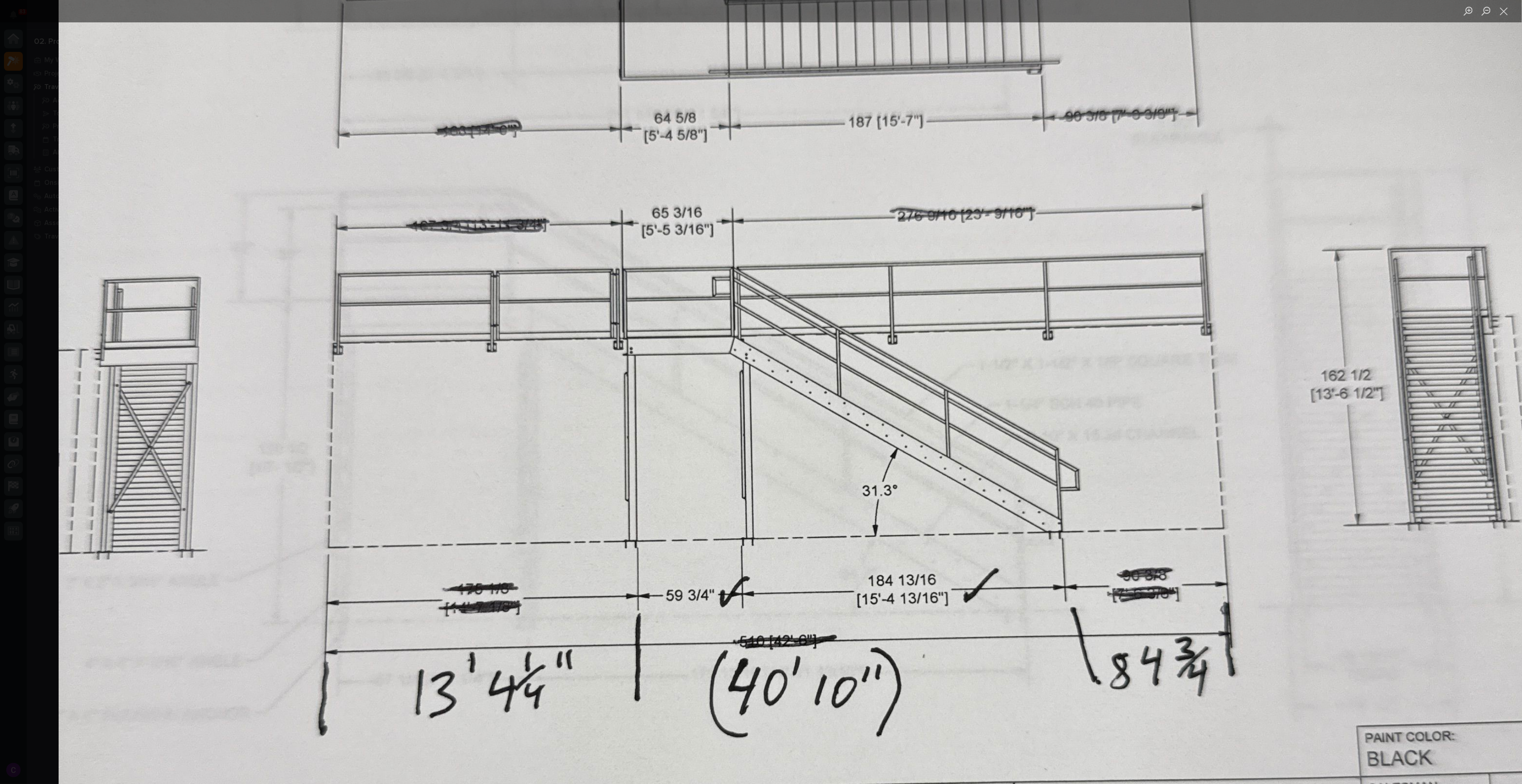
click at [1176, 63] on img "Lightbox" at bounding box center [795, 568] width 1473 height 1964
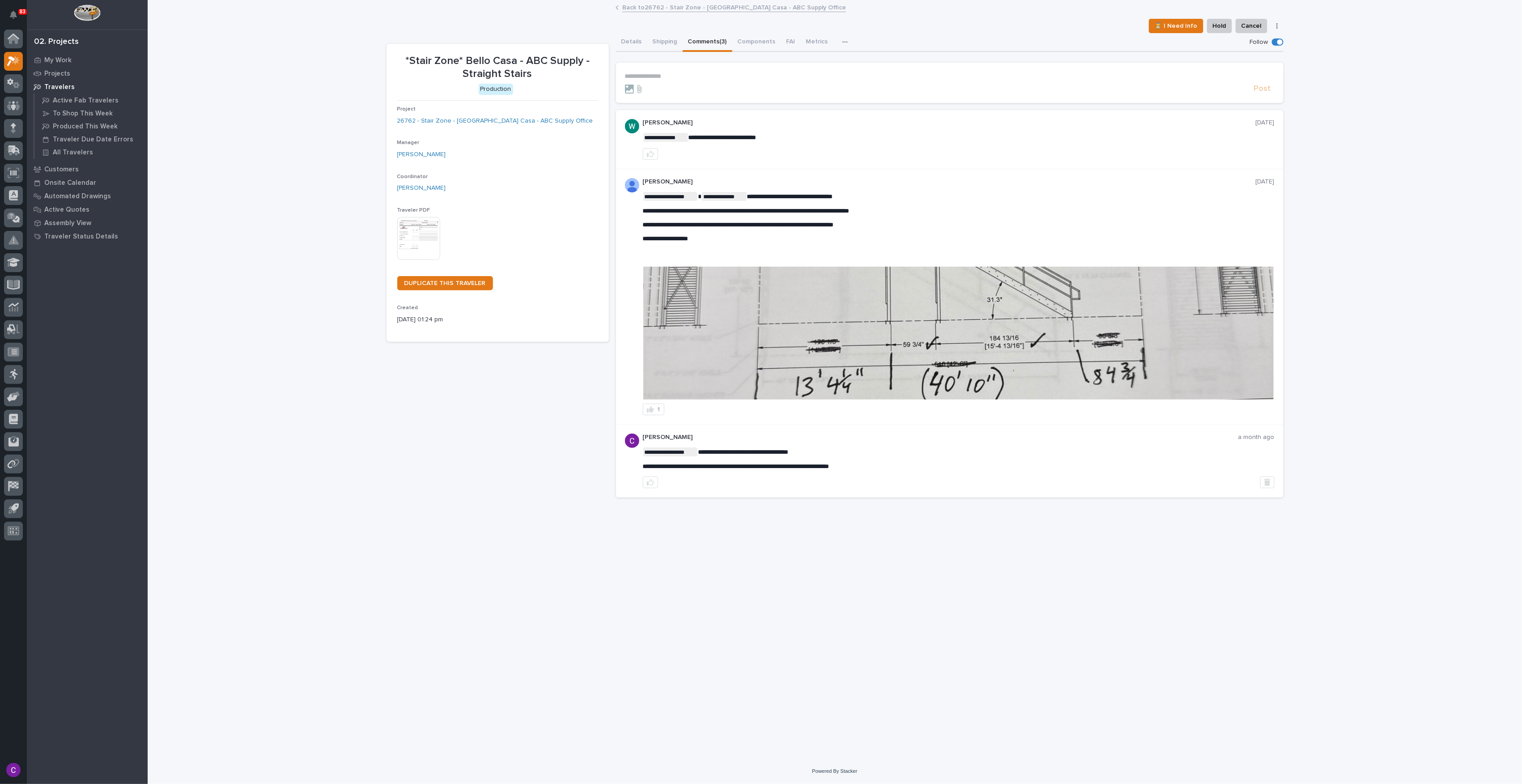
click at [850, 332] on img at bounding box center [958, 333] width 630 height 133
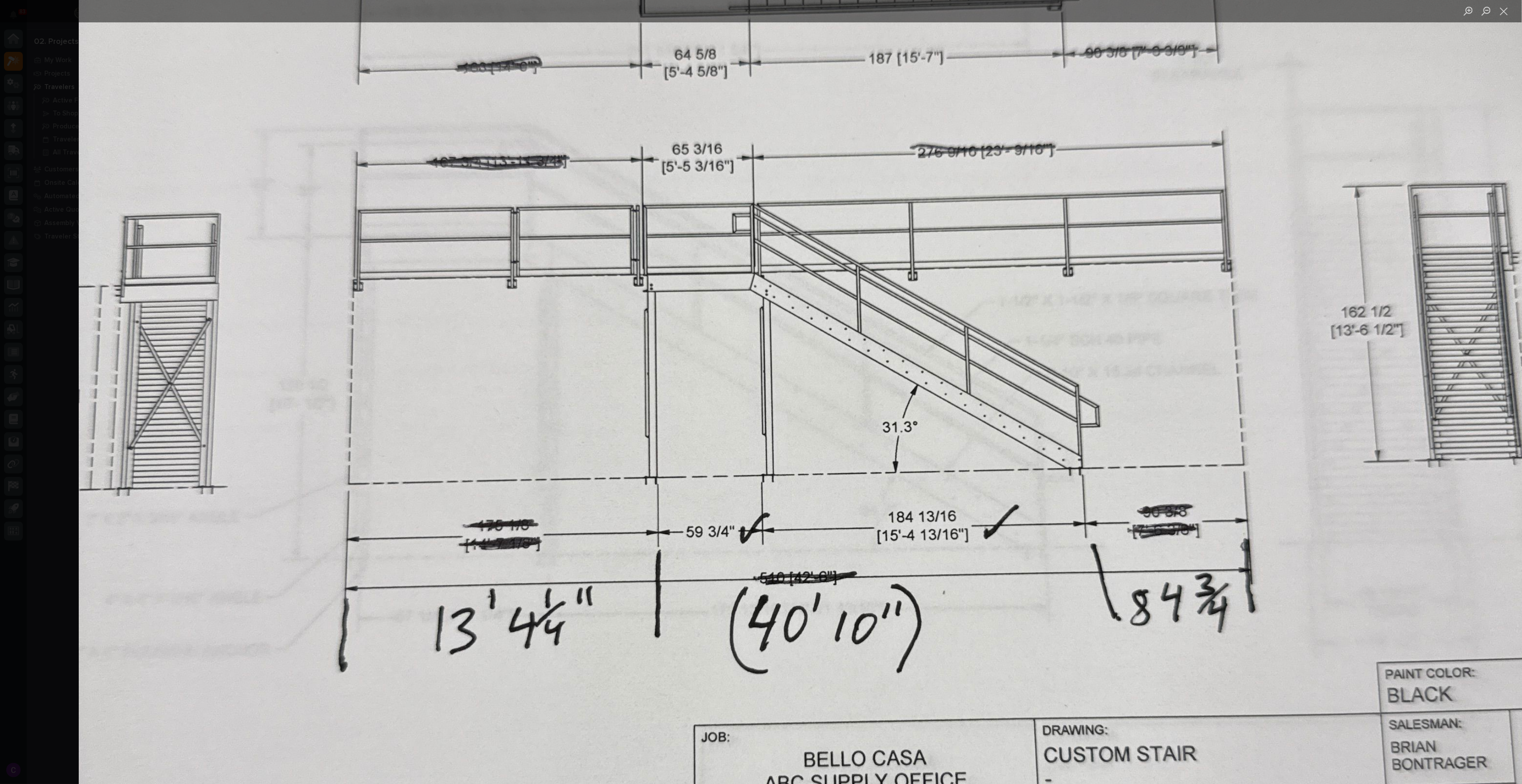
click at [880, 434] on img "Lightbox" at bounding box center [815, 505] width 1473 height 1964
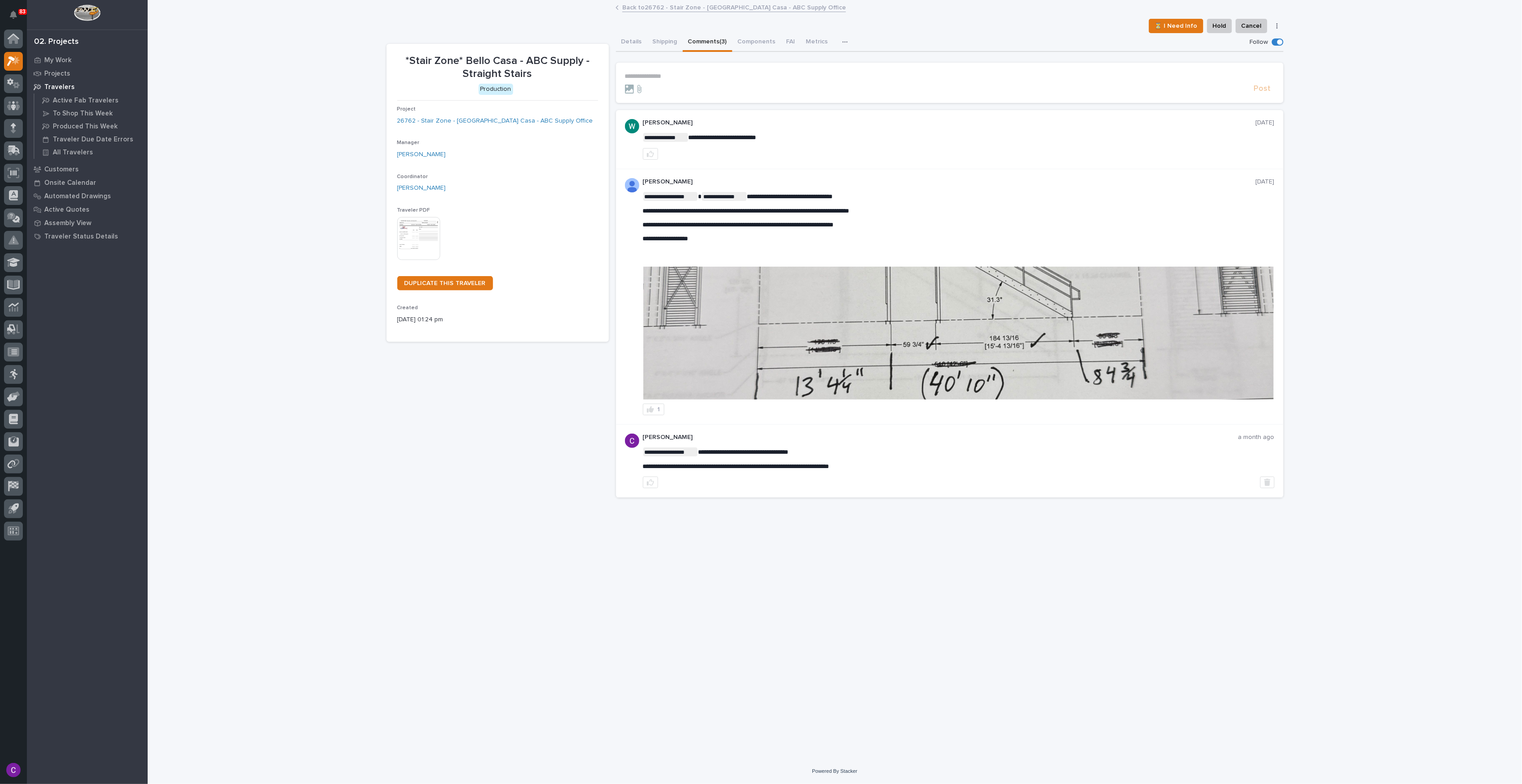
click at [1355, 613] on div "**********" at bounding box center [835, 380] width 1374 height 757
click at [929, 355] on img at bounding box center [958, 333] width 630 height 133
click at [939, 315] on img at bounding box center [958, 333] width 630 height 133
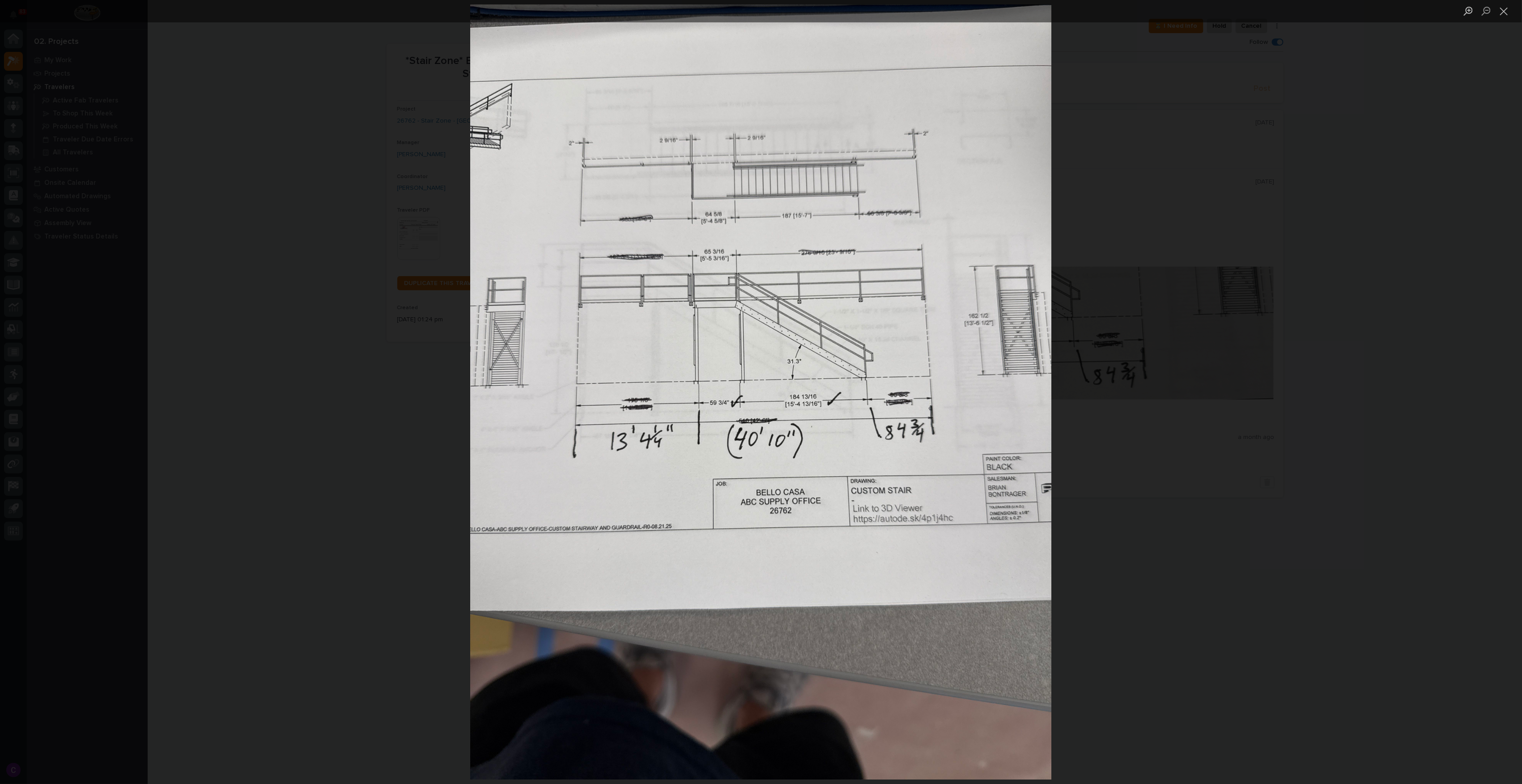
click at [1284, 360] on div "Lightbox" at bounding box center [761, 392] width 1522 height 784
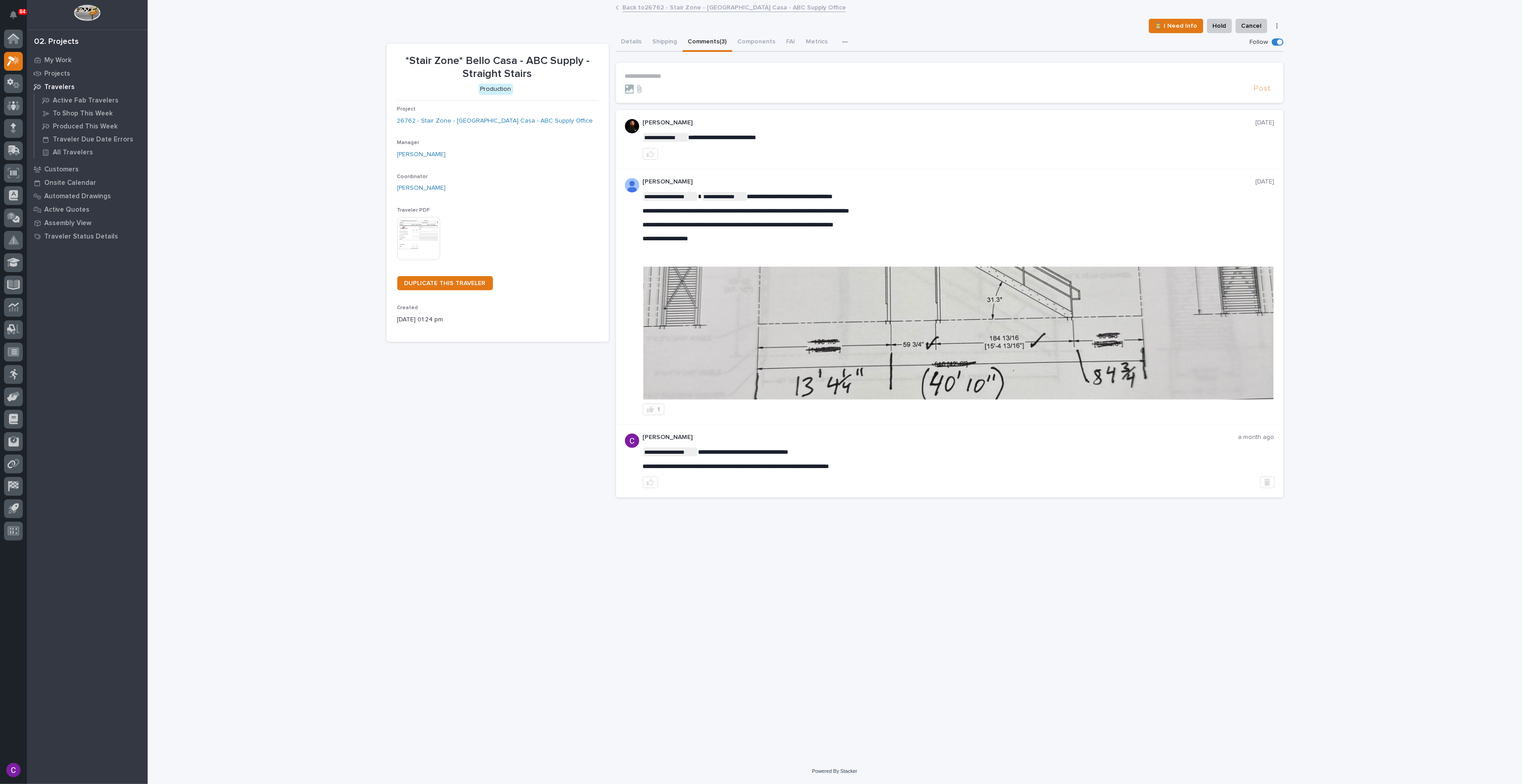
click at [1170, 321] on img at bounding box center [958, 333] width 630 height 133
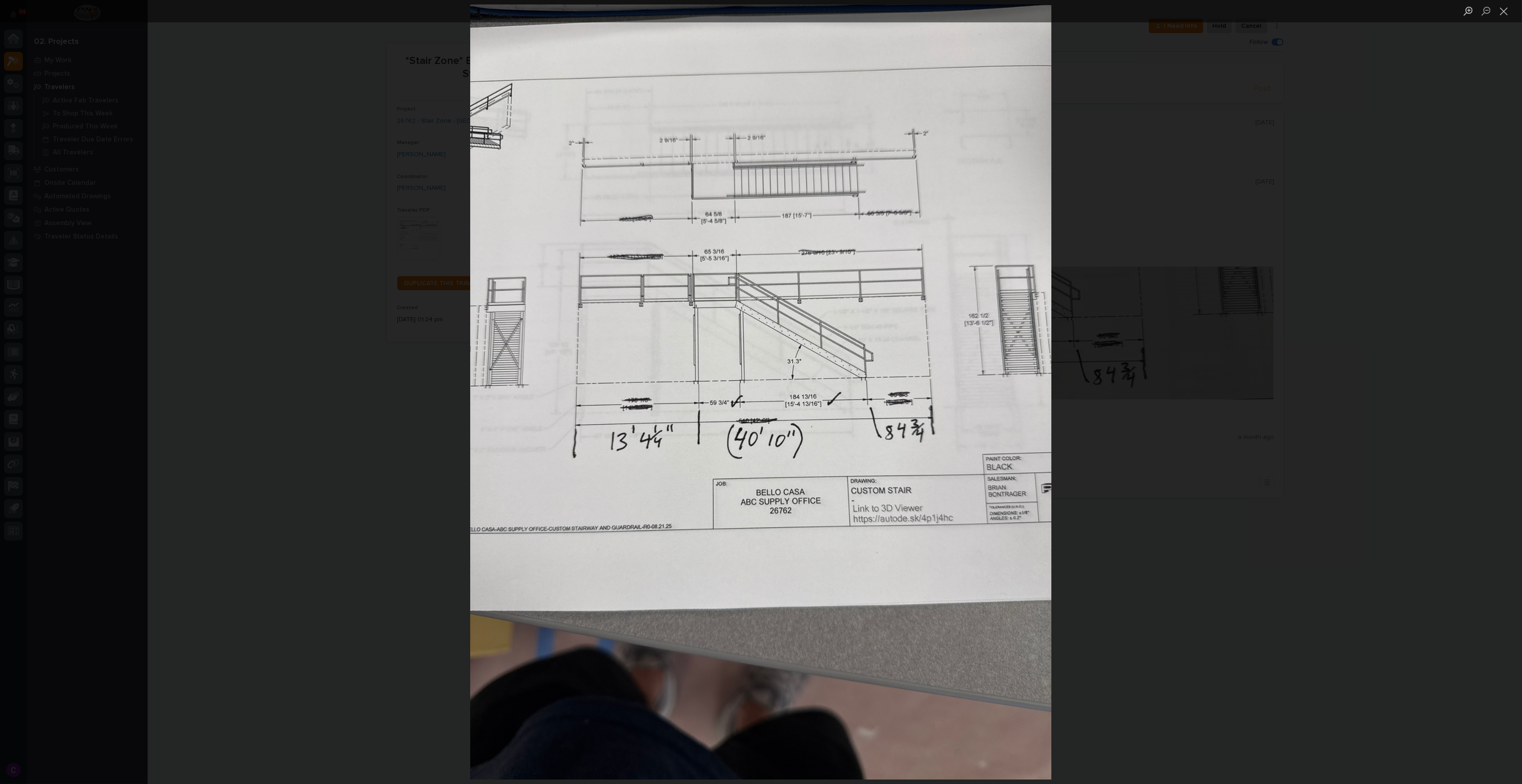
click at [1285, 594] on div "Lightbox" at bounding box center [761, 392] width 1522 height 784
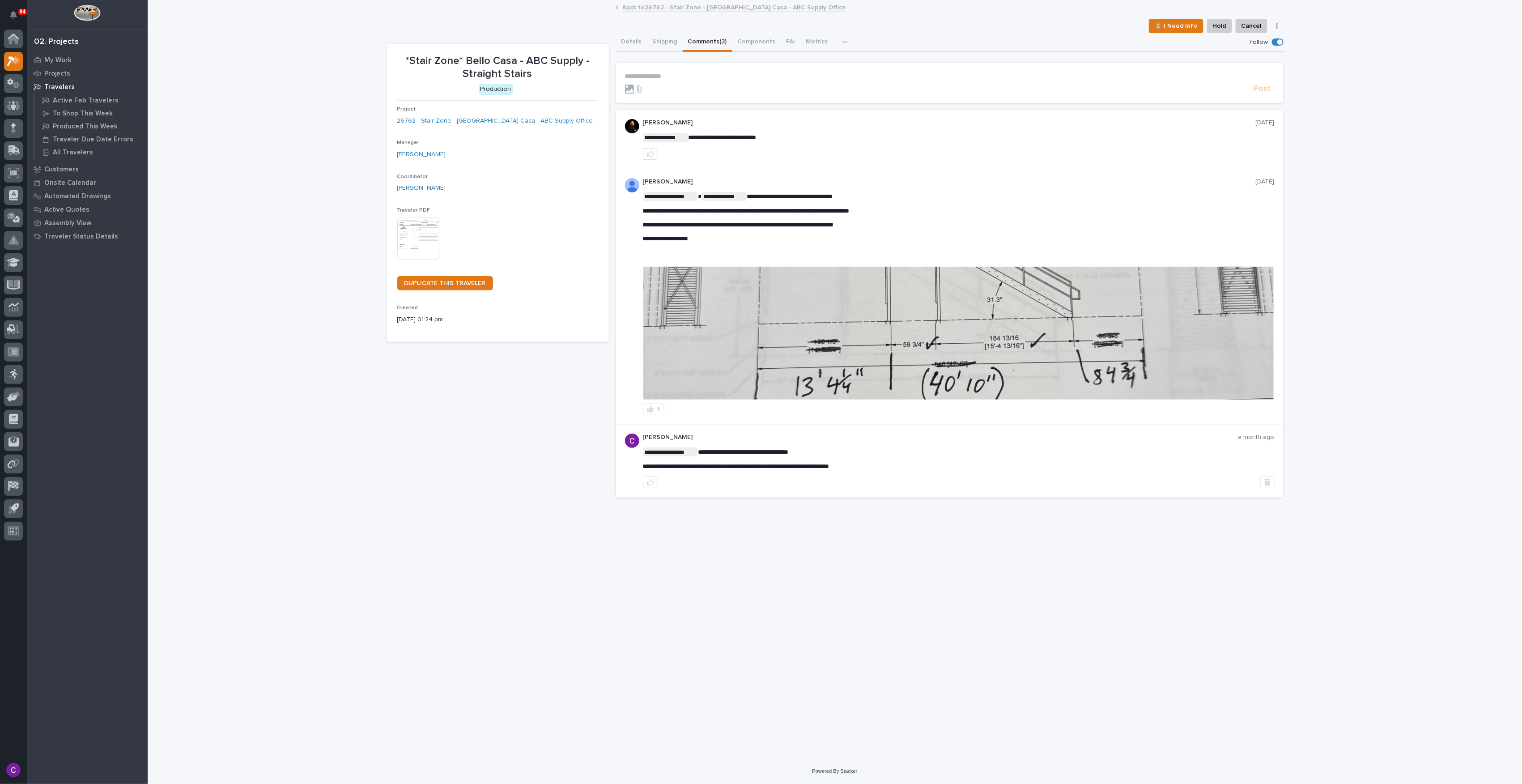
click at [997, 399] on div at bounding box center [959, 333] width 631 height 134
click at [955, 384] on img at bounding box center [958, 333] width 630 height 133
click at [883, 295] on img at bounding box center [958, 333] width 630 height 133
click at [1038, 354] on img at bounding box center [958, 333] width 630 height 133
